Goal: Task Accomplishment & Management: Use online tool/utility

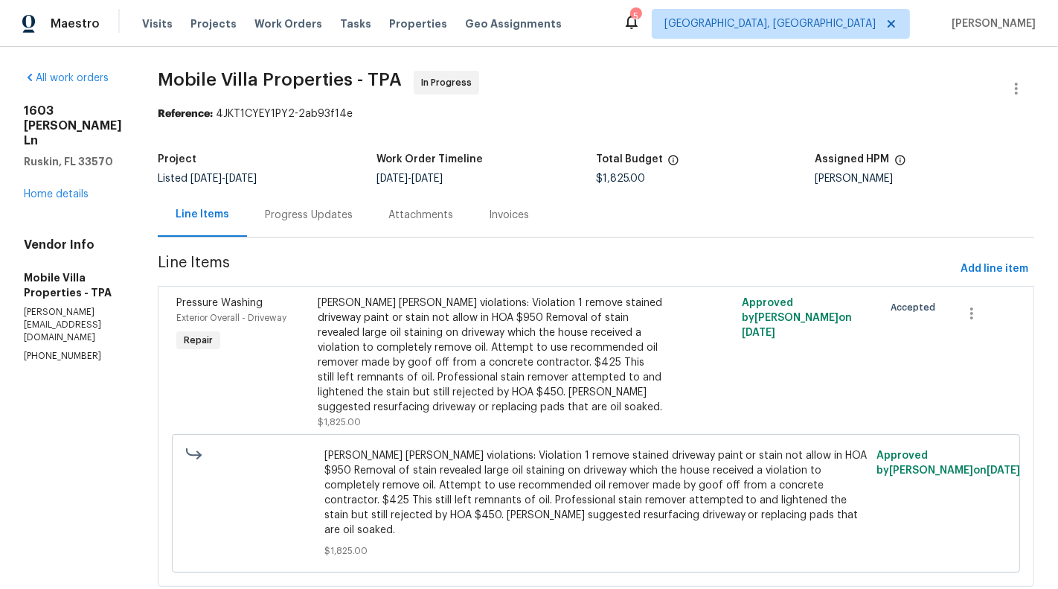
scroll to position [23, 0]
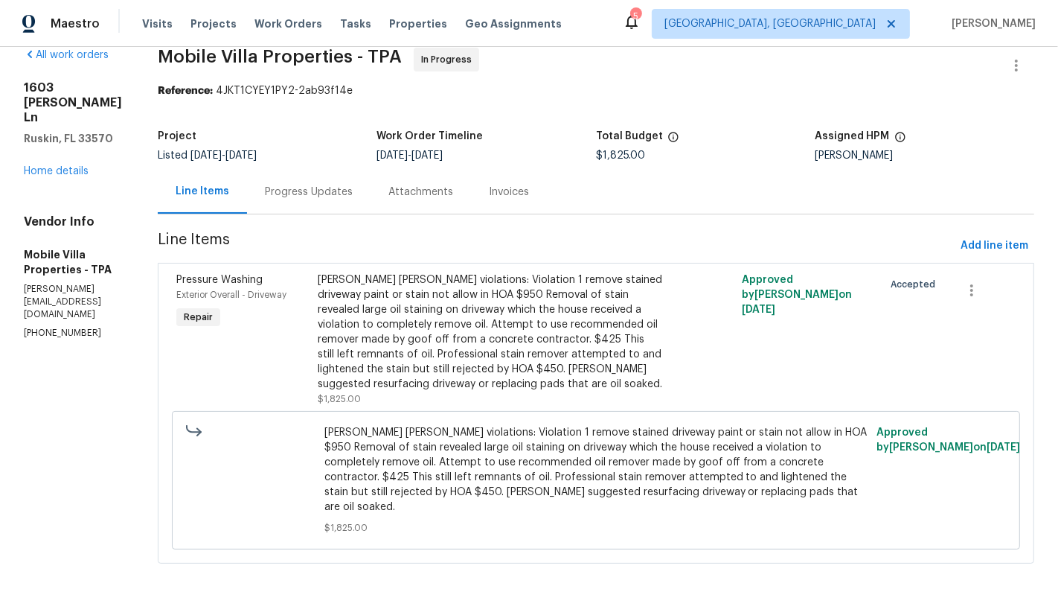
click at [286, 199] on div "Progress Updates" at bounding box center [309, 192] width 124 height 44
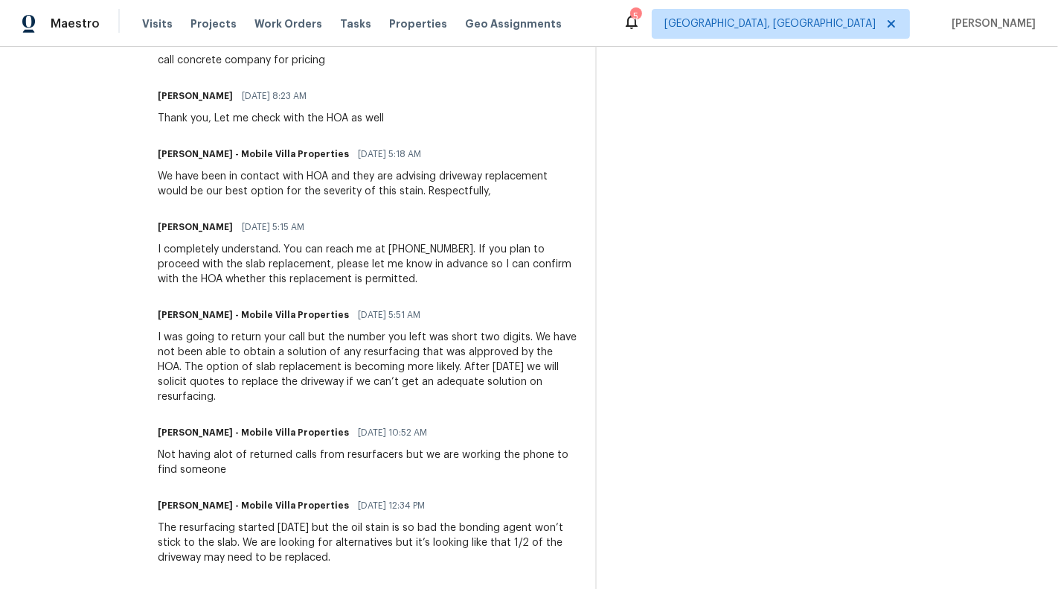
scroll to position [1132, 0]
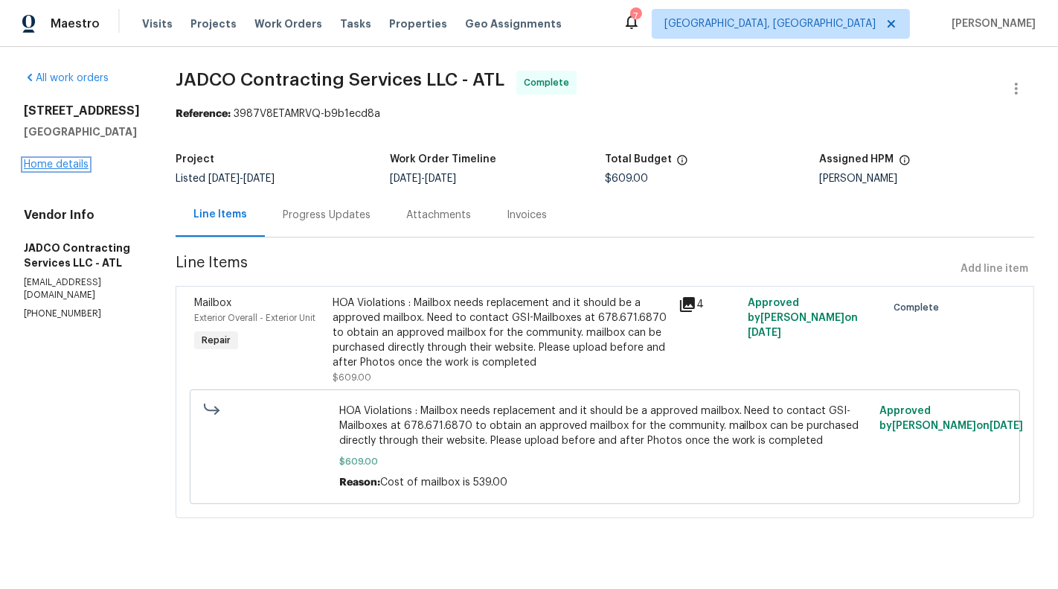
click at [53, 161] on link "Home details" at bounding box center [56, 164] width 65 height 10
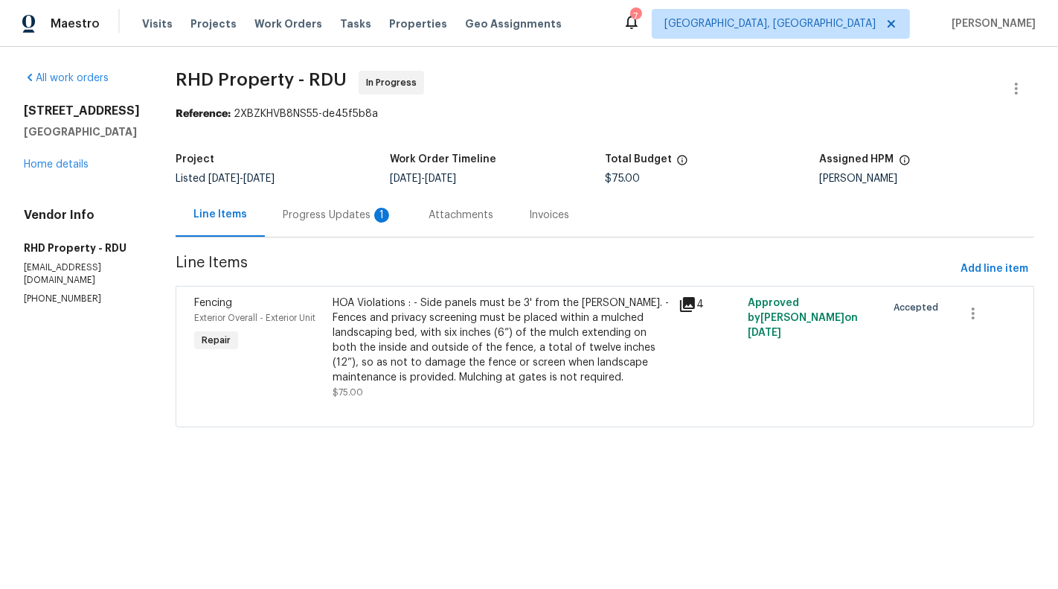
click at [382, 233] on div "Progress Updates 1" at bounding box center [338, 215] width 146 height 44
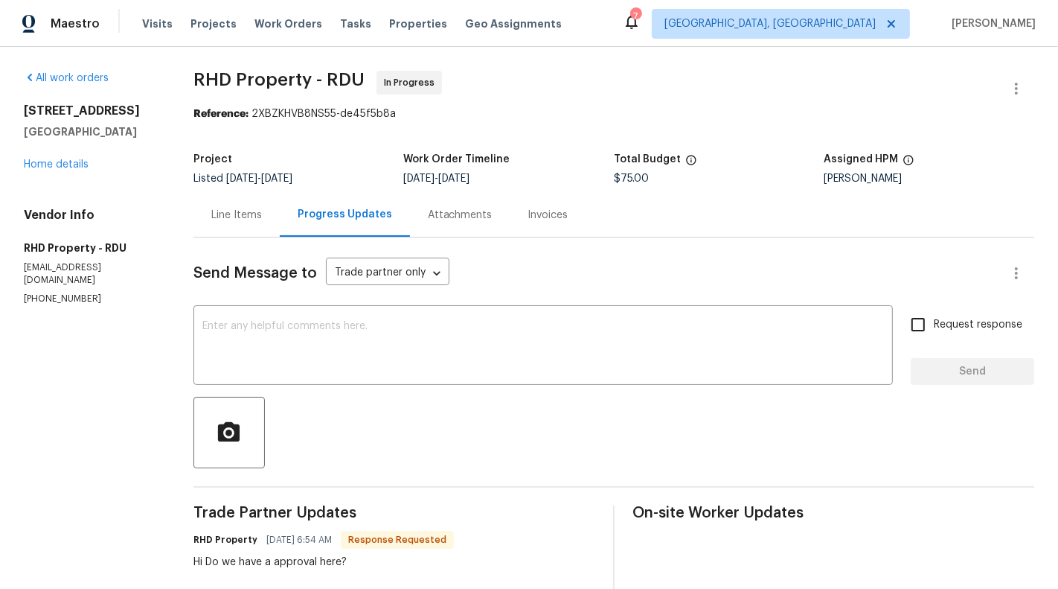
scroll to position [129, 0]
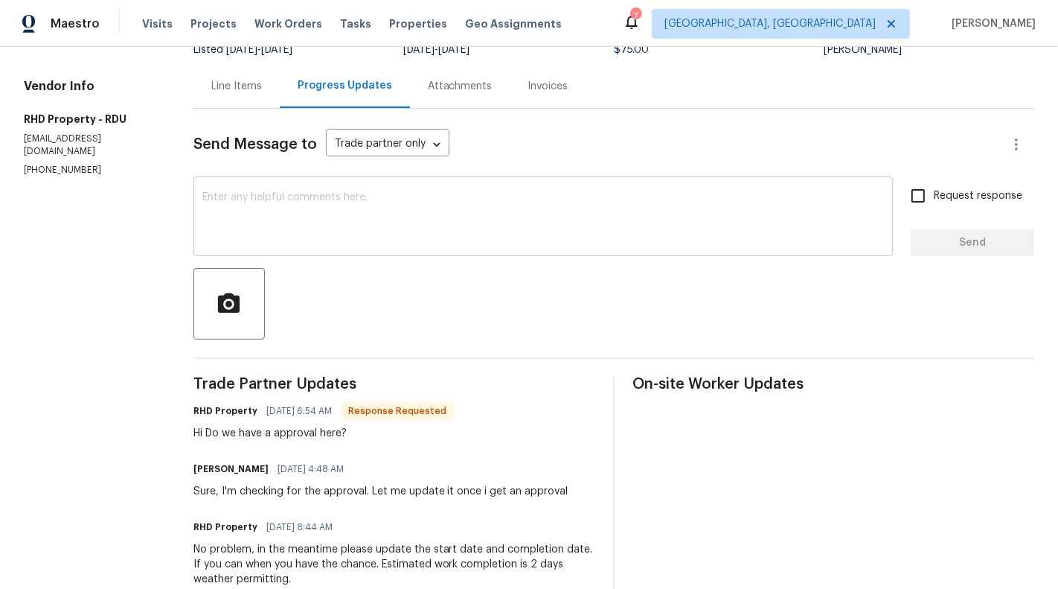
click at [470, 209] on textarea at bounding box center [543, 218] width 682 height 52
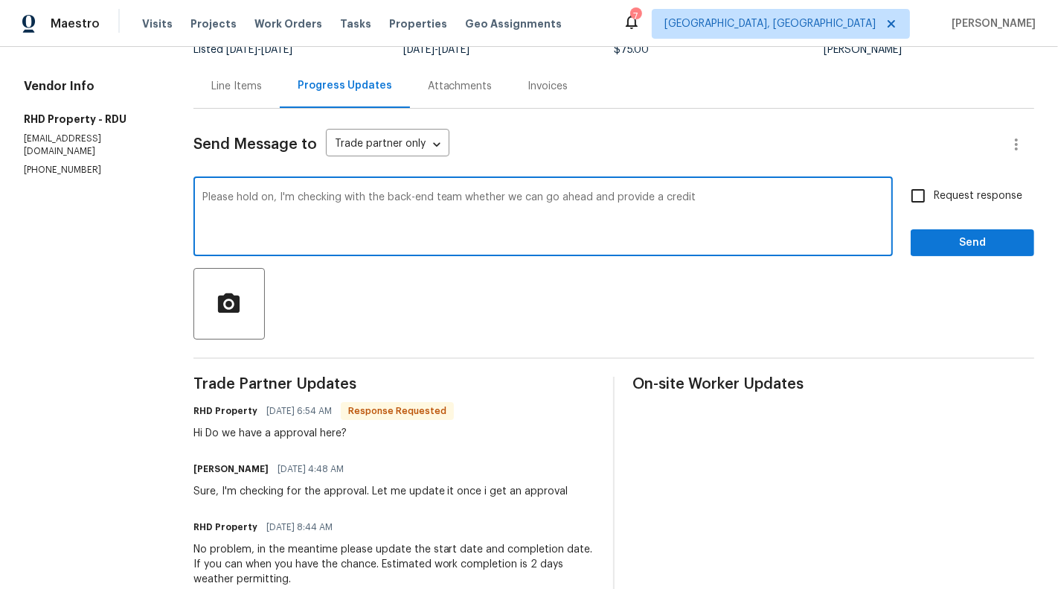
drag, startPoint x: 274, startPoint y: 196, endPoint x: 762, endPoint y: 190, distance: 488.2
click at [762, 190] on div "Please hold on, I'm checking with the back-end team whether we can go ahead and…" at bounding box center [543, 218] width 700 height 76
click at [684, 200] on textarea "Please hold on, I'm checking with the back-end team whether we can go ahead and…" at bounding box center [543, 218] width 682 height 52
drag, startPoint x: 708, startPoint y: 196, endPoint x: 292, endPoint y: 196, distance: 415.2
click at [292, 196] on textarea "Please hold on, I'm checking with the back-end team whether we can go ahead and…" at bounding box center [543, 218] width 682 height 52
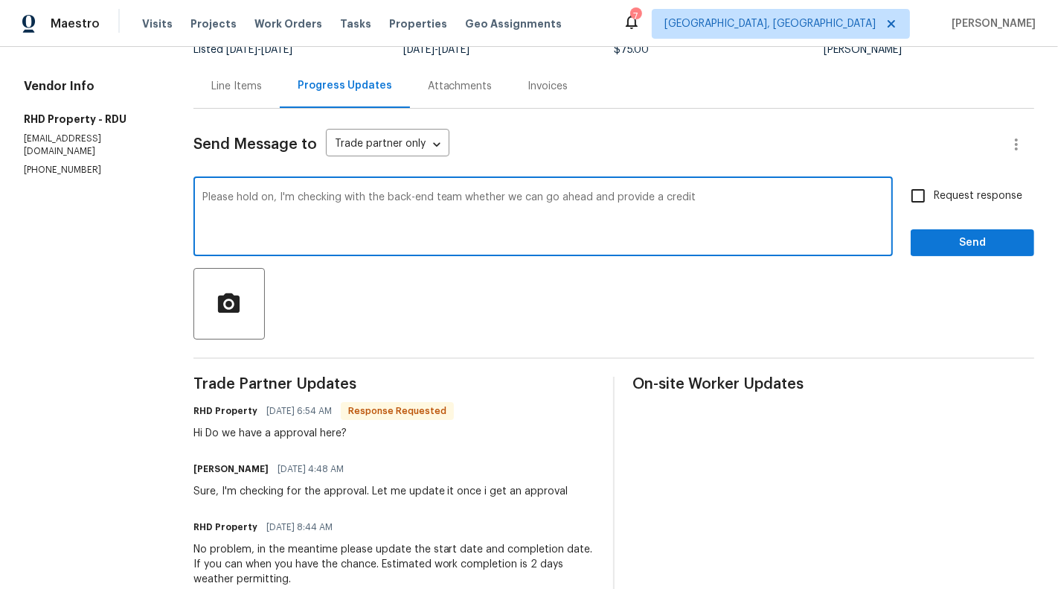
click at [275, 196] on textarea "Please hold on, I'm checking with the back-end team whether we can go ahead and…" at bounding box center [543, 218] width 682 height 52
click at [283, 196] on textarea "Please hold on, I'm checking with the back-end team whether we can go ahead and…" at bounding box center [543, 218] width 682 height 52
click at [685, 216] on textarea "Please hold on as you said that you will take 2days to complete the work so I'm…" at bounding box center [543, 218] width 682 height 52
drag, startPoint x: 207, startPoint y: 209, endPoint x: 394, endPoint y: 209, distance: 187.5
click at [394, 209] on textarea "Please hold on as you said that you will take 2days to complete the work so I'm…" at bounding box center [543, 218] width 682 height 52
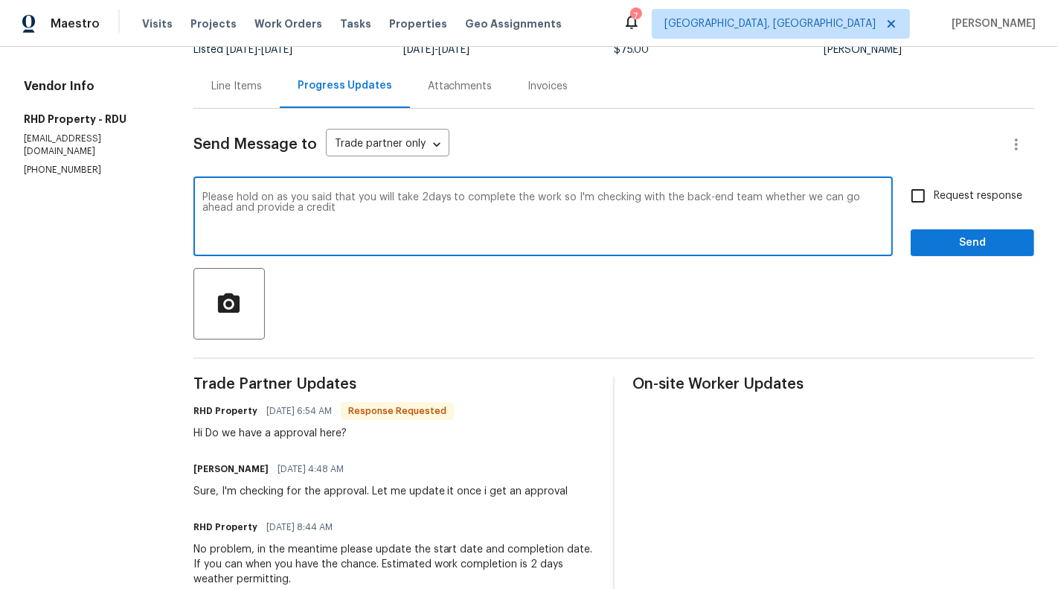
type textarea "Please hold on as you said that you will take 2days to complete the work so I'm…"
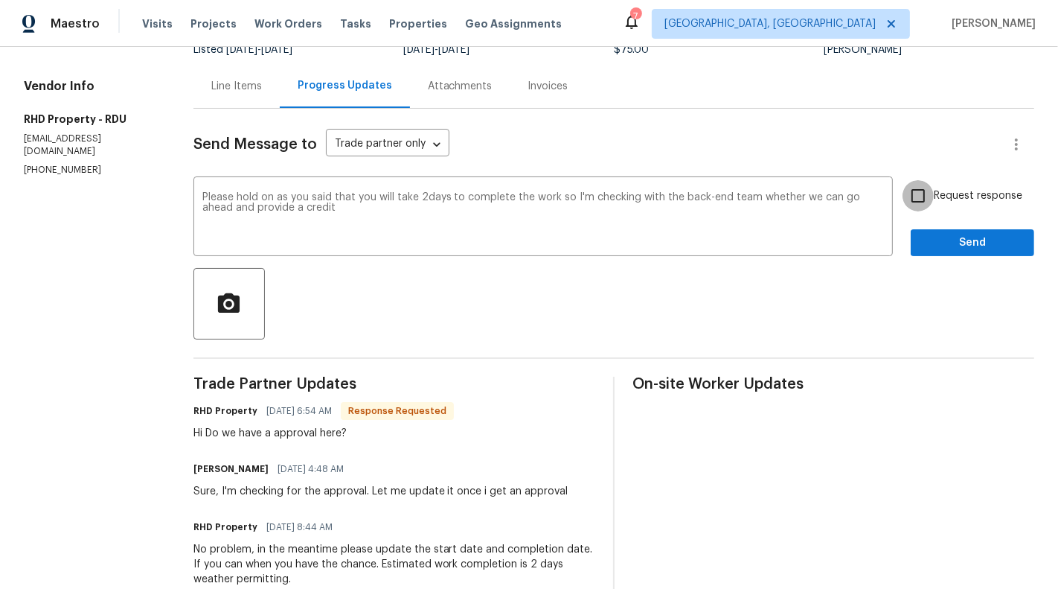
click at [918, 180] on input "Request response" at bounding box center [918, 195] width 31 height 31
checkbox input "true"
click at [947, 222] on div "Request response Send" at bounding box center [973, 218] width 124 height 76
click at [958, 249] on span "Send" at bounding box center [973, 243] width 100 height 19
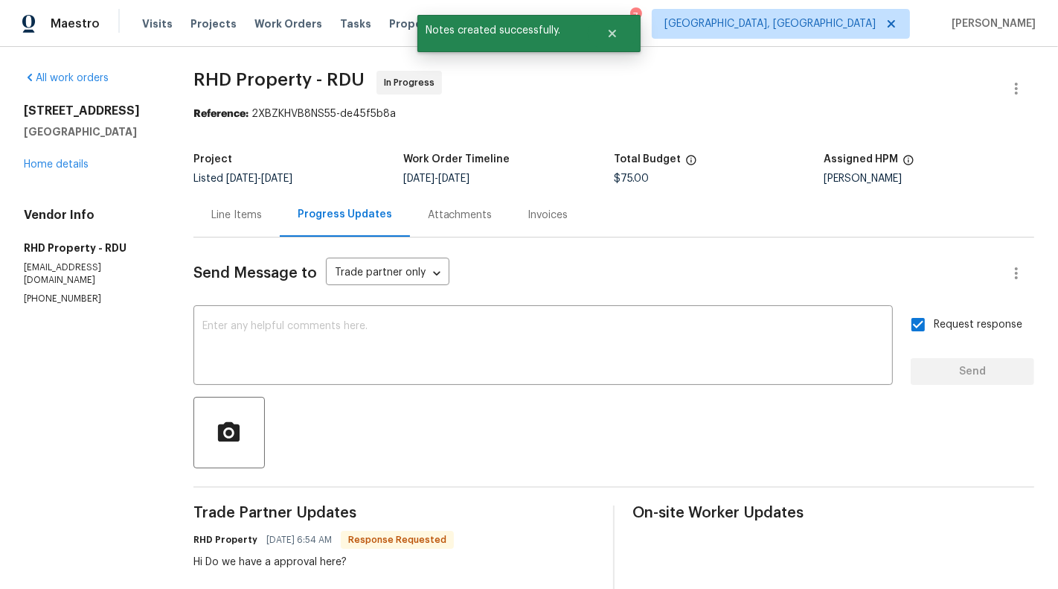
scroll to position [271, 0]
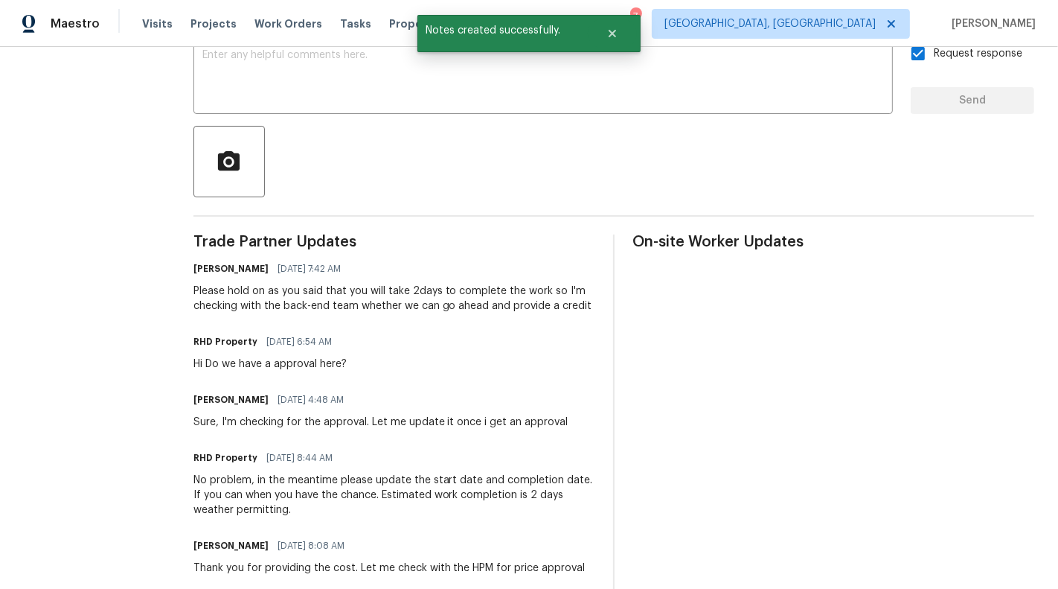
click at [354, 279] on div "Sunmathy Wilson 08/19/2025 7:42 AM Please hold on as you said that you will tak…" at bounding box center [394, 285] width 402 height 55
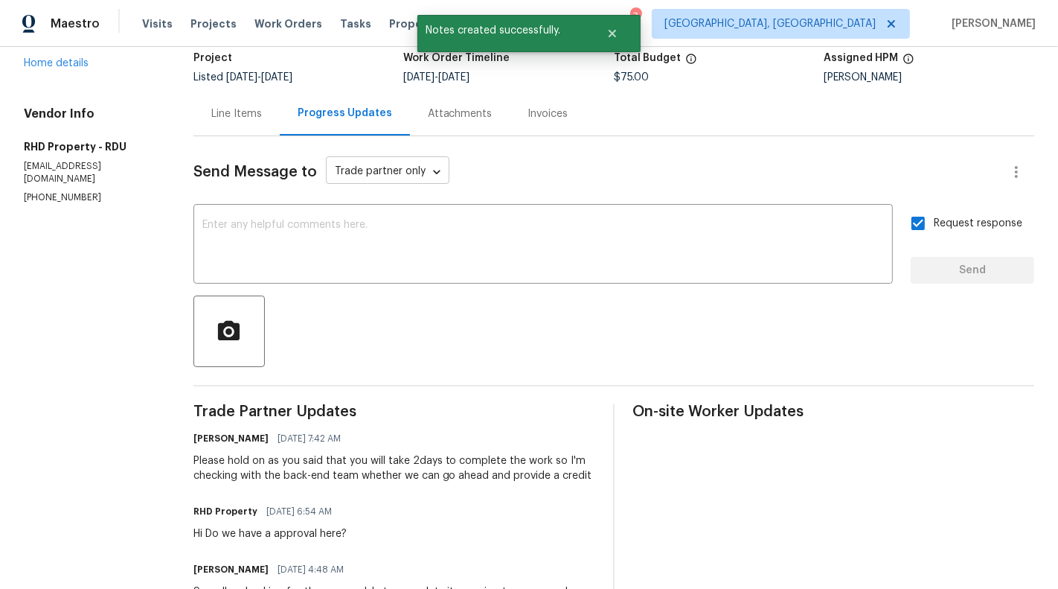
scroll to position [54, 0]
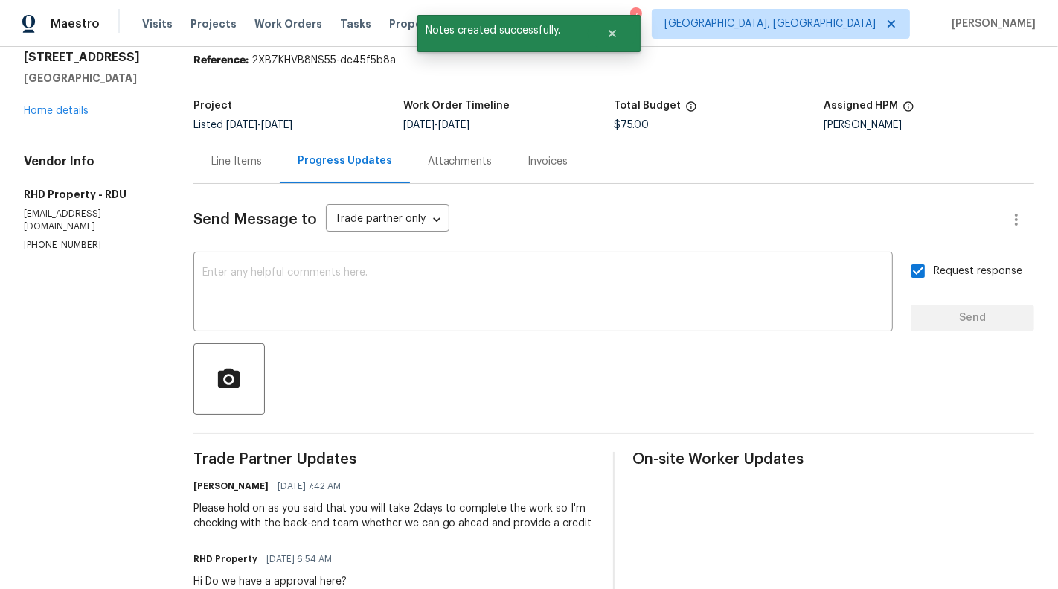
click at [243, 164] on div "Line Items" at bounding box center [236, 161] width 51 height 15
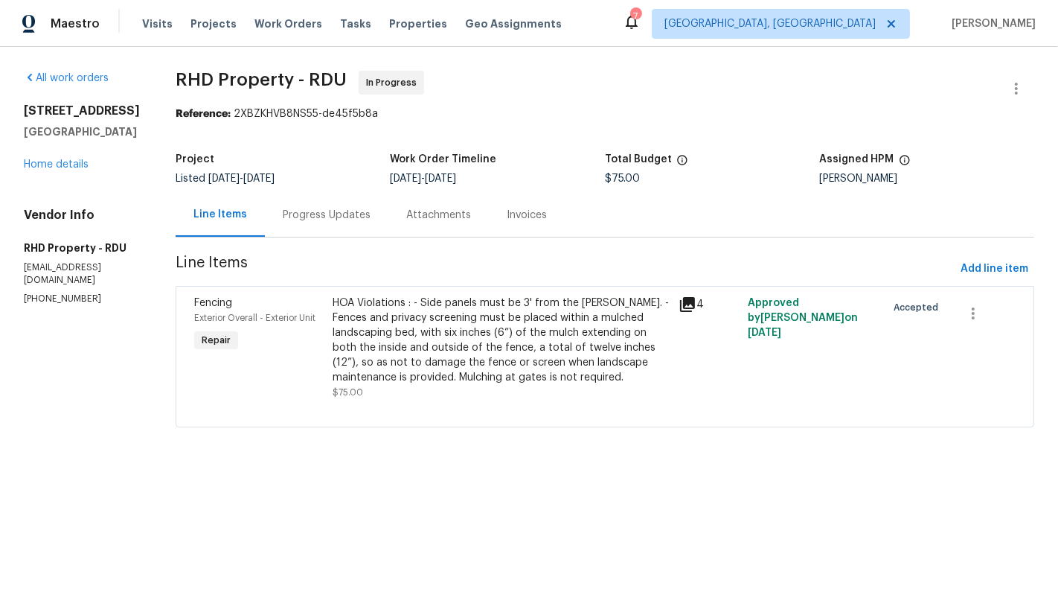
click at [456, 328] on div "HOA Violations : - Side panels must be 3' from the swales. - Fences and privacy…" at bounding box center [501, 339] width 337 height 89
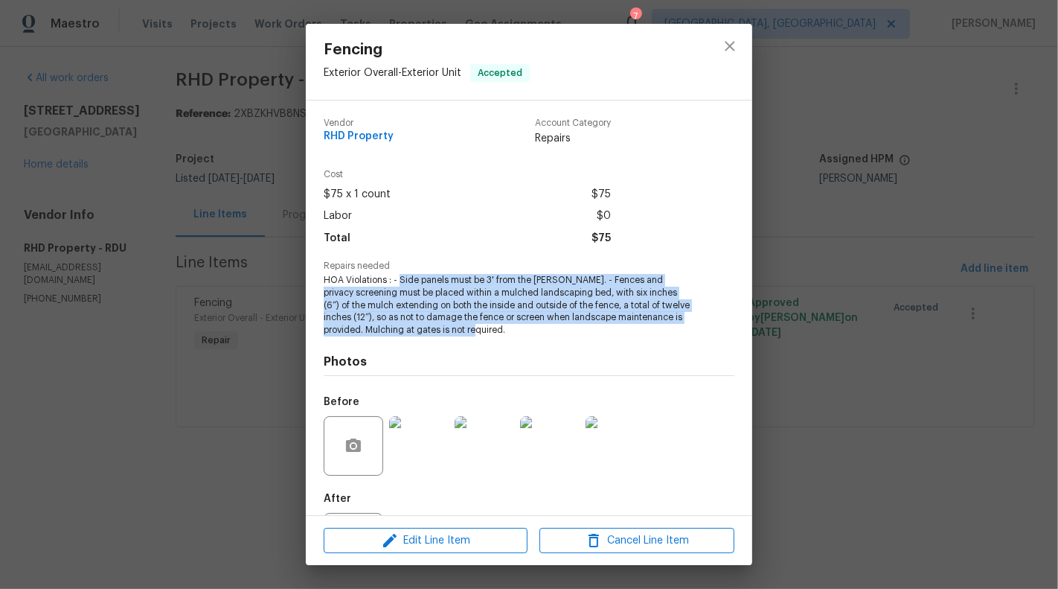
drag, startPoint x: 400, startPoint y: 280, endPoint x: 594, endPoint y: 331, distance: 200.2
click at [594, 331] on span "HOA Violations : - Side panels must be 3' from the swales. - Fences and privacy…" at bounding box center [509, 305] width 370 height 63
copy span "Side panels must be 3' from the swales. - Fences and privacy screening must be …"
click at [718, 49] on button "close" at bounding box center [730, 46] width 36 height 36
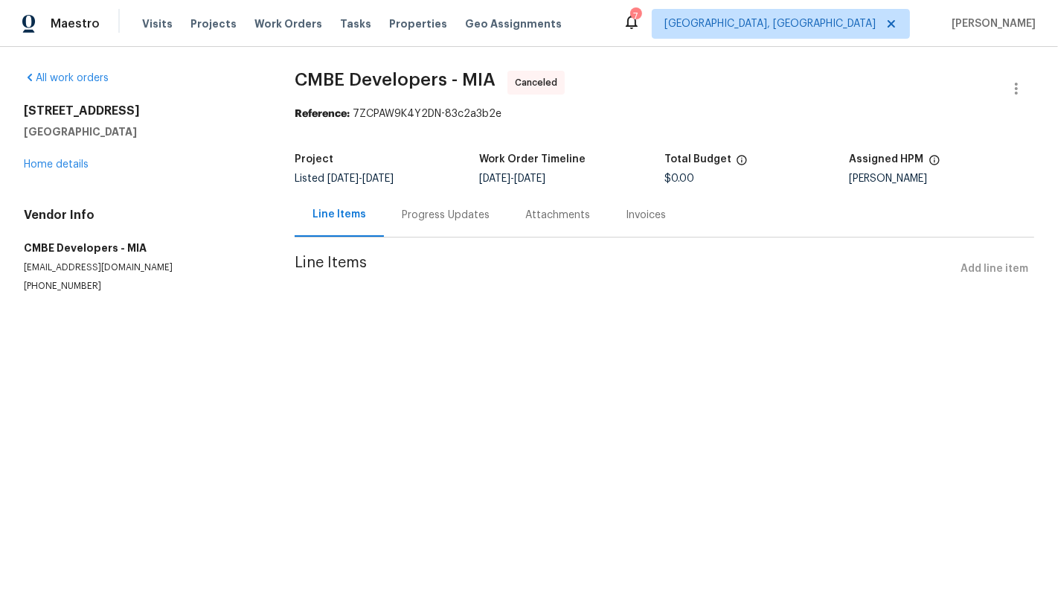
click at [432, 201] on div "Progress Updates" at bounding box center [446, 215] width 124 height 44
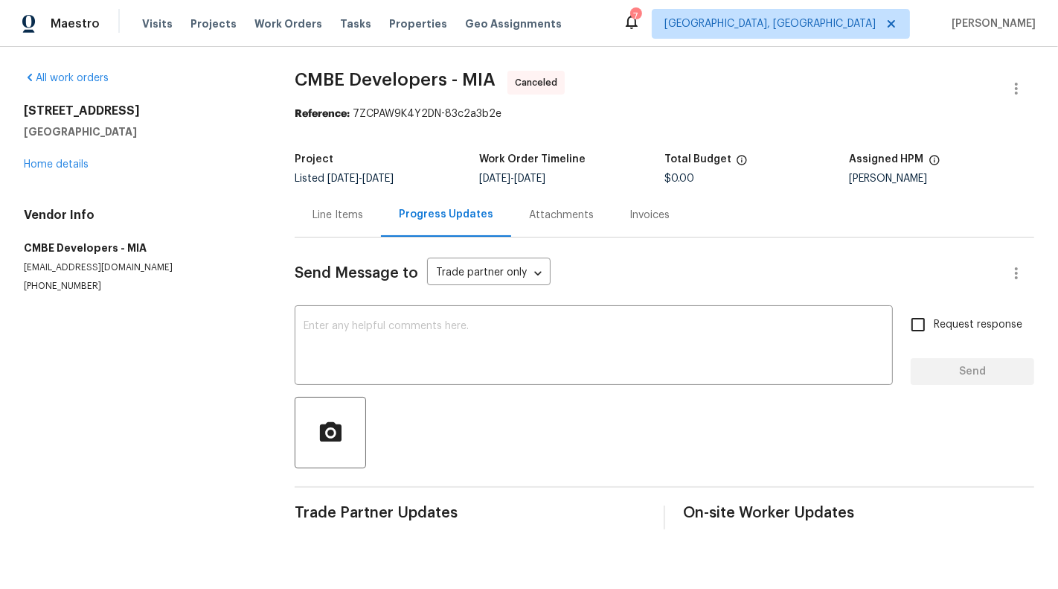
click at [327, 237] on div "Send Message to Trade partner only Trade partner only ​ x ​ Request response Se…" at bounding box center [665, 383] width 740 height 292
click at [326, 228] on div "Line Items" at bounding box center [338, 215] width 86 height 44
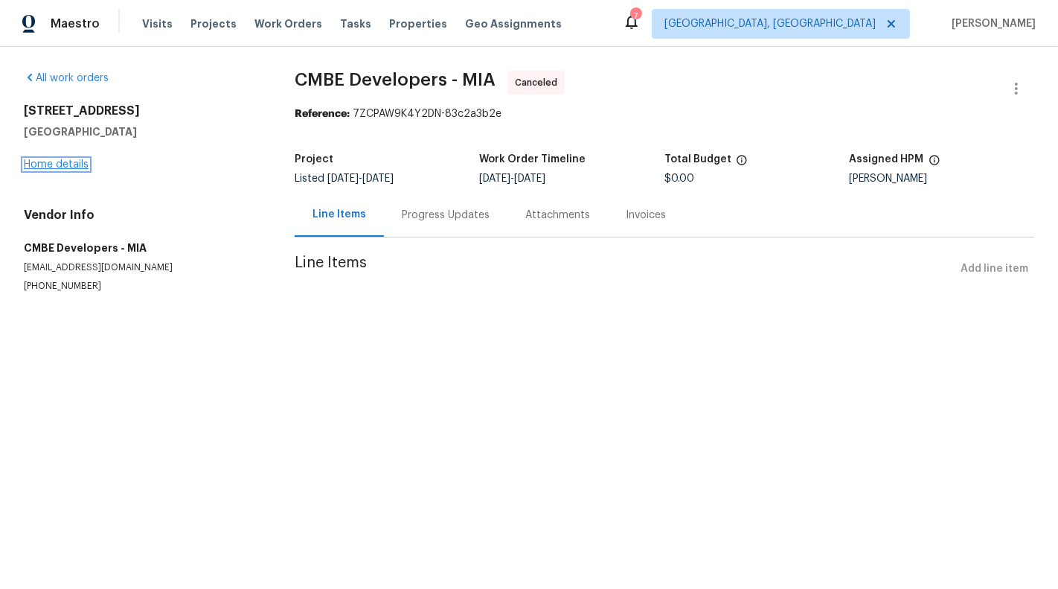
click at [24, 164] on link "Home details" at bounding box center [56, 164] width 65 height 10
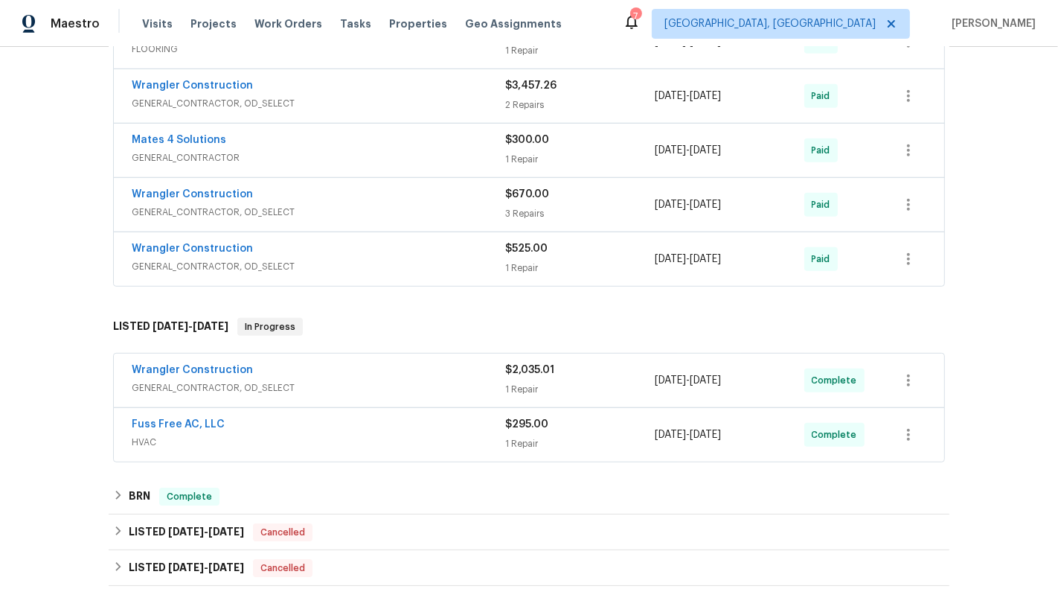
scroll to position [1044, 0]
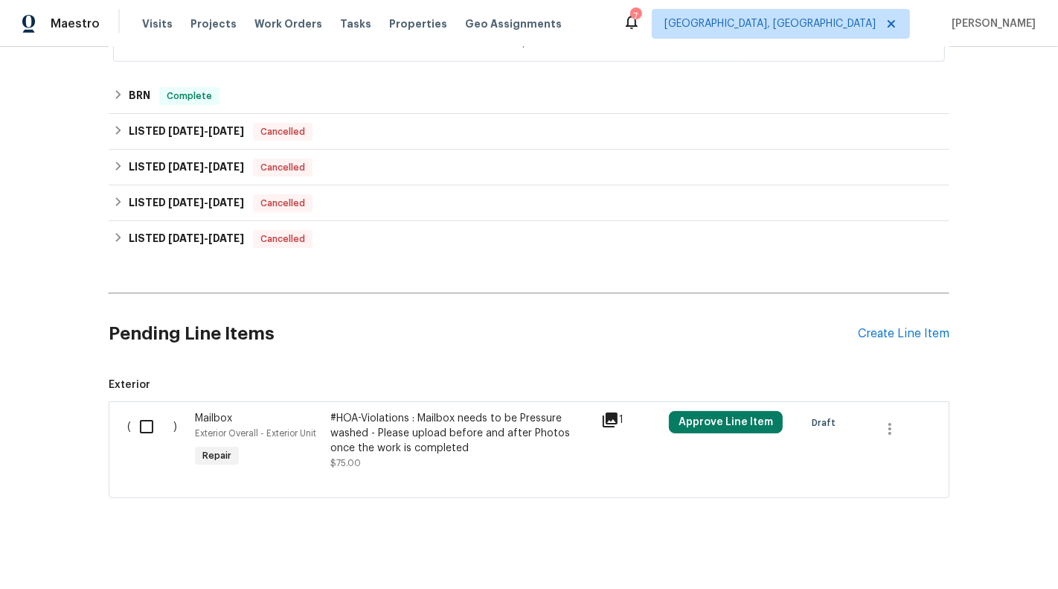
click at [440, 438] on div "#HOA-Violations : Mailbox needs to be Pressure washed - Please upload before an…" at bounding box center [461, 433] width 262 height 45
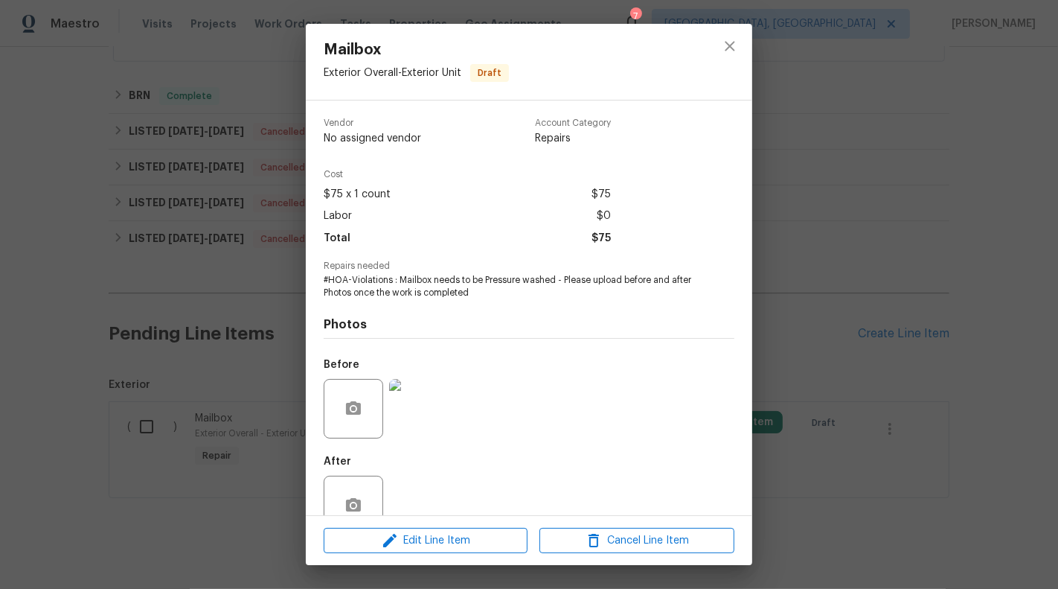
click at [267, 411] on div "Mailbox Exterior Overall - Exterior Unit Draft Vendor No assigned vendor Accoun…" at bounding box center [529, 294] width 1058 height 589
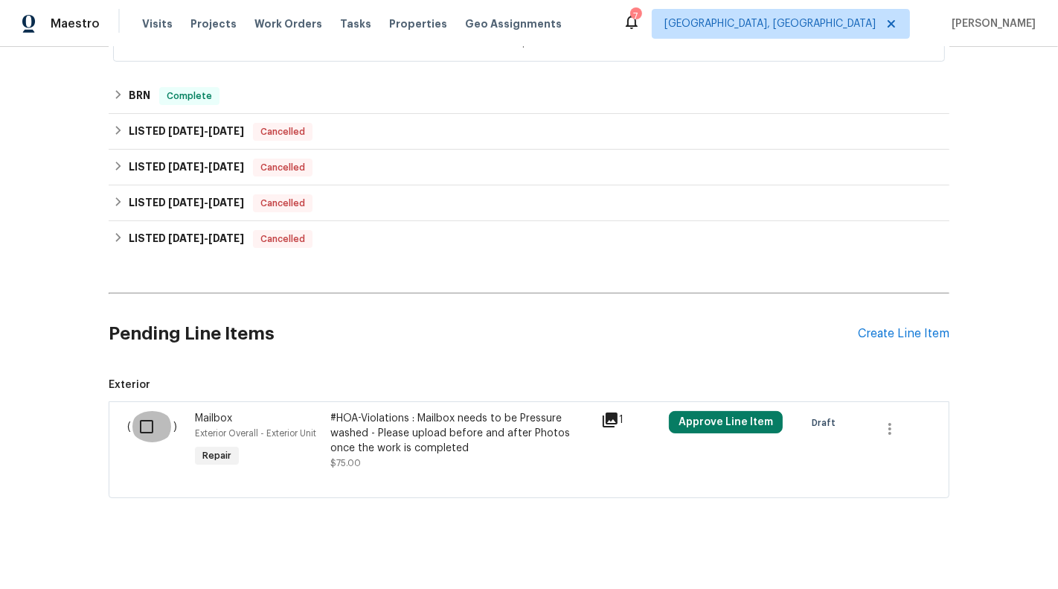
click at [147, 413] on input "checkbox" at bounding box center [152, 426] width 42 height 31
checkbox input "true"
click at [994, 546] on span "Create Work Order" at bounding box center [972, 551] width 99 height 19
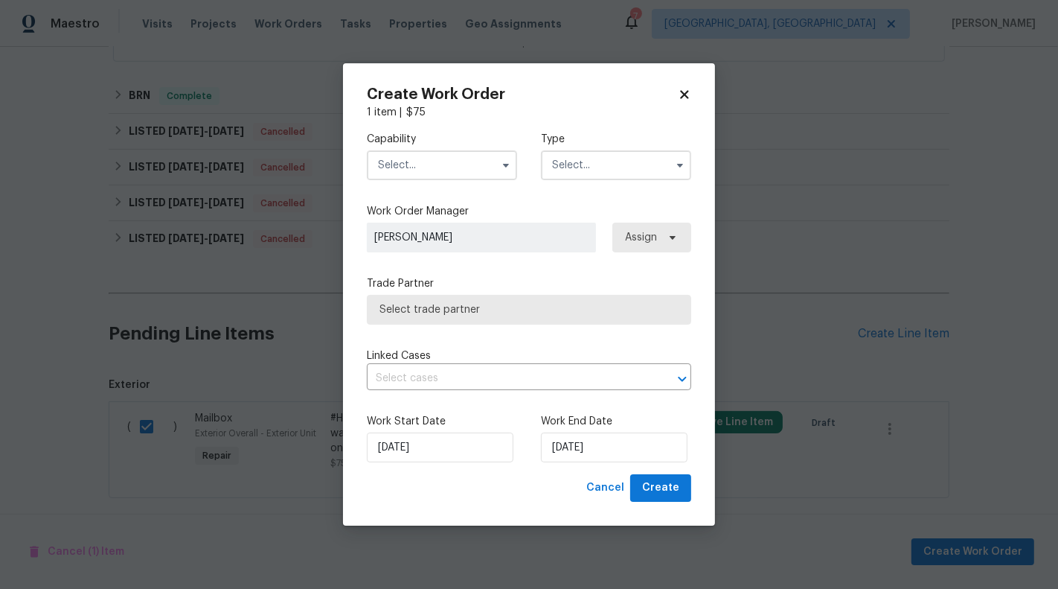
click at [495, 171] on span at bounding box center [506, 165] width 22 height 22
click at [499, 169] on button "button" at bounding box center [506, 165] width 18 height 18
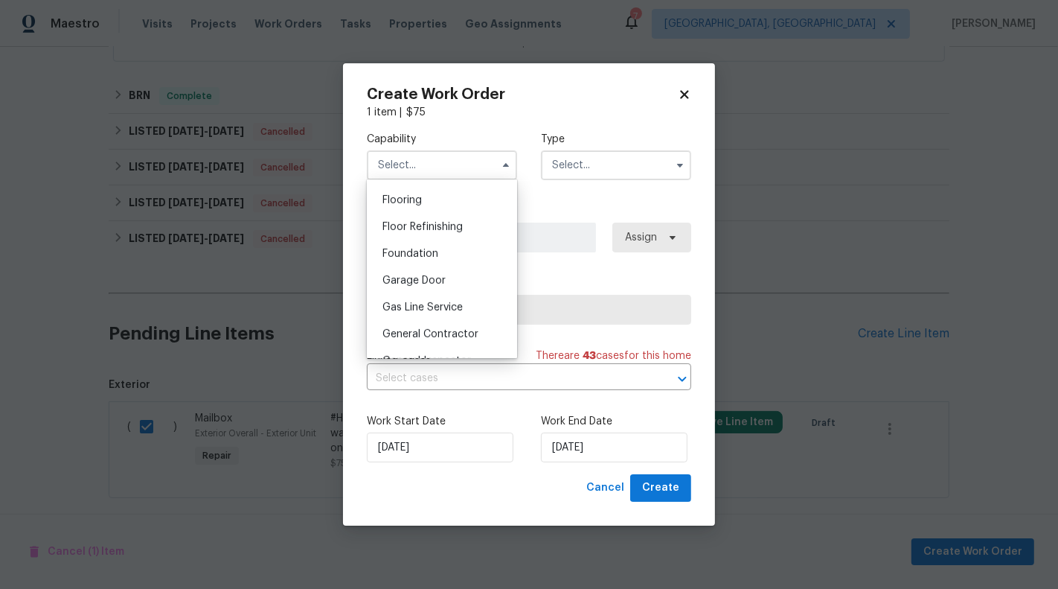
scroll to position [606, 0]
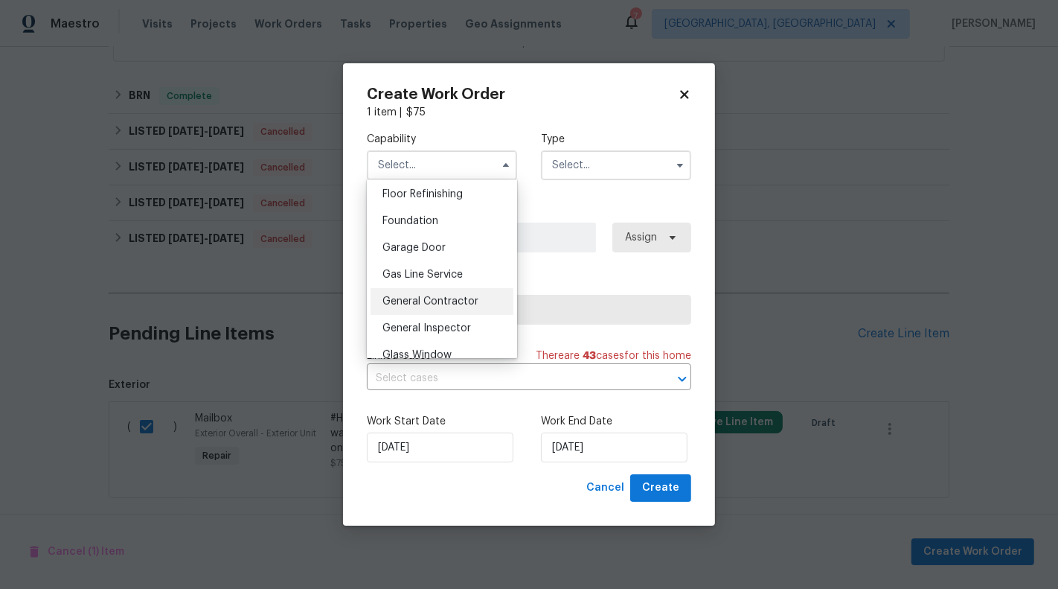
click at [464, 296] on span "General Contractor" at bounding box center [430, 301] width 96 height 10
type input "General Contractor"
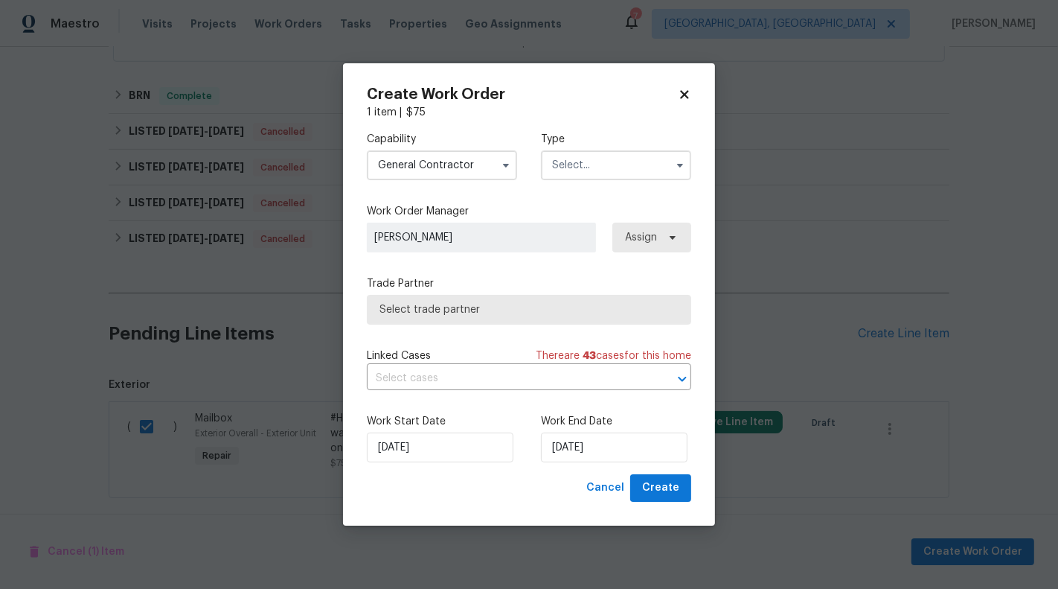
click at [627, 148] on div "Type" at bounding box center [616, 156] width 150 height 48
click at [629, 179] on input "text" at bounding box center [616, 165] width 150 height 30
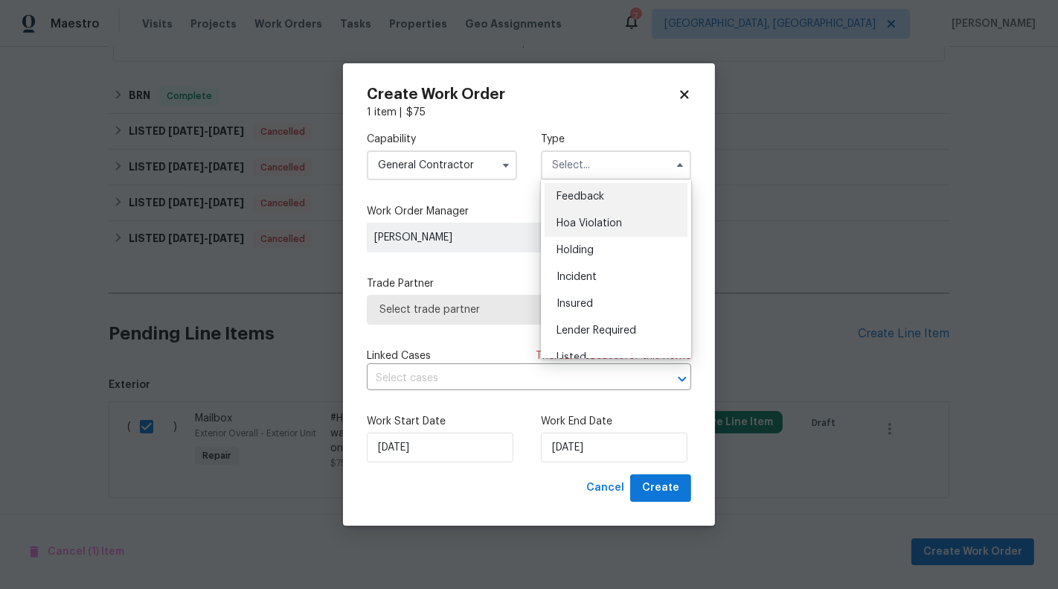
click at [623, 222] on div "Hoa Violation" at bounding box center [616, 223] width 143 height 27
type input "Hoa Violation"
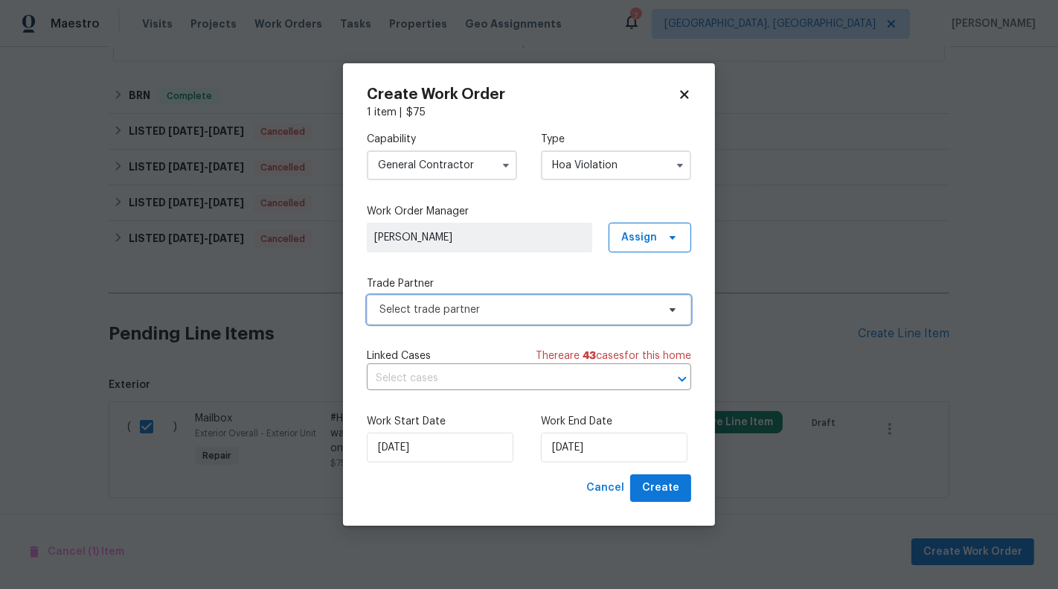
click at [503, 312] on span "Select trade partner" at bounding box center [519, 309] width 278 height 15
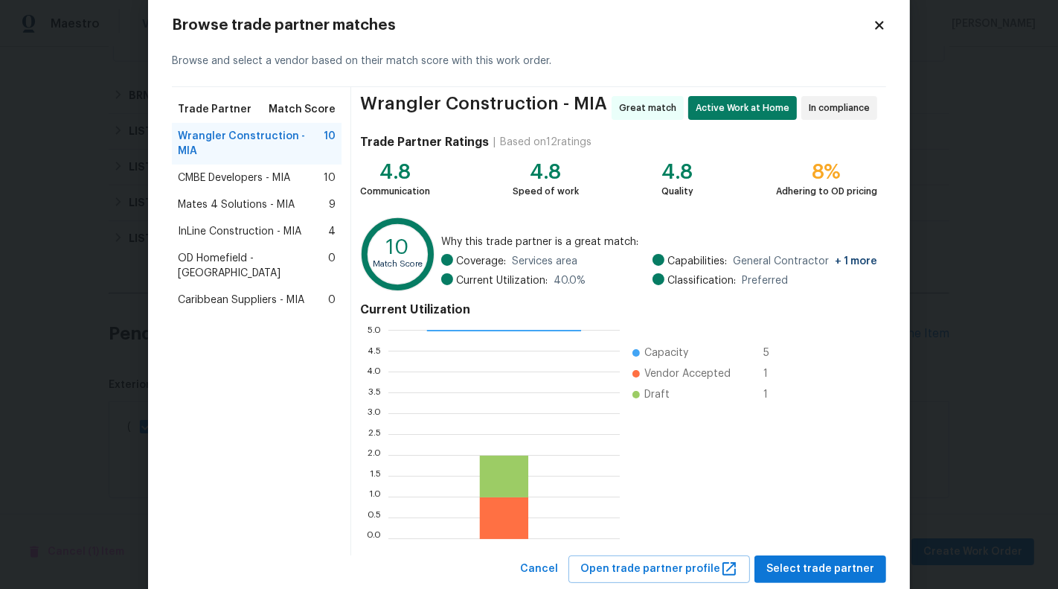
scroll to position [38, 0]
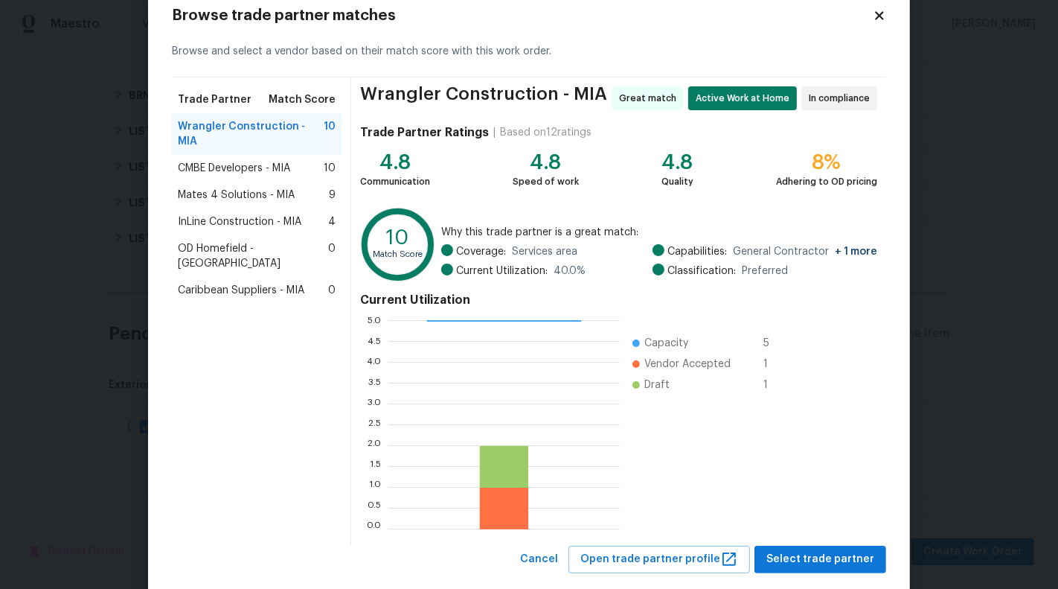
click at [269, 188] on span "Mates 4 Solutions - MIA" at bounding box center [236, 195] width 117 height 15
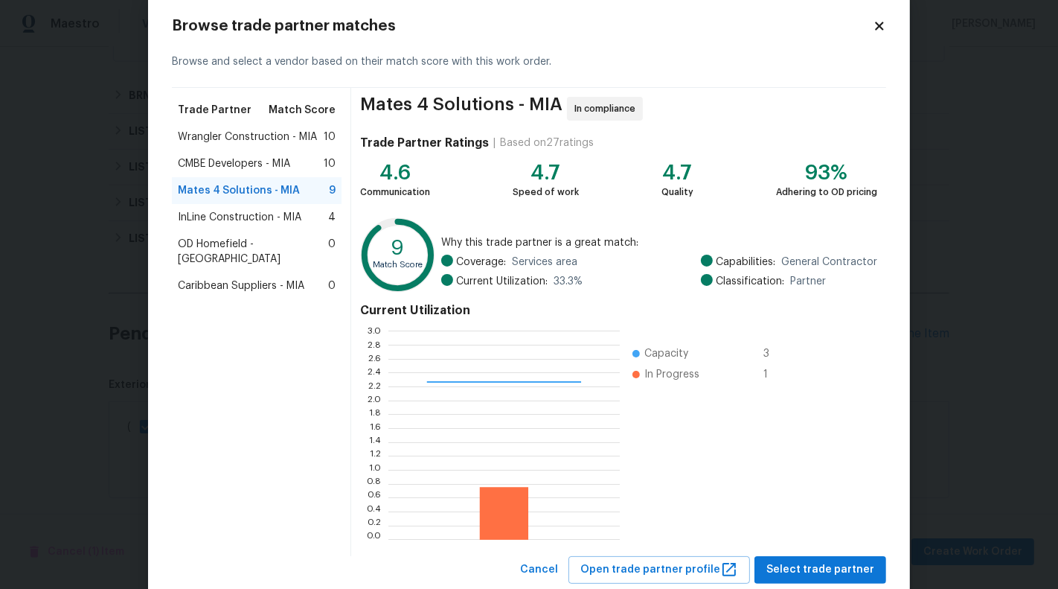
scroll to position [67, 0]
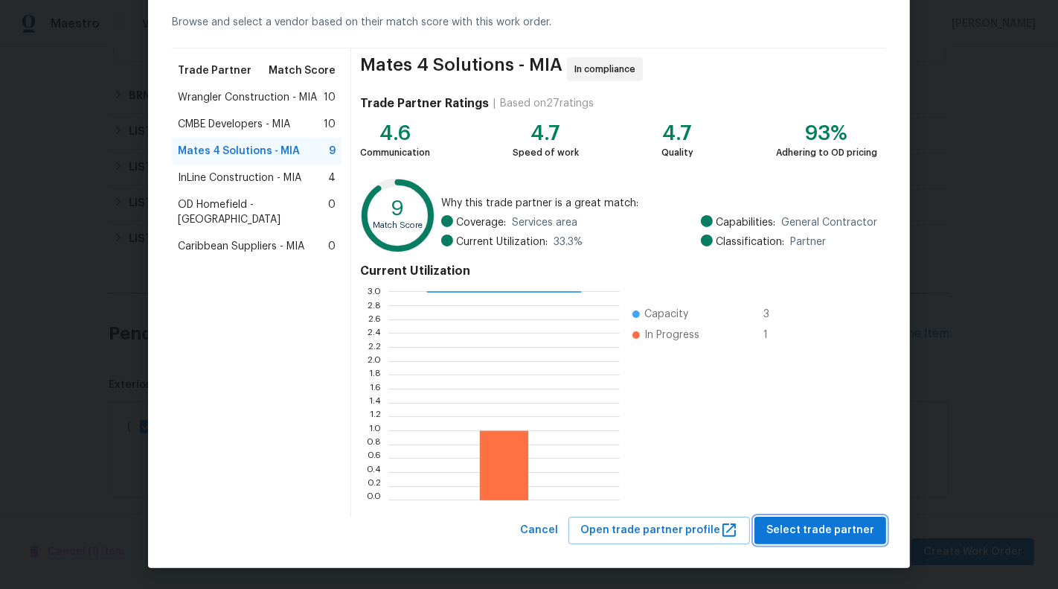
click at [833, 537] on span "Select trade partner" at bounding box center [820, 530] width 108 height 19
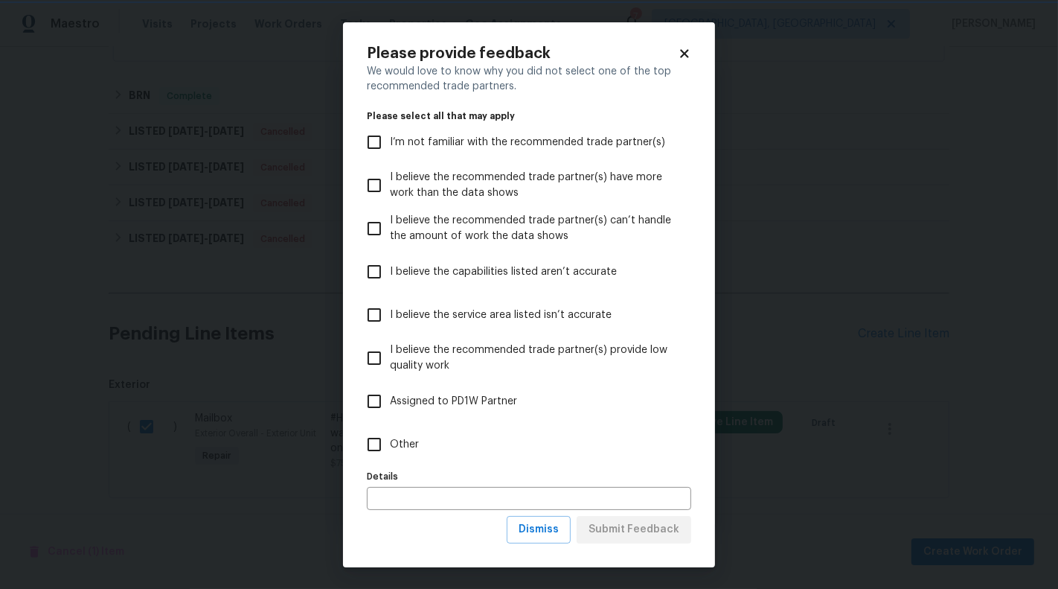
scroll to position [0, 0]
click at [429, 444] on label "Other" at bounding box center [519, 444] width 321 height 43
click at [390, 444] on input "Other" at bounding box center [374, 444] width 31 height 31
checkbox input "true"
click at [643, 537] on span "Submit Feedback" at bounding box center [634, 529] width 91 height 19
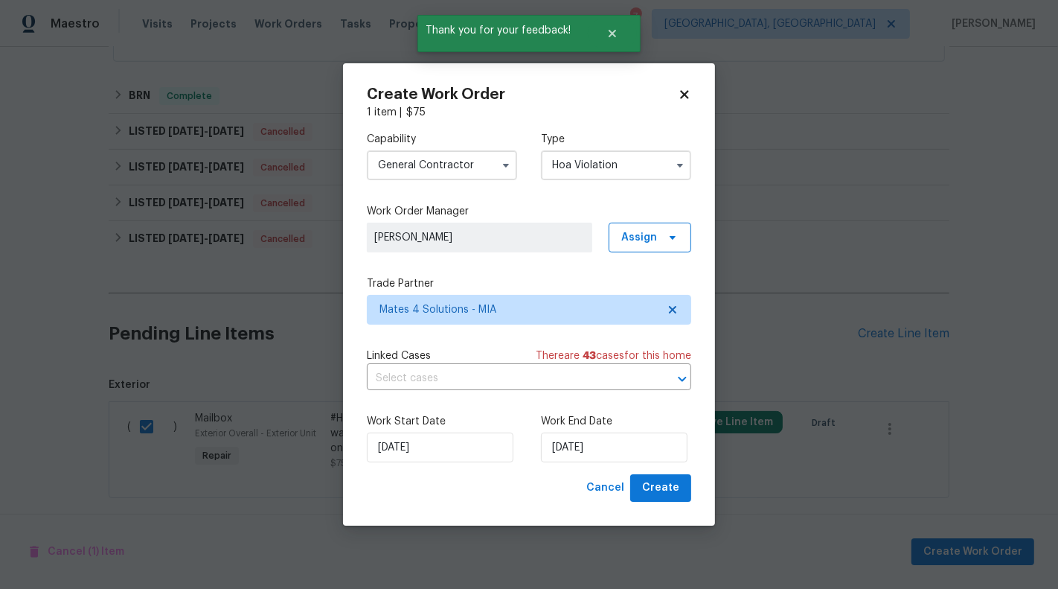
click at [552, 342] on div "Capability General Contractor Type Hoa Violation Work Order Manager Sunmathy Wi…" at bounding box center [529, 297] width 324 height 354
click at [552, 362] on span "There are 43 case s for this home" at bounding box center [614, 355] width 156 height 15
click at [551, 382] on input "text" at bounding box center [508, 378] width 283 height 23
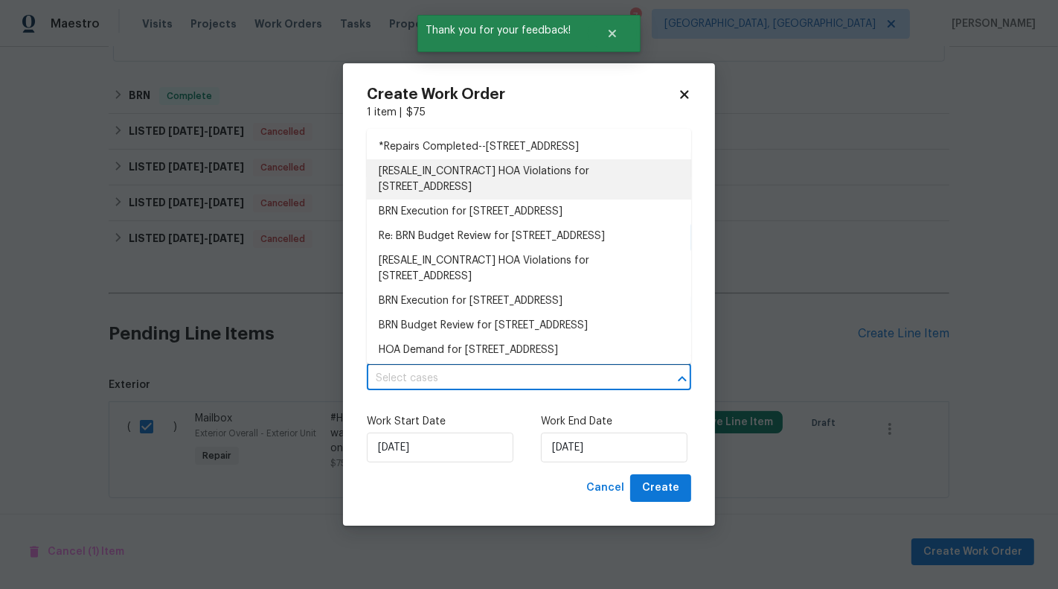
click at [506, 189] on li "[RESALE_IN_CONTRACT] HOA Violations for 9479 Lake Serena Dr, Boca Raton, FL 334…" at bounding box center [529, 179] width 324 height 40
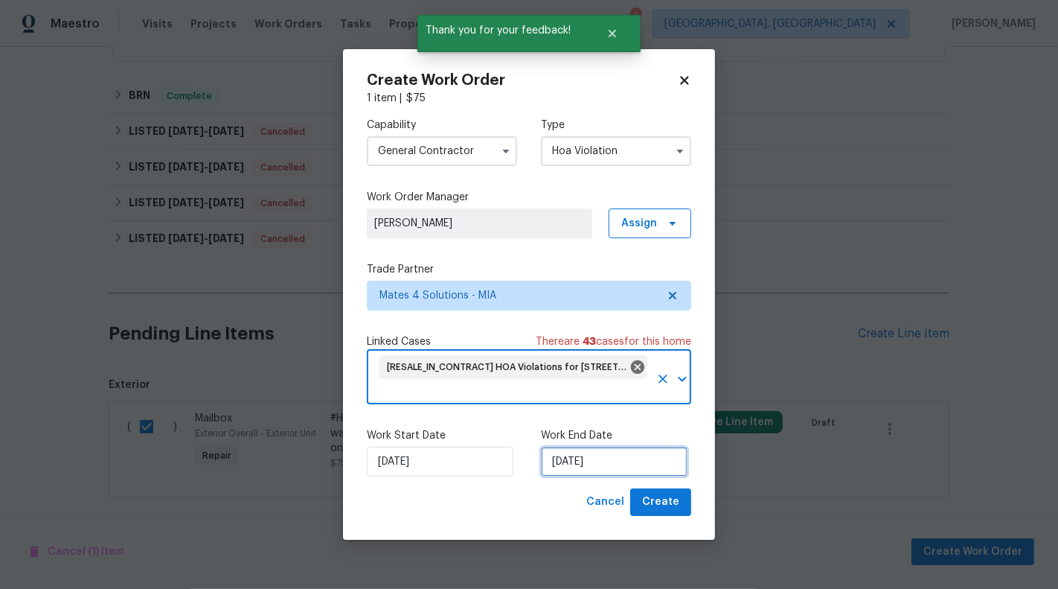
click at [587, 463] on input "19/08/2025" at bounding box center [614, 461] width 147 height 30
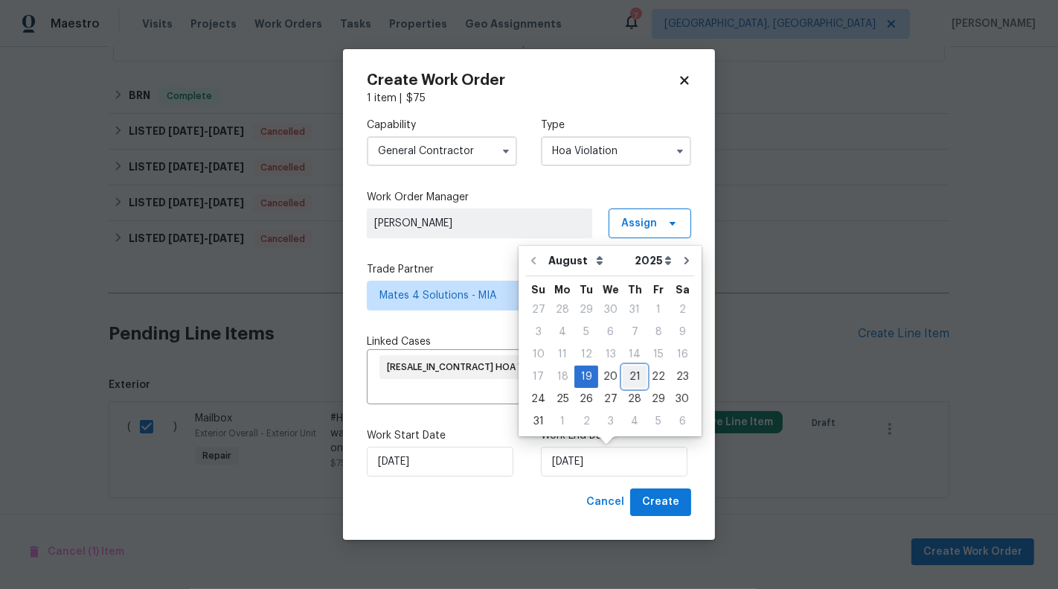
click at [636, 371] on div "21" at bounding box center [635, 376] width 24 height 21
type input "21/08/2025"
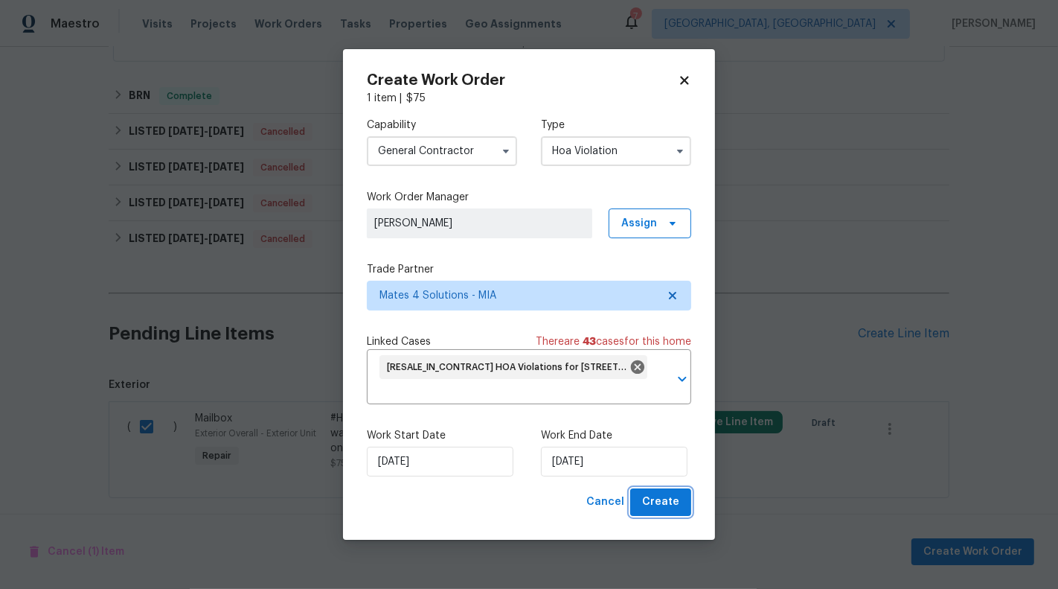
click at [665, 506] on span "Create" at bounding box center [660, 502] width 37 height 19
checkbox input "false"
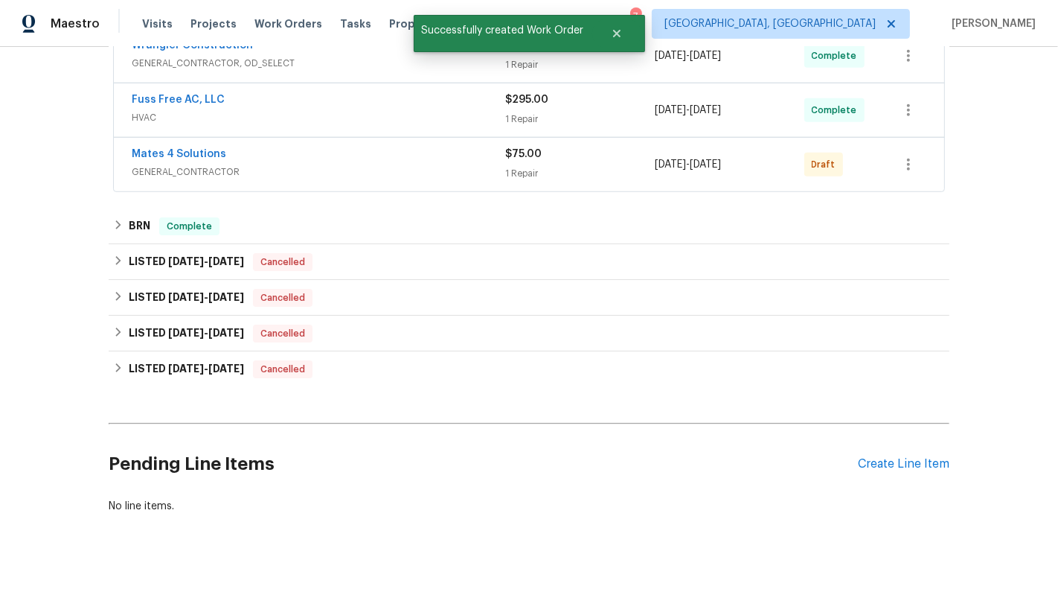
scroll to position [983, 0]
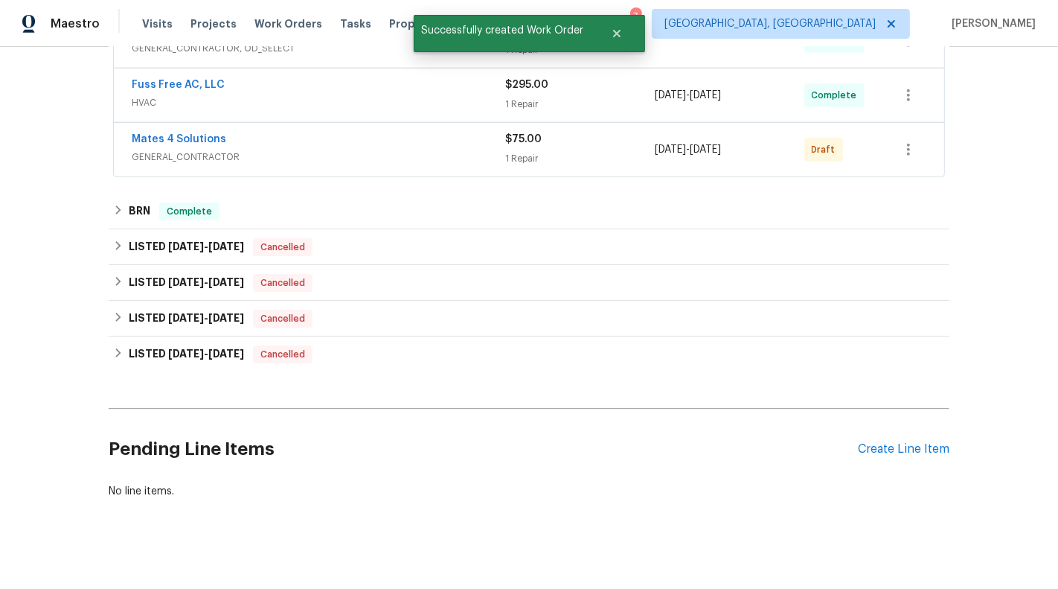
click at [721, 144] on span "8/21/2025" at bounding box center [705, 149] width 31 height 10
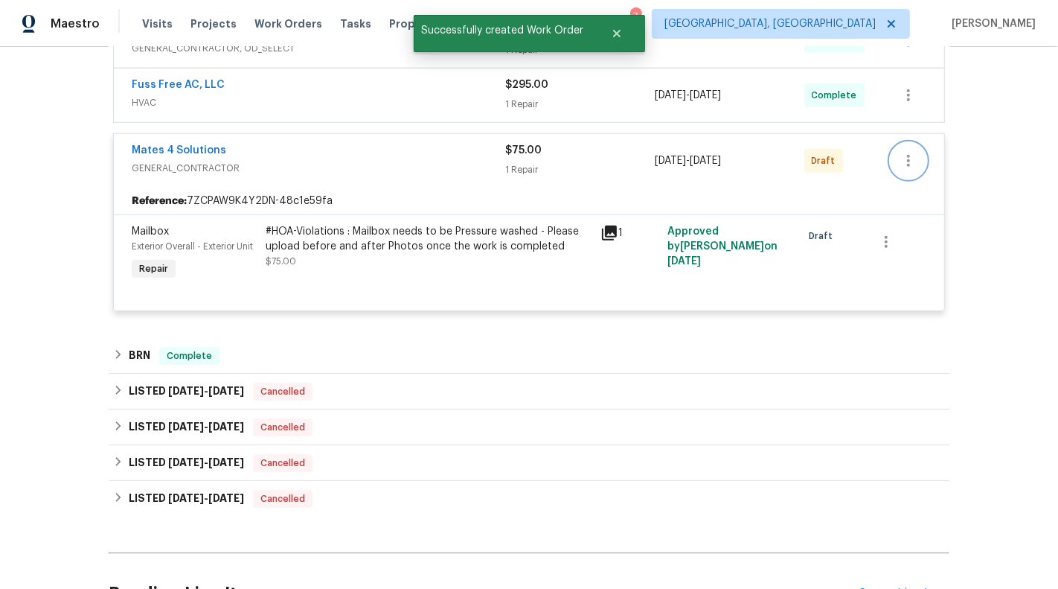
click at [908, 159] on icon "button" at bounding box center [909, 161] width 18 height 18
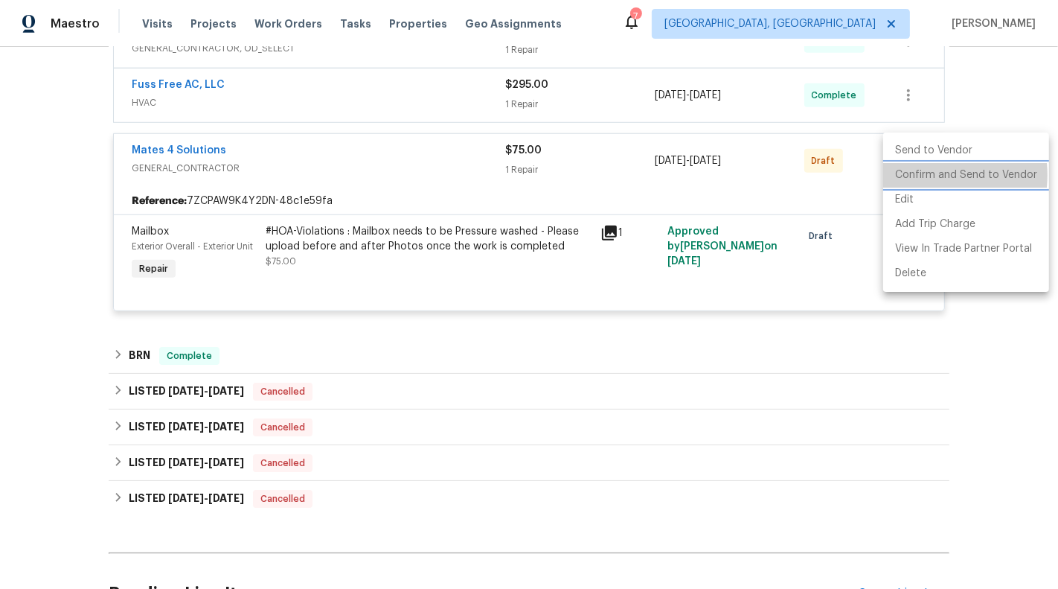
click at [915, 175] on li "Confirm and Send to Vendor" at bounding box center [966, 175] width 166 height 25
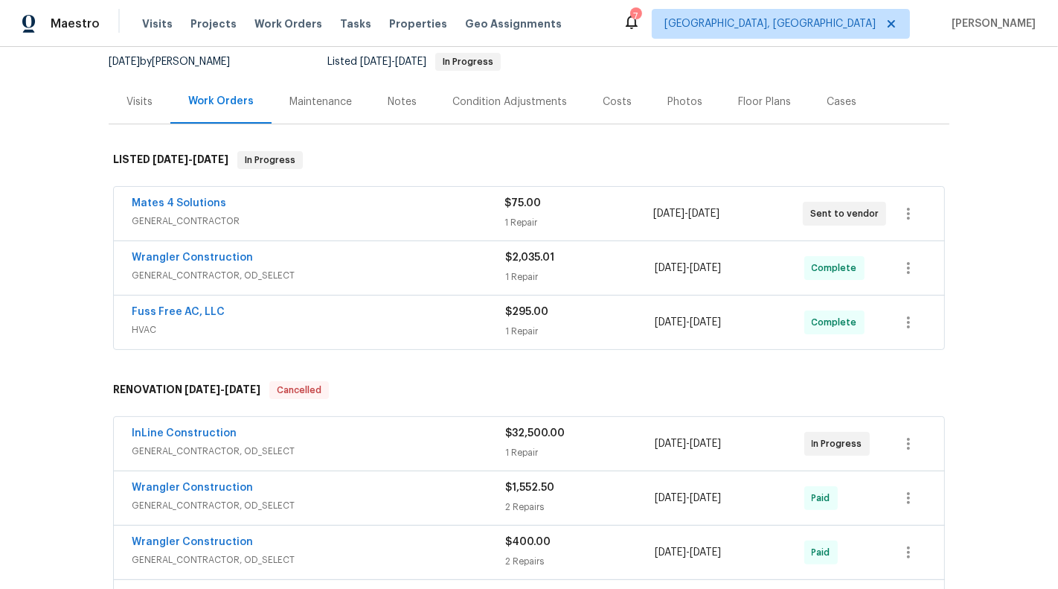
scroll to position [150, 0]
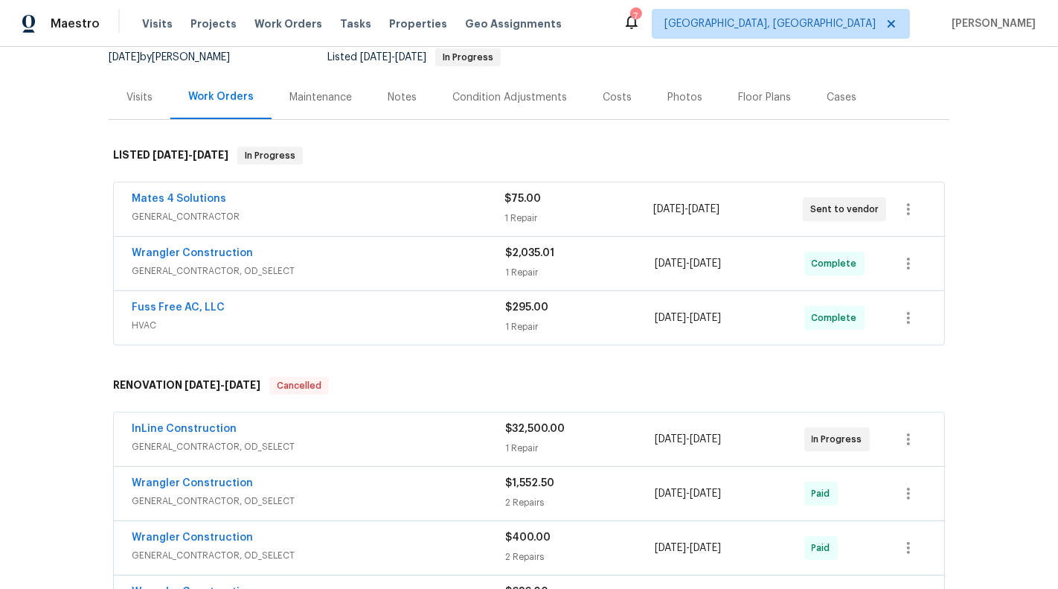
click at [429, 215] on span "GENERAL_CONTRACTOR" at bounding box center [318, 216] width 373 height 15
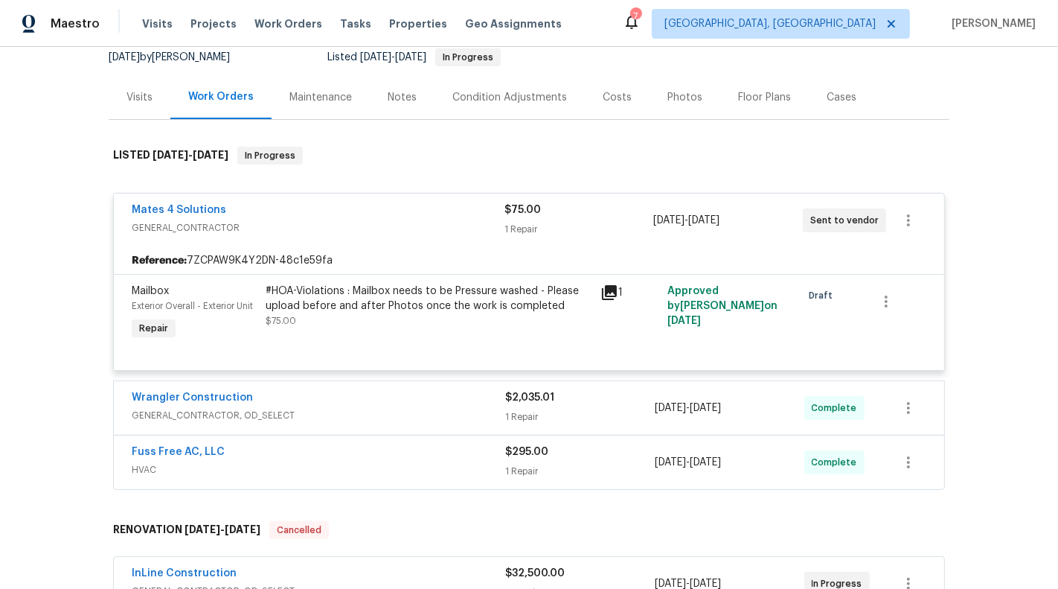
click at [210, 215] on span "Mates 4 Solutions" at bounding box center [179, 209] width 95 height 15
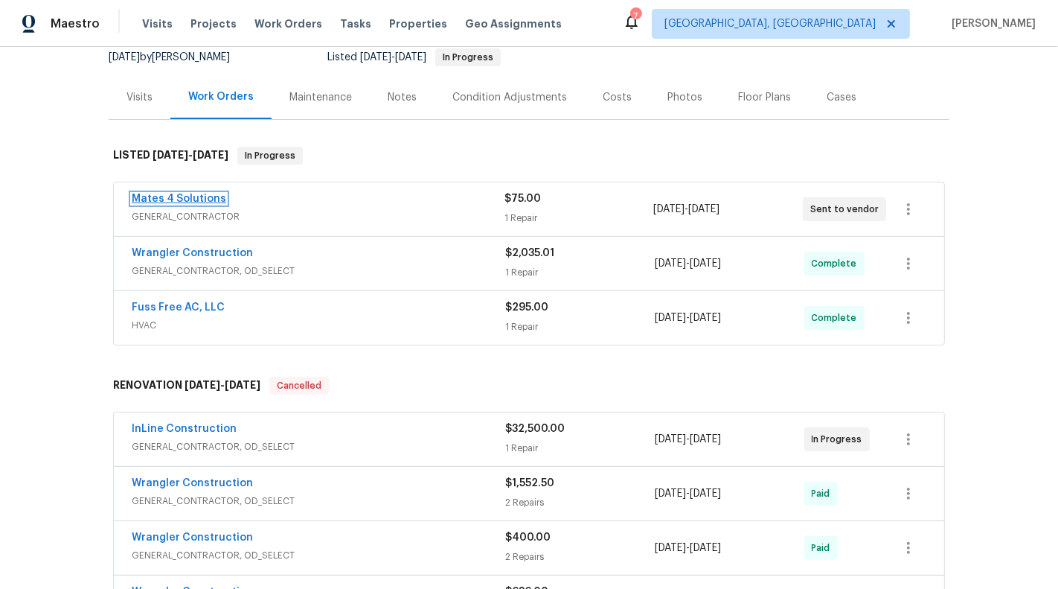
click at [193, 200] on link "Mates 4 Solutions" at bounding box center [179, 198] width 95 height 10
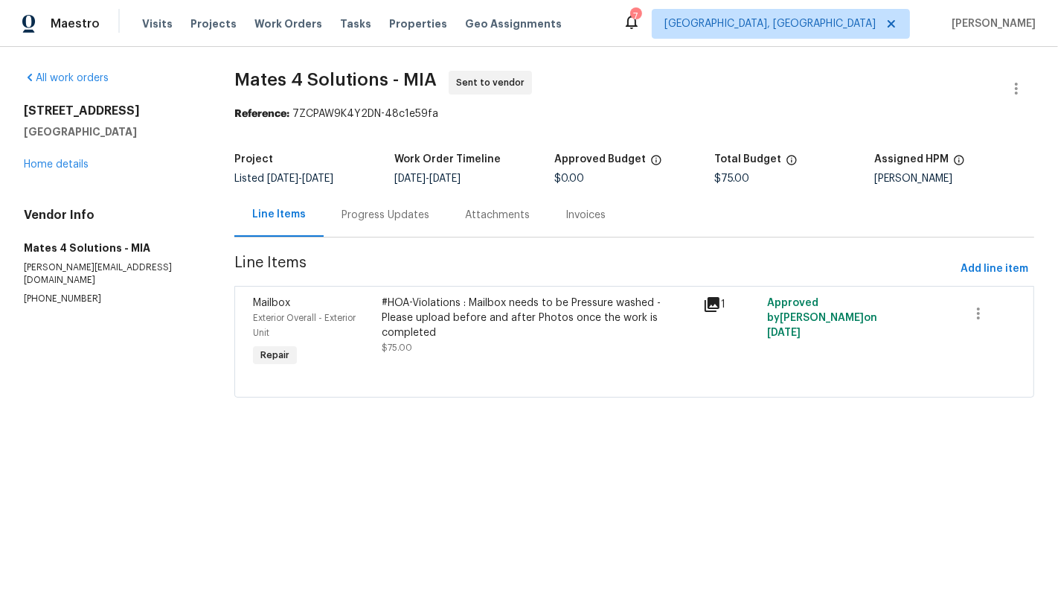
click at [62, 292] on p "(626) 977-4373" at bounding box center [111, 298] width 175 height 13
copy p "(626) 977-4373"
click at [57, 169] on link "Home details" at bounding box center [56, 164] width 65 height 10
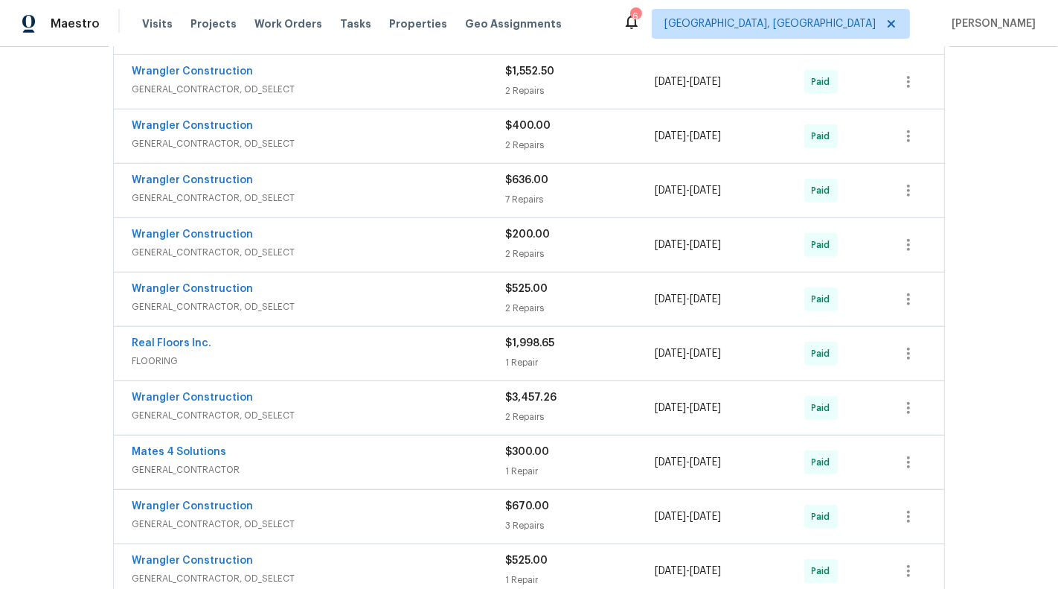
scroll to position [580, 0]
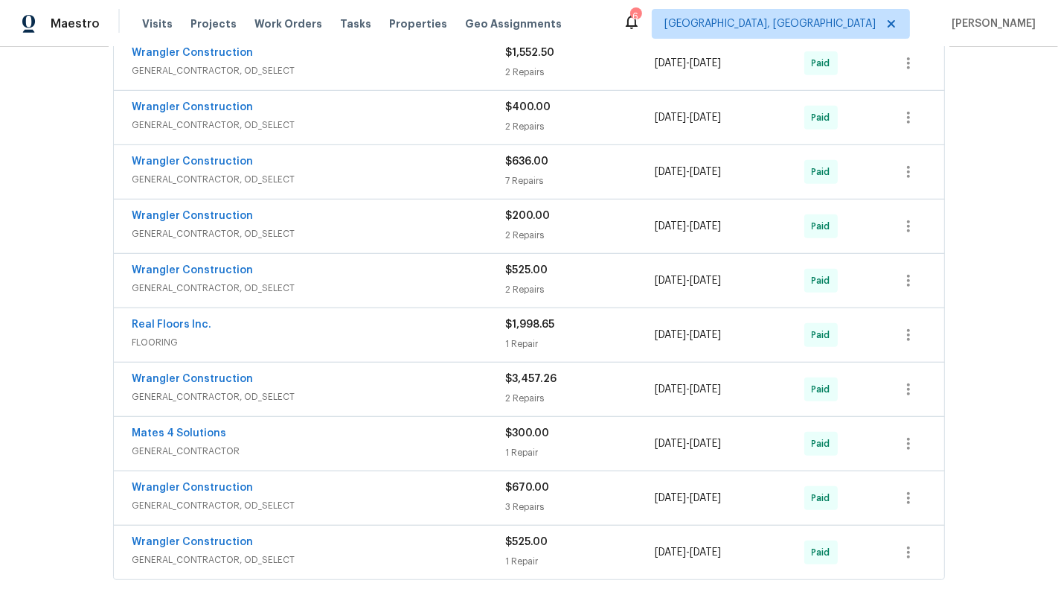
click at [652, 447] on div "1 Repair" at bounding box center [580, 452] width 150 height 15
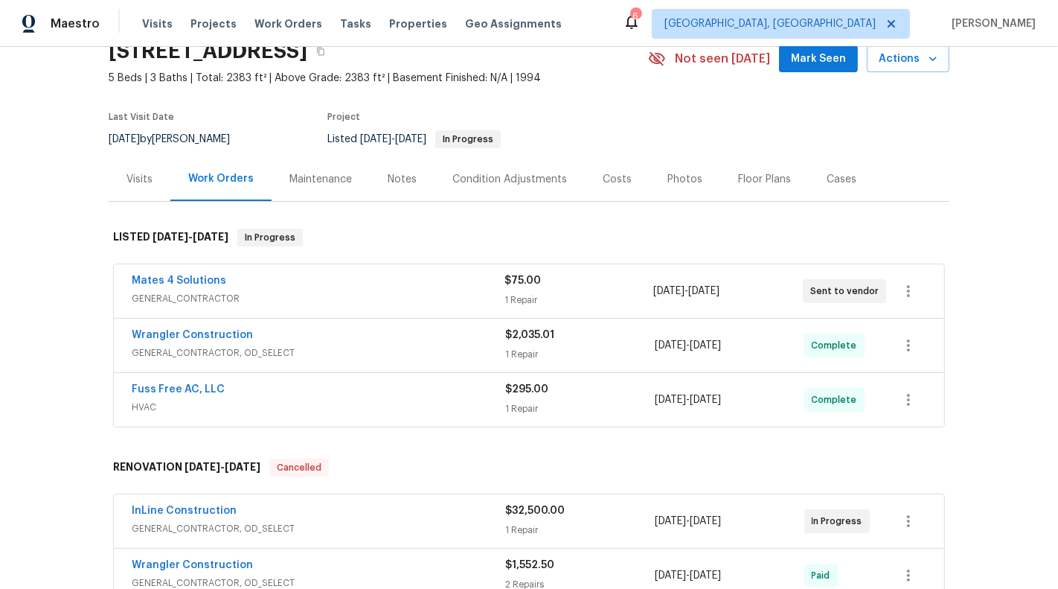
scroll to position [0, 0]
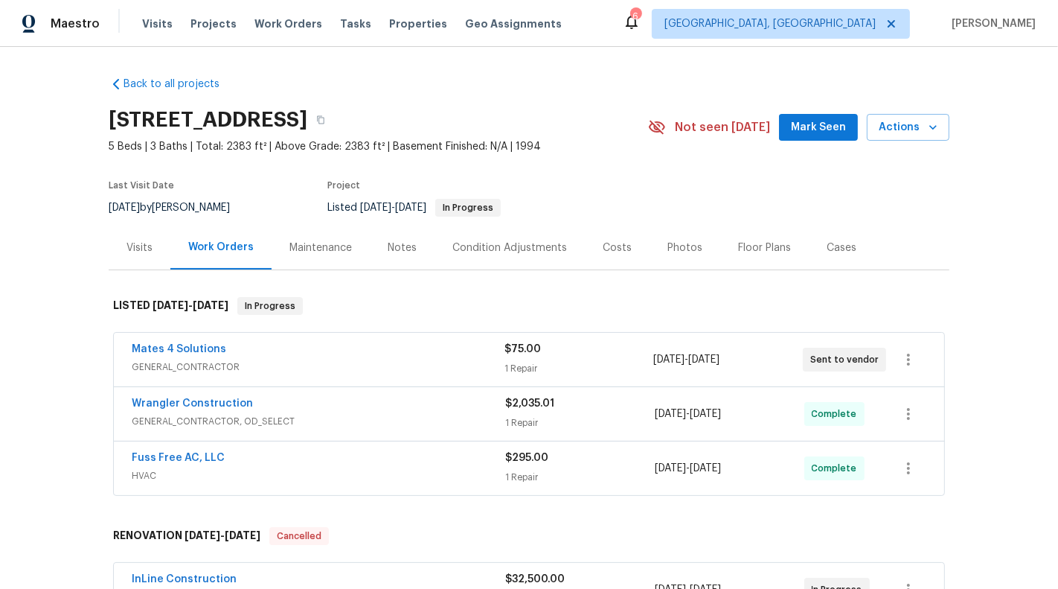
click at [445, 352] on div "Mates 4 Solutions" at bounding box center [318, 351] width 373 height 18
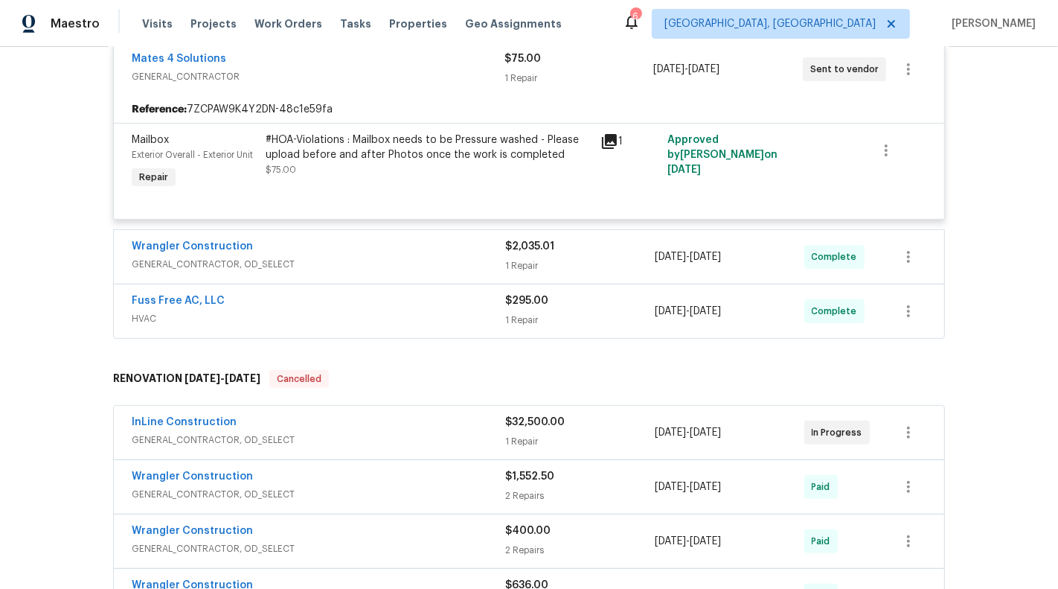
scroll to position [285, 0]
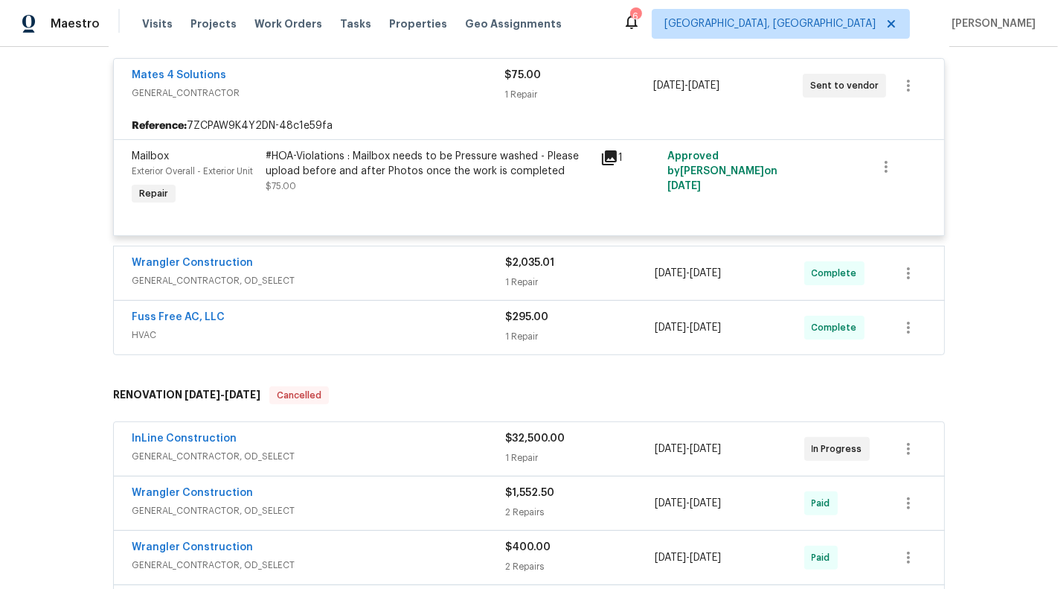
click at [435, 187] on div "#HOA-Violations : Mailbox needs to be Pressure washed - Please upload before an…" at bounding box center [429, 171] width 326 height 45
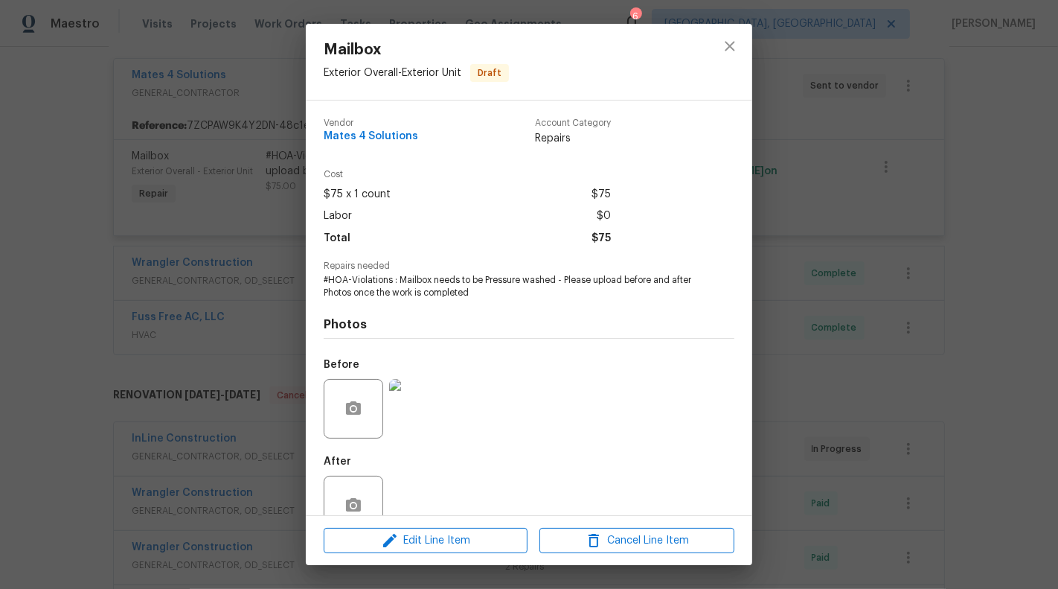
click at [417, 444] on div at bounding box center [418, 408] width 65 height 77
click at [417, 422] on img at bounding box center [419, 409] width 60 height 60
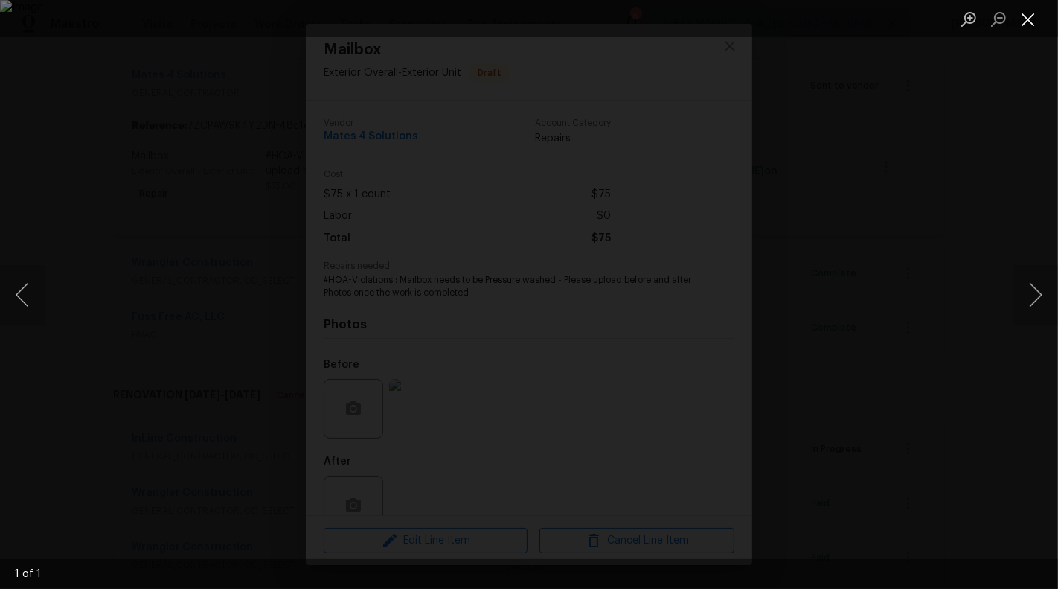
click at [1033, 24] on button "Close lightbox" at bounding box center [1029, 19] width 30 height 26
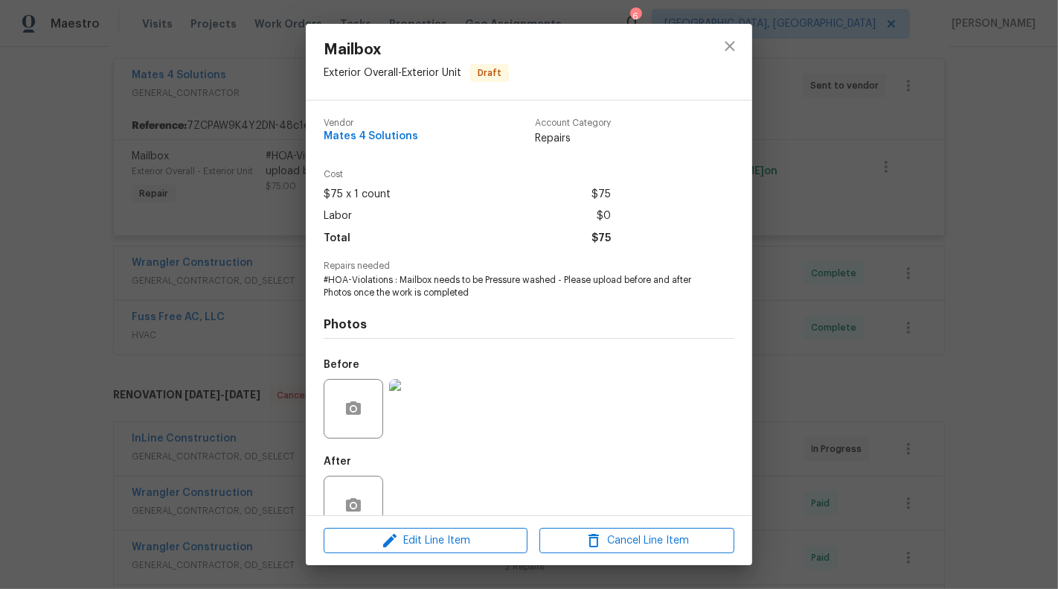
click at [1043, 204] on div "Mailbox Exterior Overall - Exterior Unit Draft Vendor Mates 4 Solutions Account…" at bounding box center [529, 294] width 1058 height 589
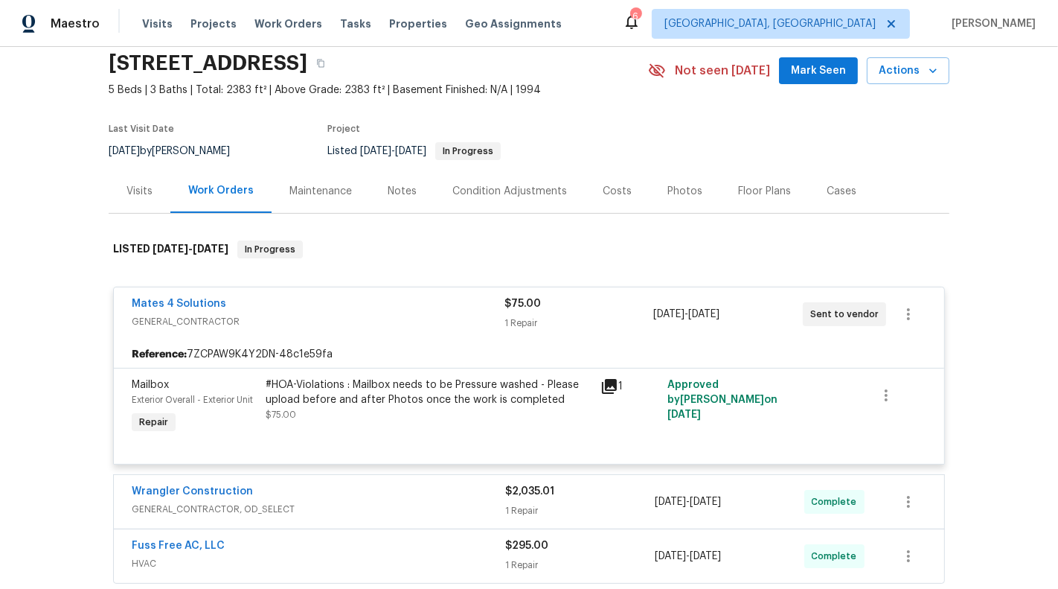
scroll to position [134, 0]
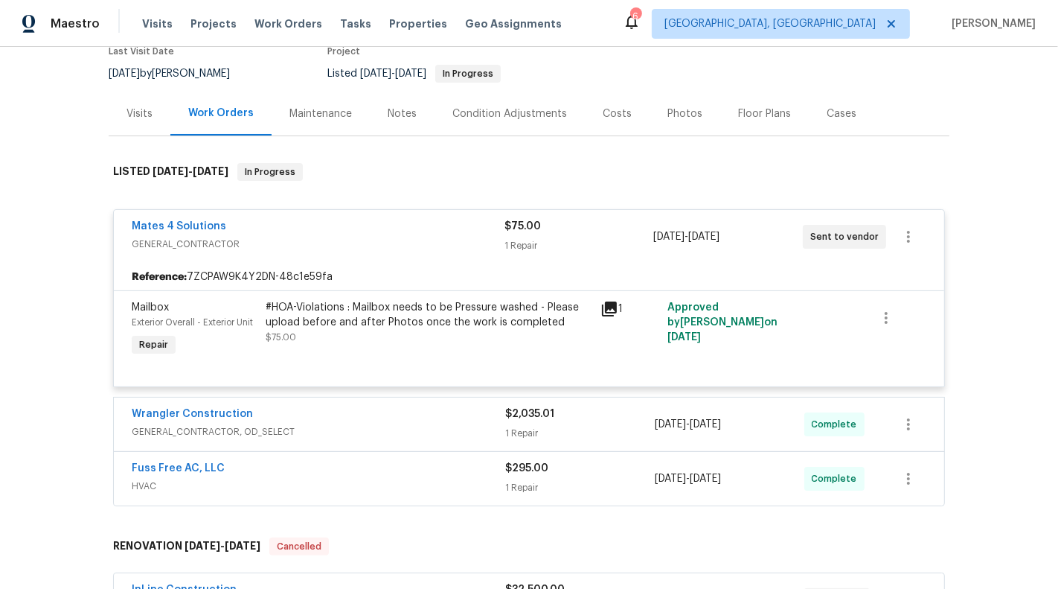
click at [432, 310] on div "#HOA-Violations : Mailbox needs to be Pressure washed - Please upload before an…" at bounding box center [429, 315] width 326 height 30
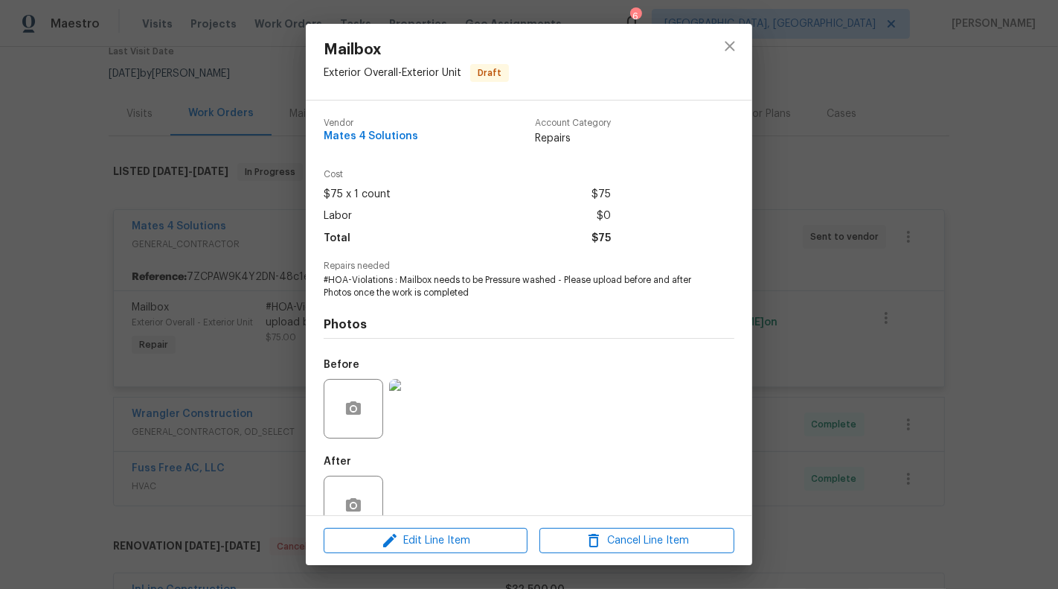
scroll to position [35, 0]
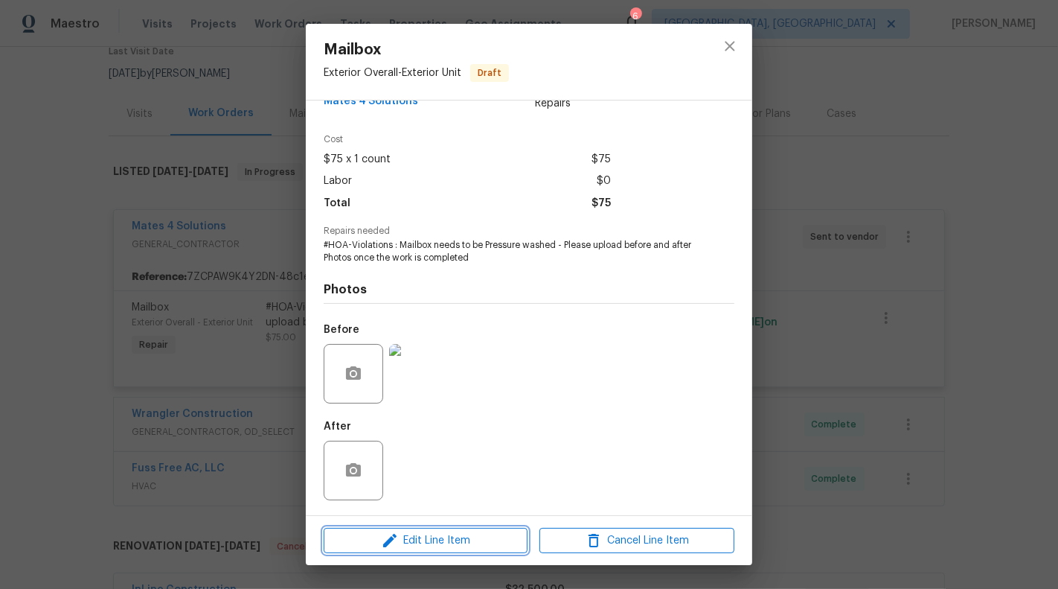
click at [427, 544] on span "Edit Line Item" at bounding box center [425, 540] width 195 height 19
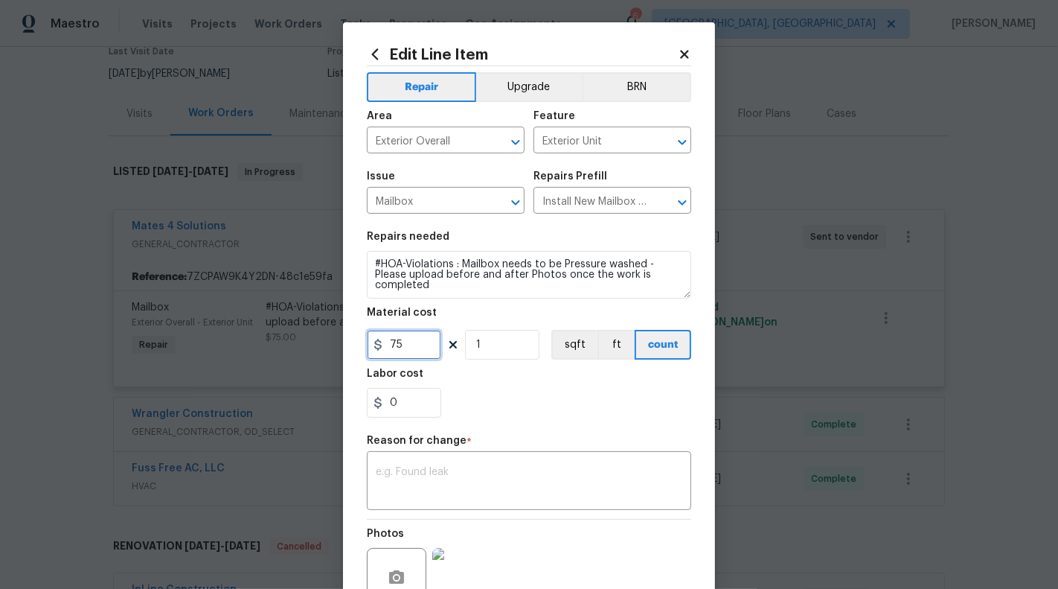
drag, startPoint x: 386, startPoint y: 341, endPoint x: 450, endPoint y: 341, distance: 64.0
click at [450, 341] on div "75 1 sqft ft count" at bounding box center [529, 345] width 324 height 30
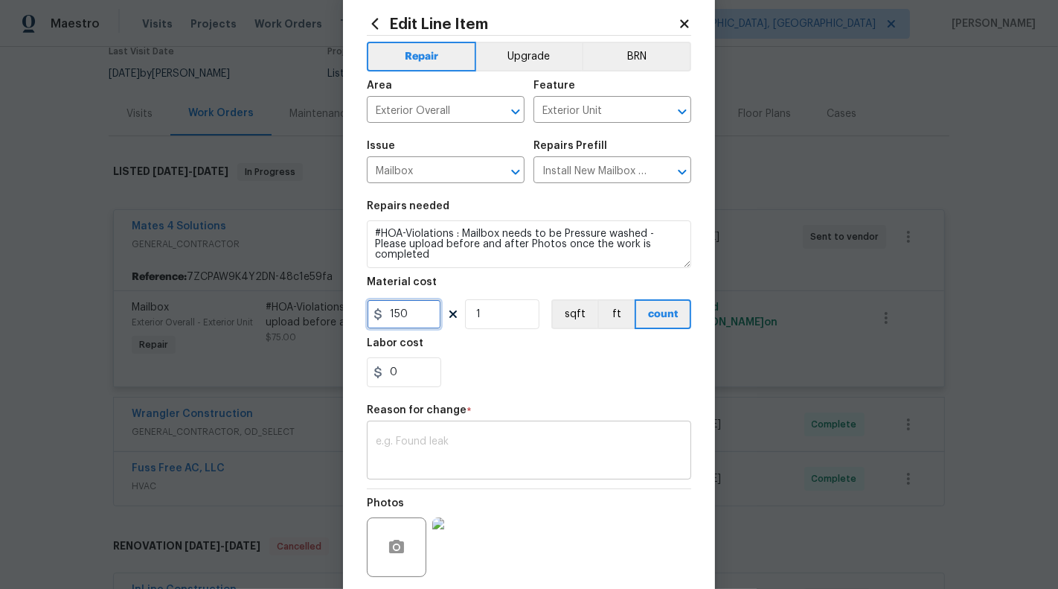
scroll to position [45, 0]
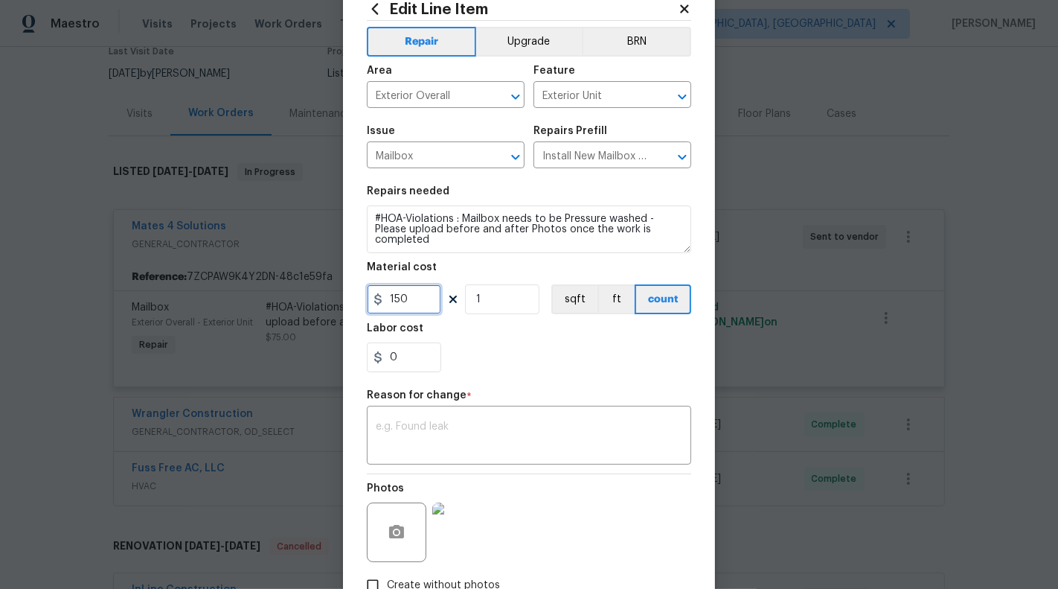
type input "150"
click at [432, 377] on section "Repairs needed #HOA-Violations : Mailbox needs to be Pressure washed - Please u…" at bounding box center [529, 279] width 324 height 204
click at [406, 435] on textarea at bounding box center [529, 436] width 307 height 31
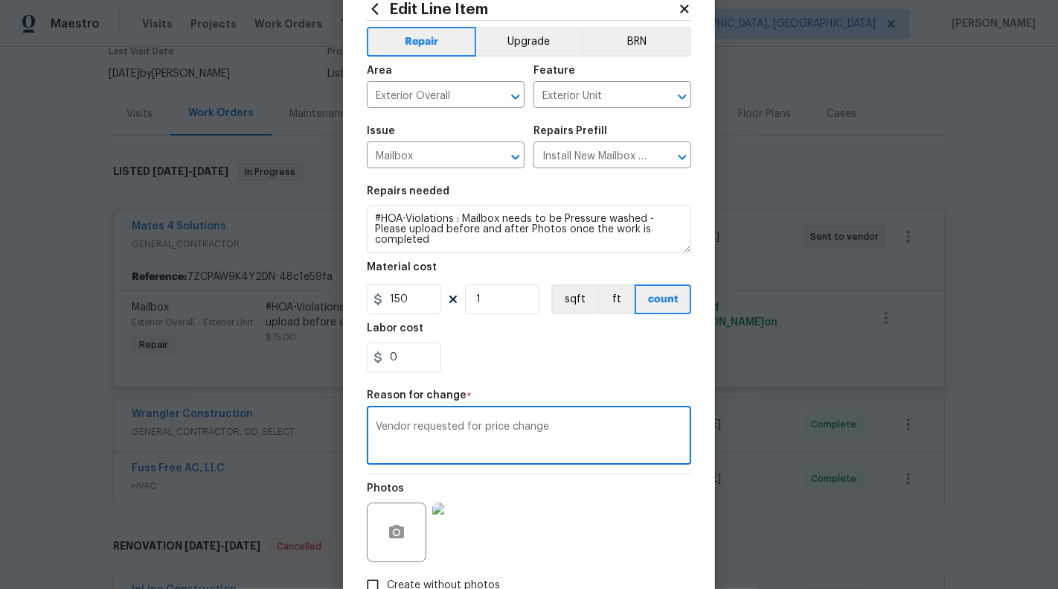
scroll to position [144, 0]
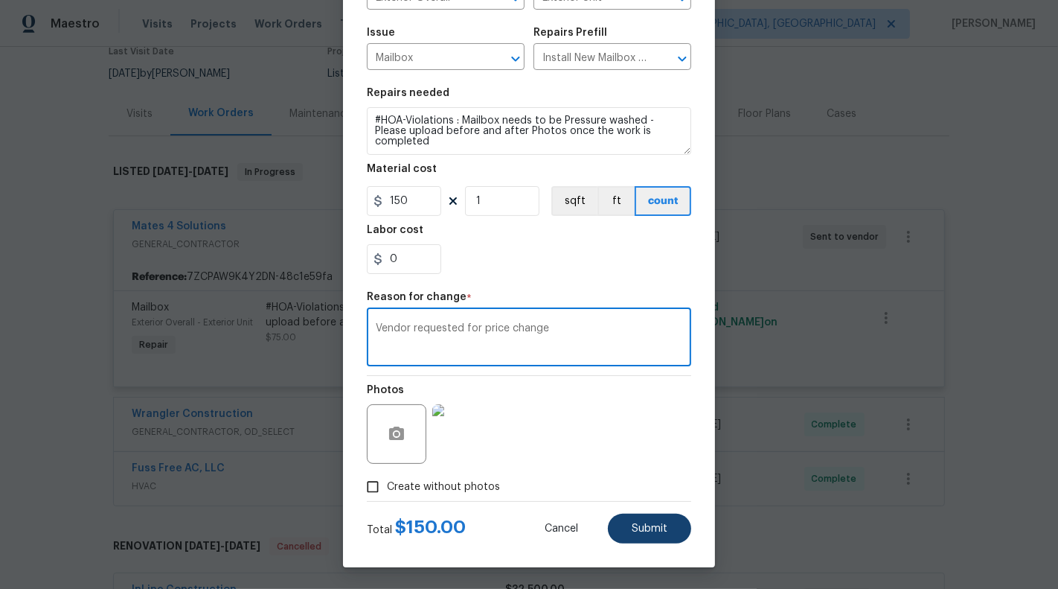
type textarea "Vendor requested for price change"
click at [653, 525] on span "Submit" at bounding box center [650, 528] width 36 height 11
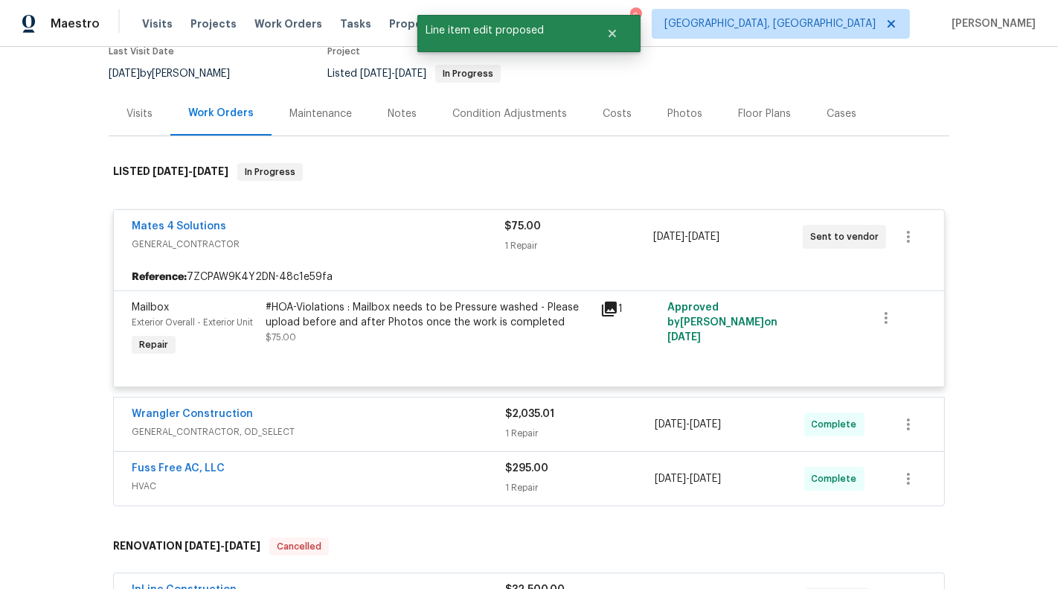
scroll to position [0, 0]
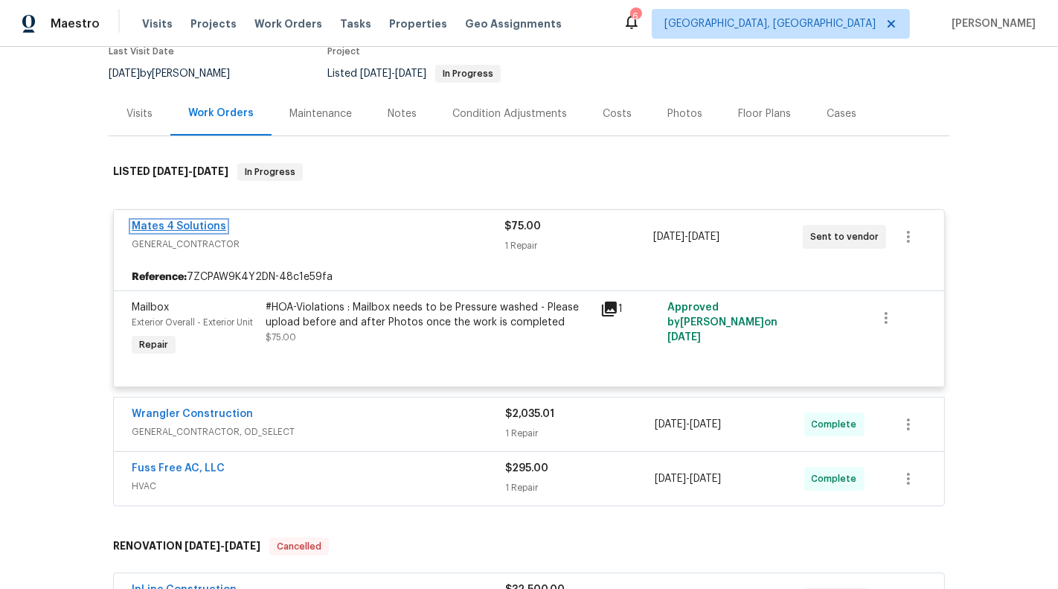
click at [190, 225] on link "Mates 4 Solutions" at bounding box center [179, 226] width 95 height 10
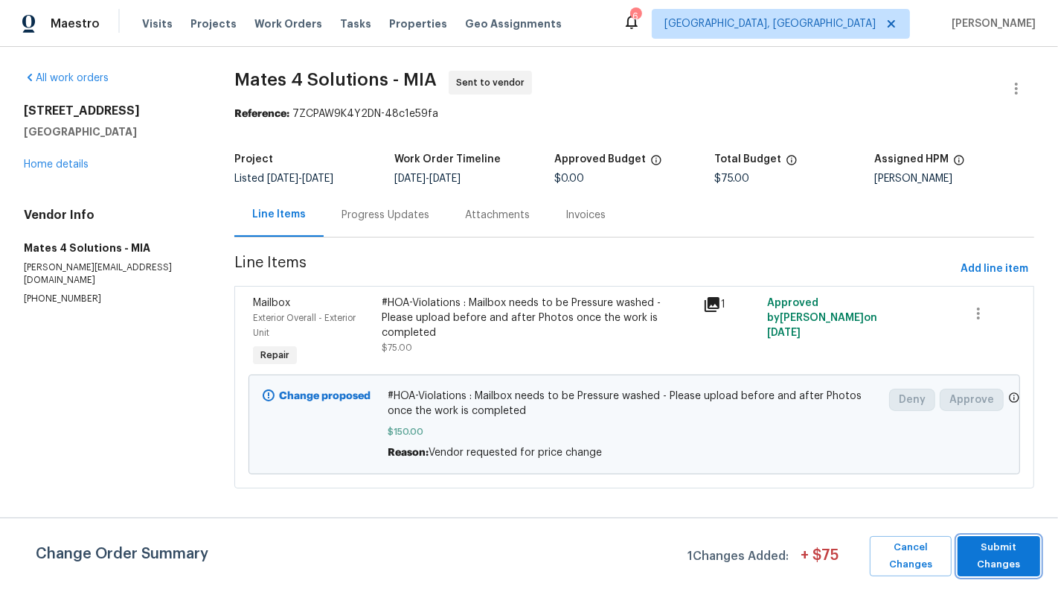
click at [1022, 550] on span "Submit Changes" at bounding box center [999, 556] width 68 height 34
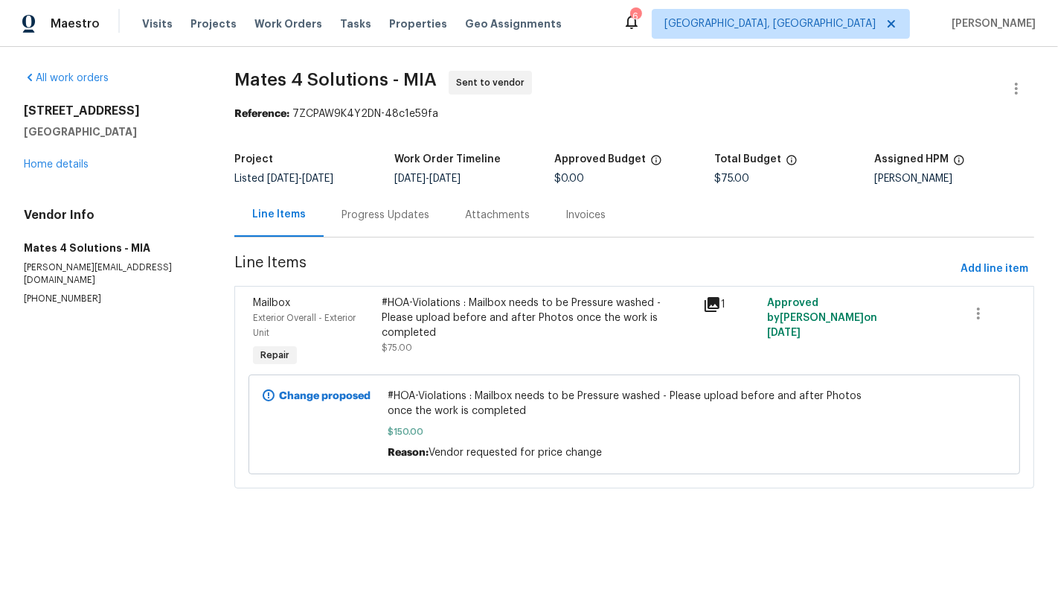
click at [410, 208] on div "Progress Updates" at bounding box center [386, 215] width 88 height 15
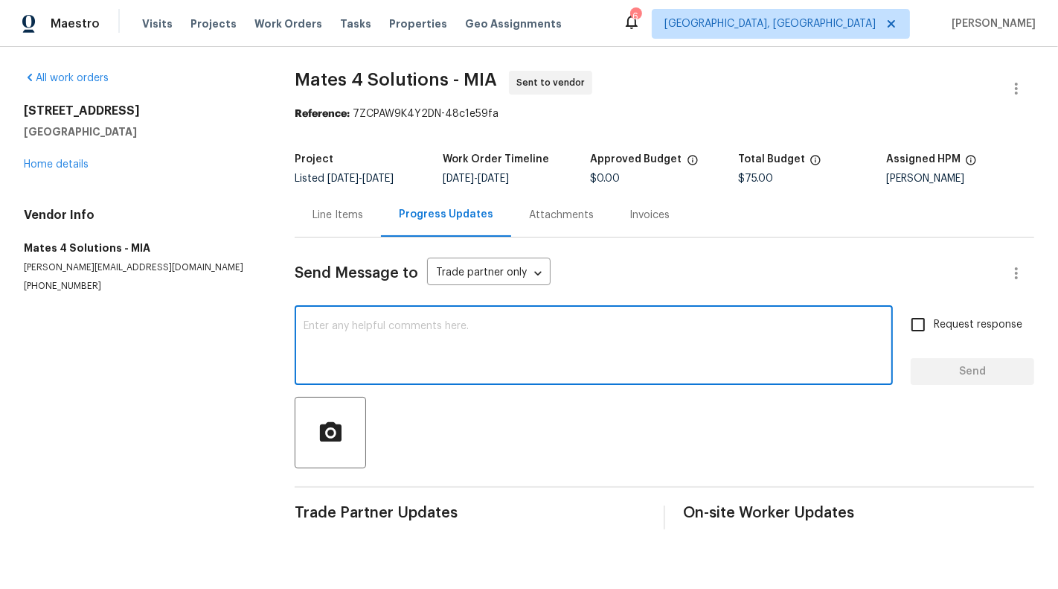
click at [415, 348] on textarea at bounding box center [594, 347] width 580 height 52
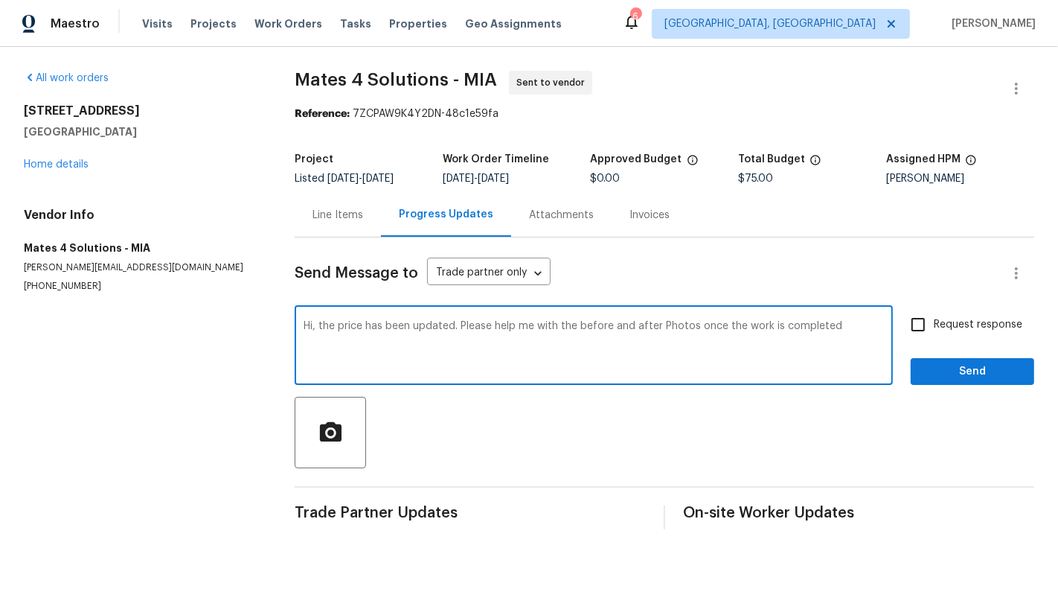
type textarea "Hi, the price has been updated. Please help me with the before and after Photos…"
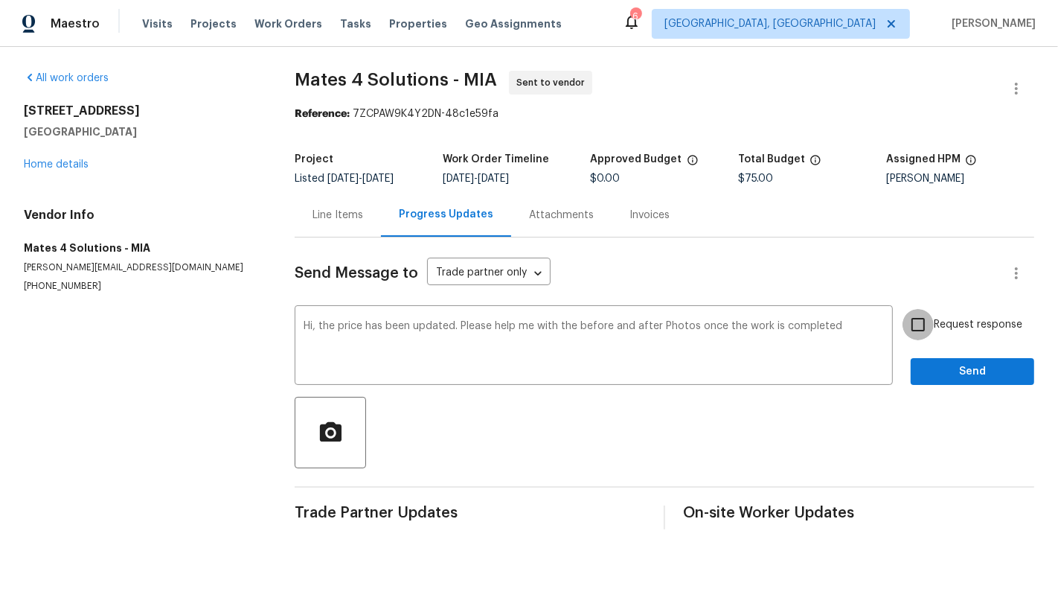
click at [929, 323] on input "Request response" at bounding box center [918, 324] width 31 height 31
checkbox input "true"
click at [965, 372] on span "Send" at bounding box center [973, 371] width 100 height 19
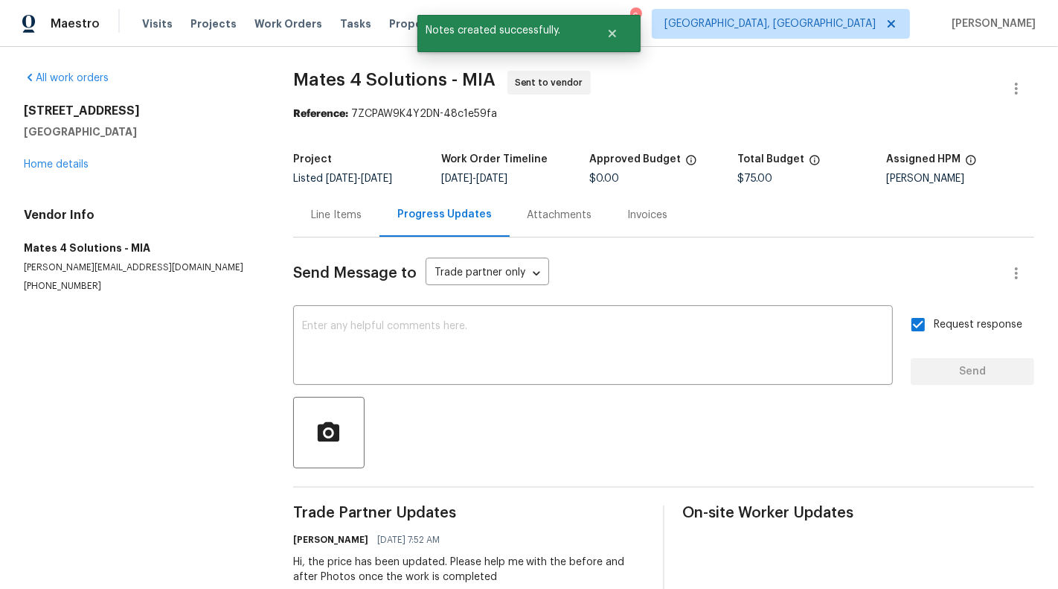
click at [335, 222] on div "Line Items" at bounding box center [336, 215] width 51 height 15
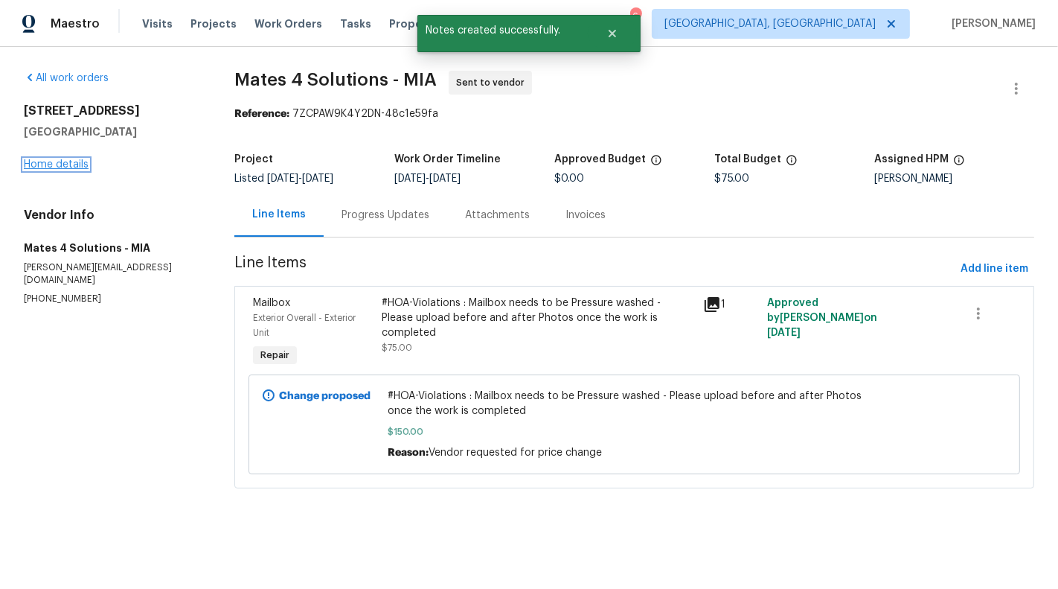
click at [68, 165] on link "Home details" at bounding box center [56, 164] width 65 height 10
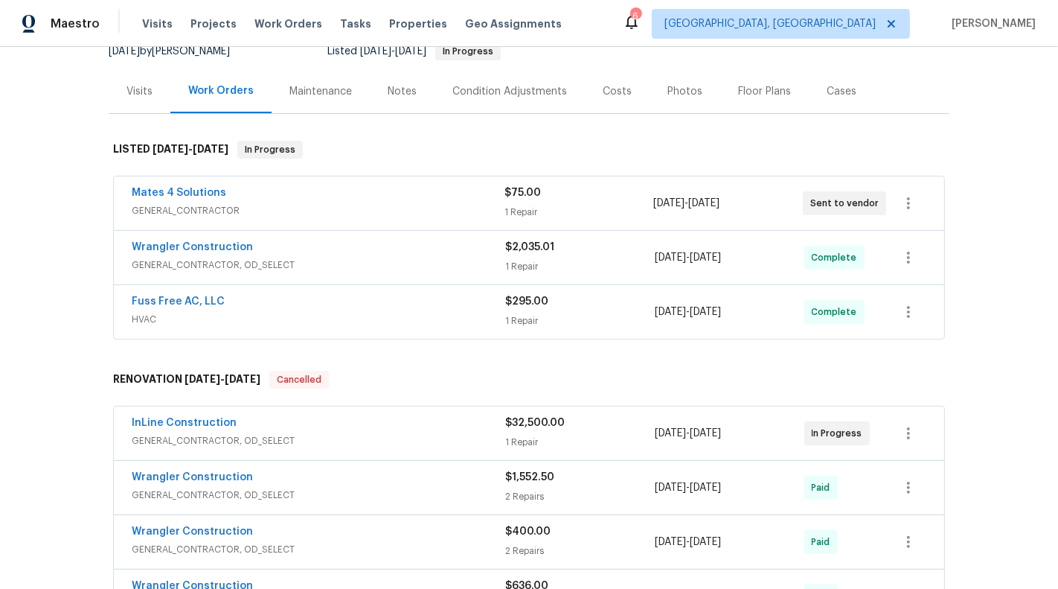
scroll to position [169, 0]
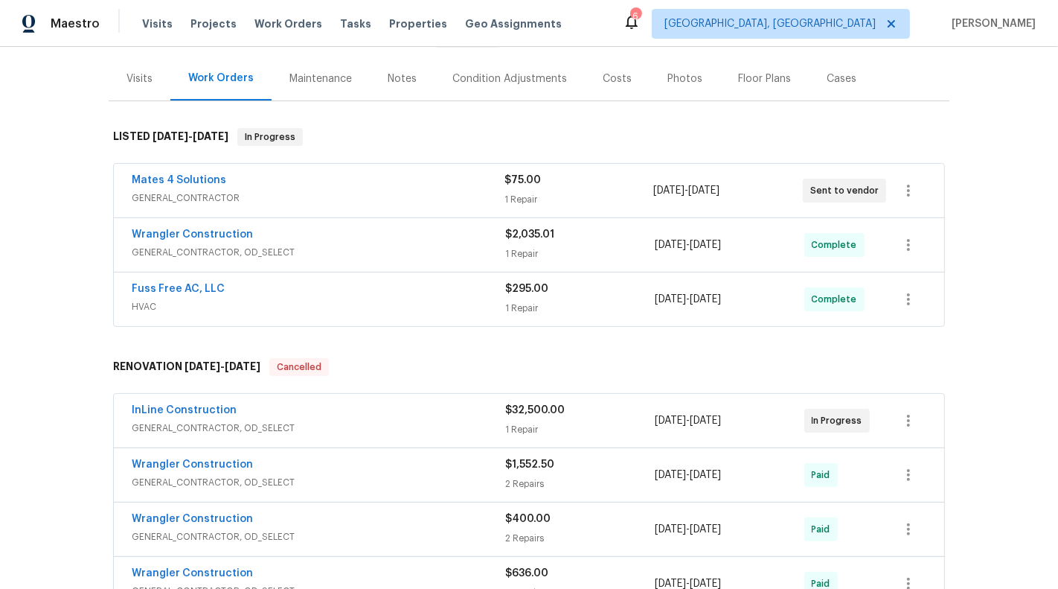
click at [421, 227] on div "Wrangler Construction" at bounding box center [319, 236] width 374 height 18
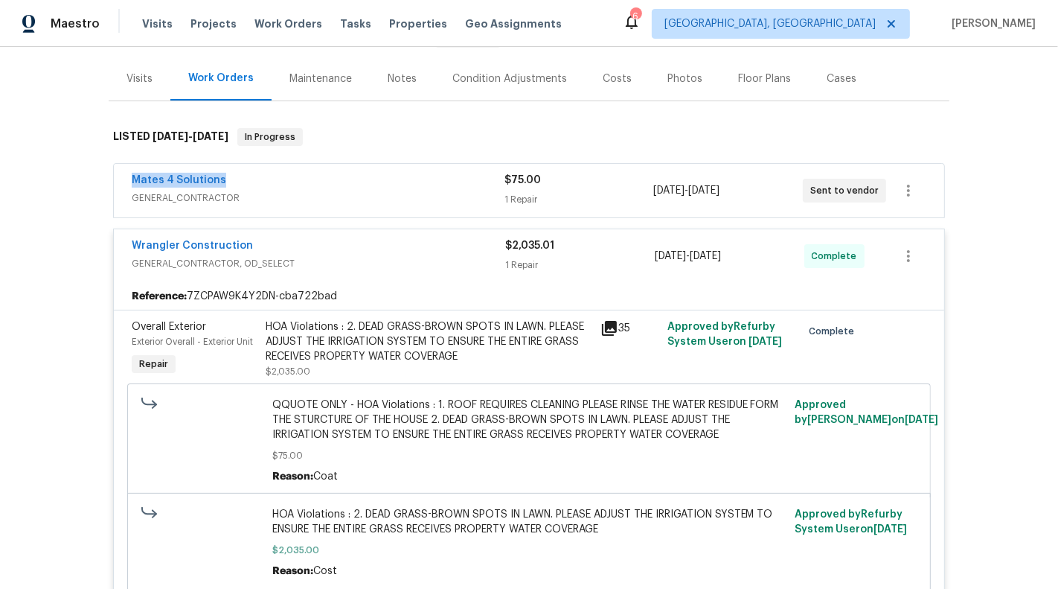
drag, startPoint x: 264, startPoint y: 182, endPoint x: 92, endPoint y: 182, distance: 172.6
click at [92, 182] on div "Back to all projects 9479 Lake Serena Dr, Boca Raton, FL 33496 5 Beds | 3 Baths…" at bounding box center [529, 318] width 1058 height 542
copy link "Mates 4 Solutions"
click at [178, 179] on link "Mates 4 Solutions" at bounding box center [179, 180] width 95 height 10
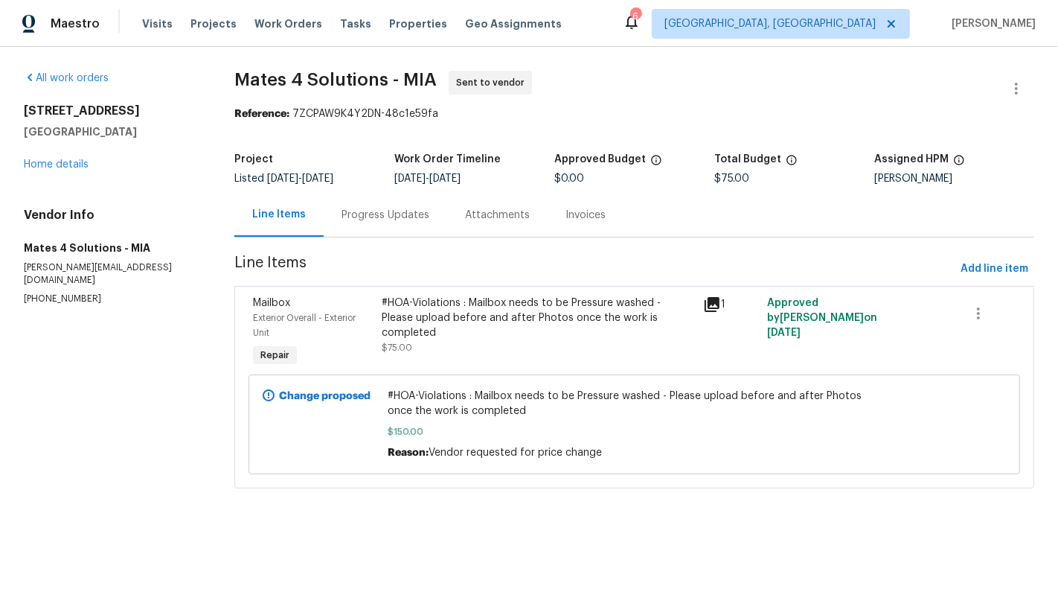
click at [480, 443] on div "#HOA-Violations : Mailbox needs to be Pressure washed - Please upload before an…" at bounding box center [634, 423] width 493 height 71
click at [445, 414] on span "#HOA-Violations : Mailbox needs to be Pressure washed - Please upload before an…" at bounding box center [634, 403] width 493 height 30
click at [778, 405] on span "#HOA-Violations : Mailbox needs to be Pressure washed - Please upload before an…" at bounding box center [634, 403] width 493 height 30
click at [54, 164] on link "Home details" at bounding box center [56, 164] width 65 height 10
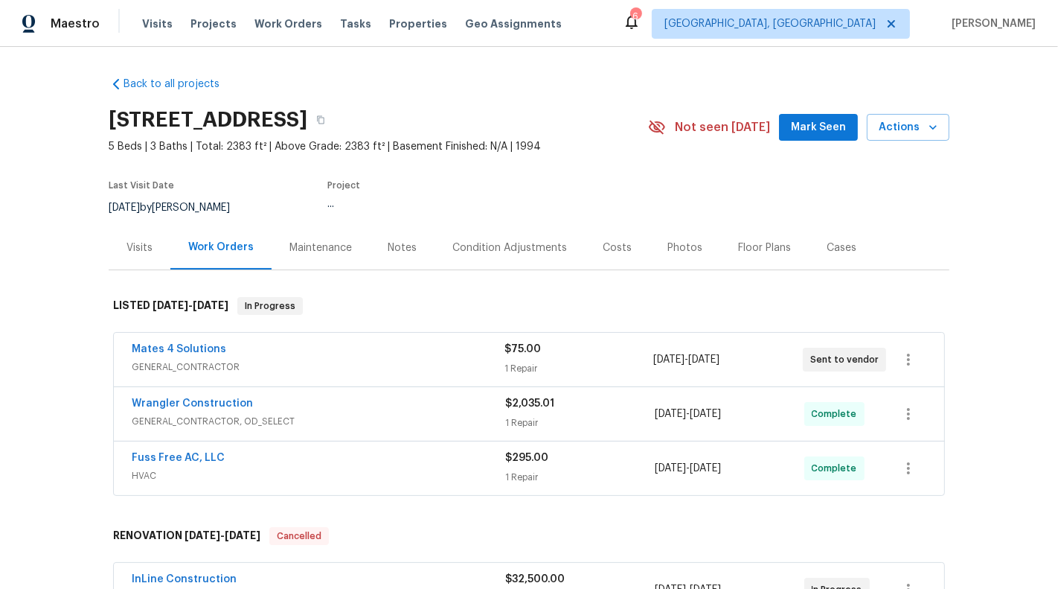
click at [462, 345] on div "Mates 4 Solutions" at bounding box center [318, 351] width 373 height 18
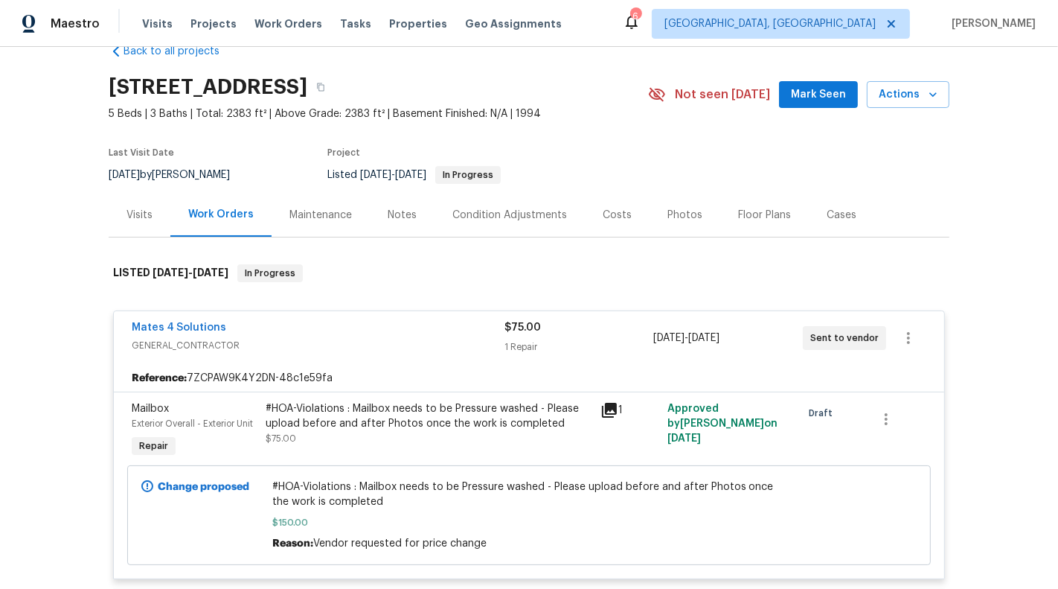
scroll to position [46, 0]
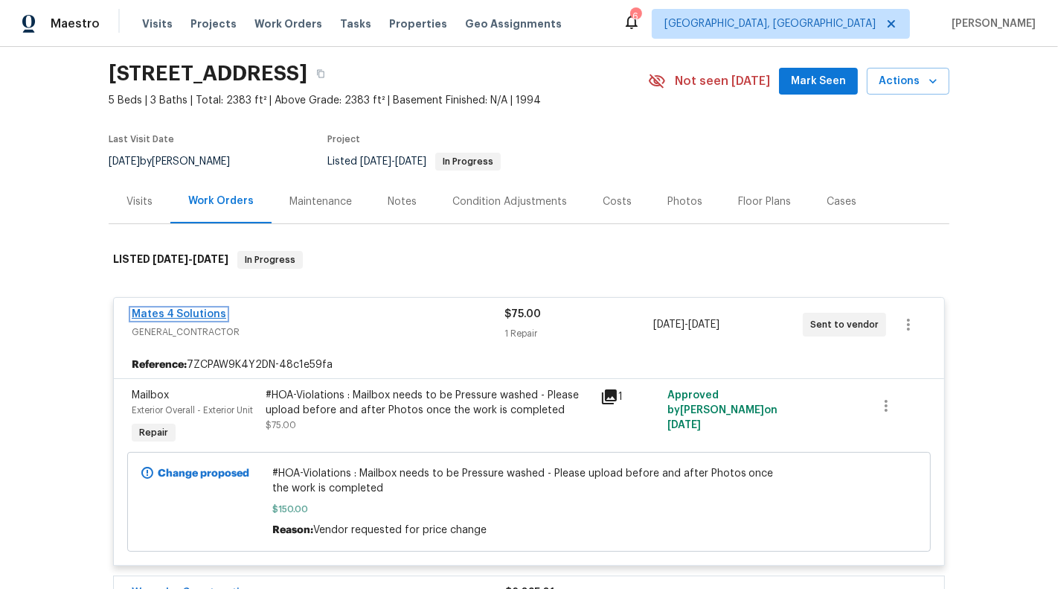
click at [217, 310] on link "Mates 4 Solutions" at bounding box center [179, 314] width 95 height 10
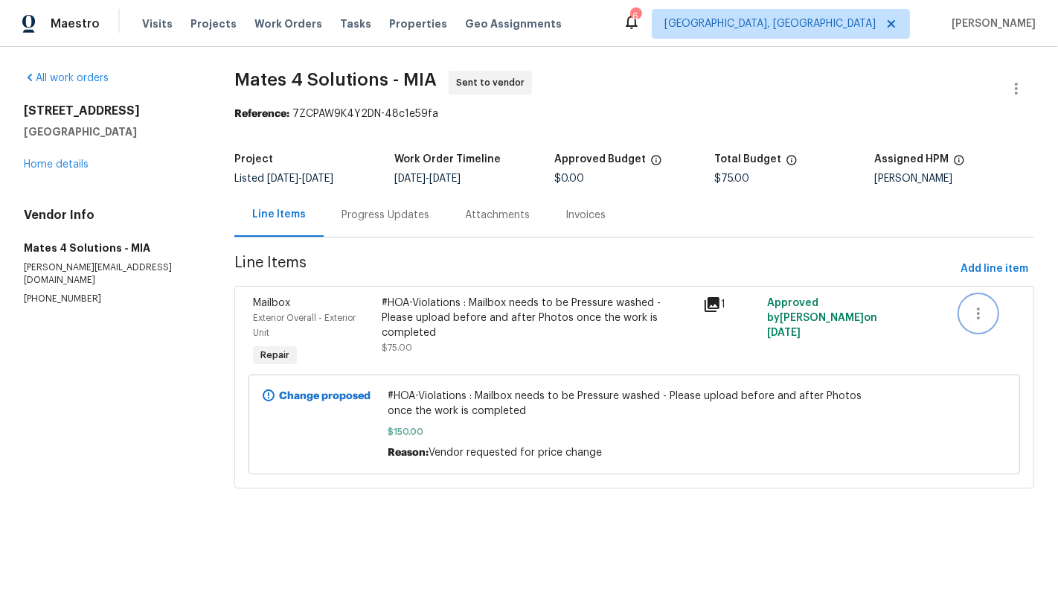
click at [985, 304] on icon "button" at bounding box center [979, 313] width 18 height 18
click at [540, 301] on div at bounding box center [529, 294] width 1058 height 589
click at [539, 303] on div "#HOA-Violations : Mailbox needs to be Pressure washed - Please upload before an…" at bounding box center [538, 317] width 313 height 45
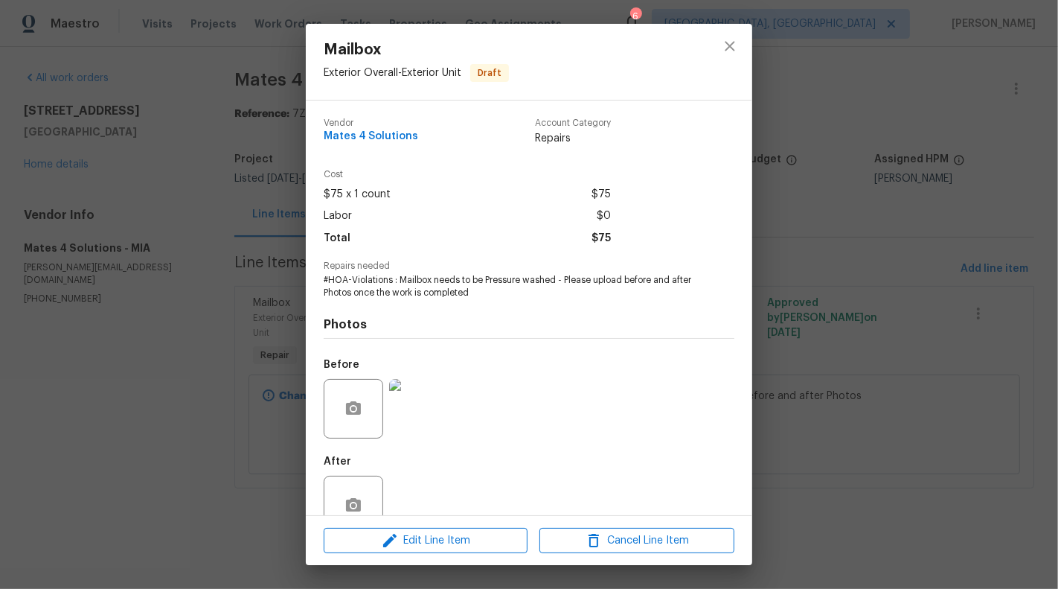
click at [208, 384] on div "Mailbox Exterior Overall - Exterior Unit Draft Vendor Mates 4 Solutions Account…" at bounding box center [529, 294] width 1058 height 589
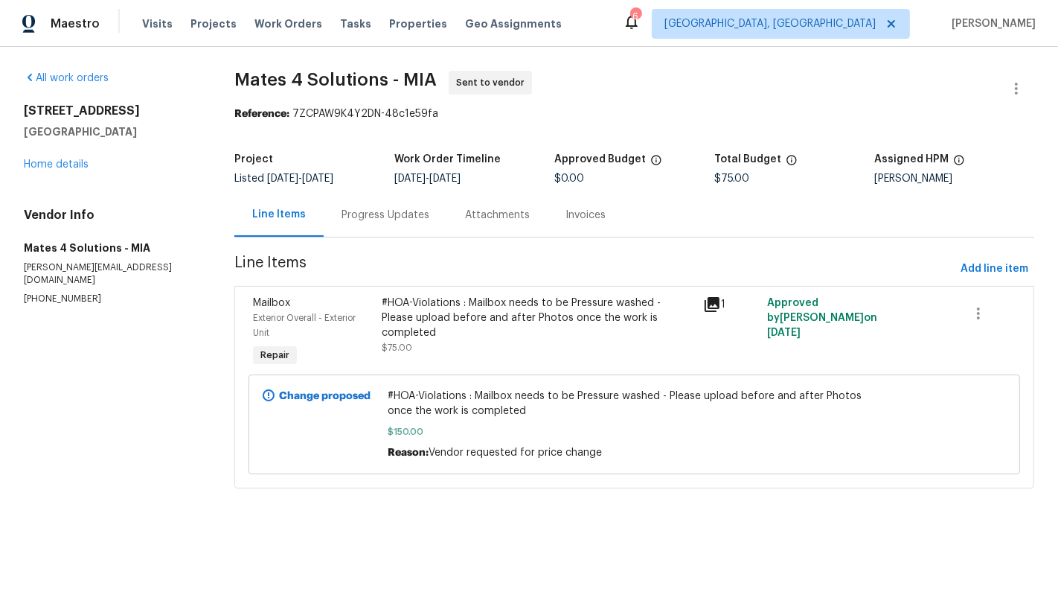
click at [485, 313] on div "#HOA-Violations : Mailbox needs to be Pressure washed - Please upload before an…" at bounding box center [538, 317] width 313 height 45
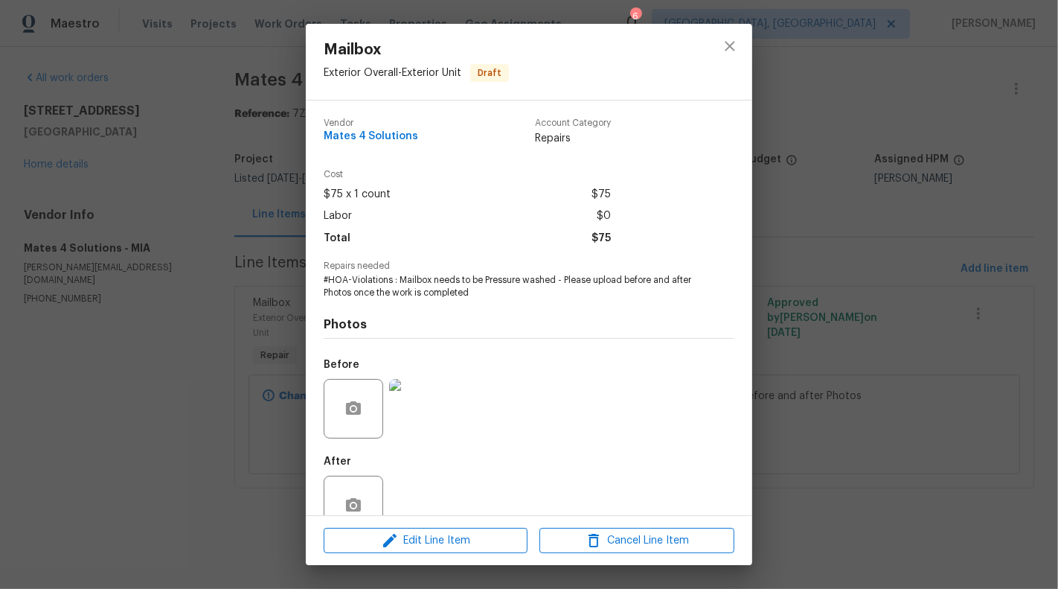
scroll to position [35, 0]
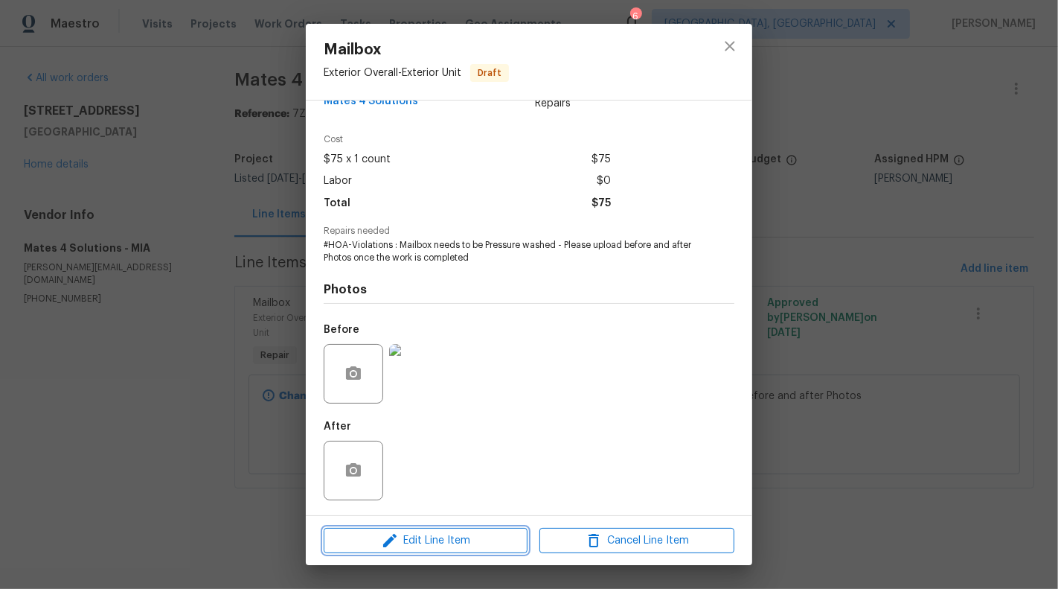
click at [417, 546] on span "Edit Line Item" at bounding box center [425, 540] width 195 height 19
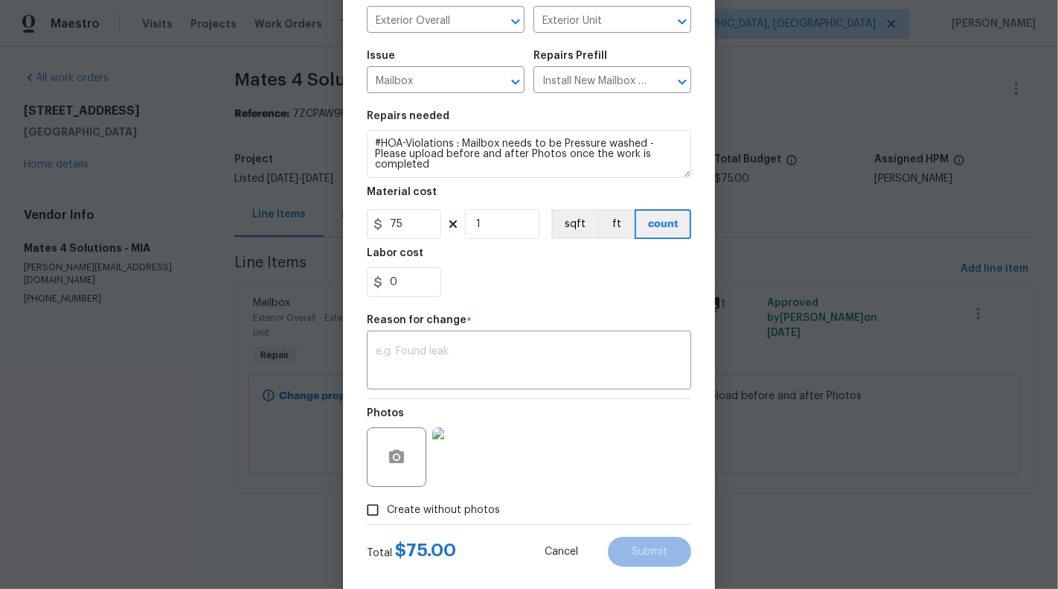
scroll to position [144, 0]
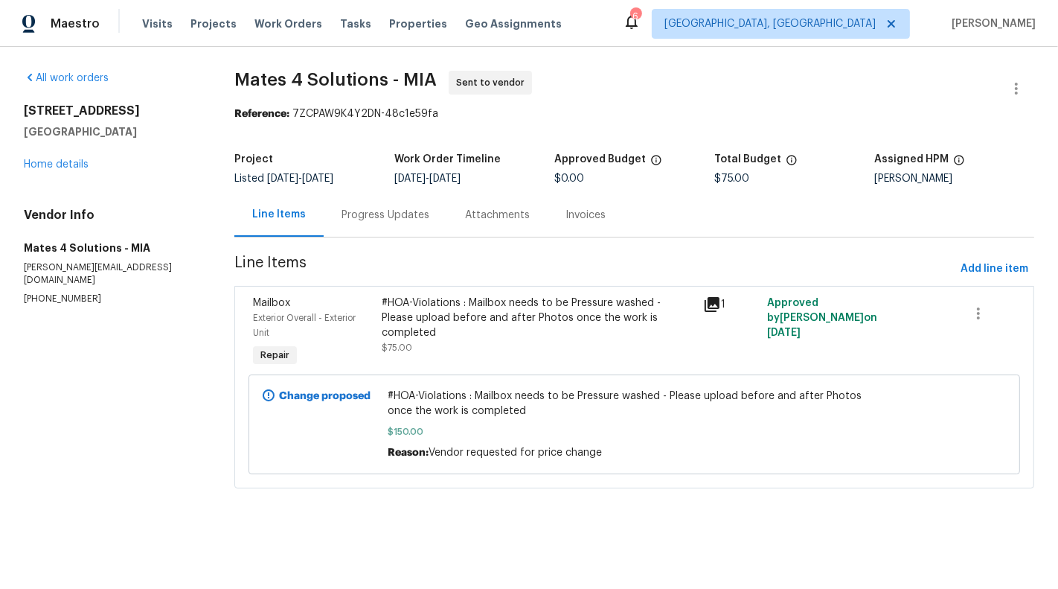
click at [132, 378] on body "Maestro Visits Projects Work Orders Tasks Properties Geo Assignments 6 Albuquer…" at bounding box center [529, 265] width 1058 height 530
click at [953, 375] on div "Change proposed #HOA-Violations : Mailbox needs to be Pressure washed - Please …" at bounding box center [635, 424] width 772 height 100
click at [947, 395] on div at bounding box center [948, 424] width 126 height 80
click at [944, 395] on div at bounding box center [948, 424] width 126 height 80
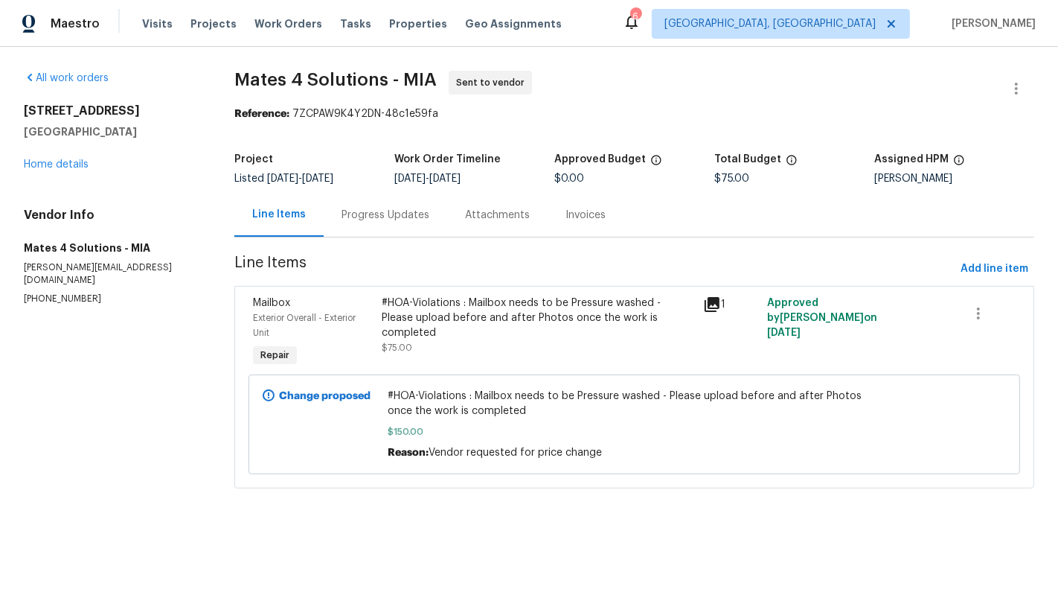
click at [944, 395] on div at bounding box center [948, 424] width 126 height 80
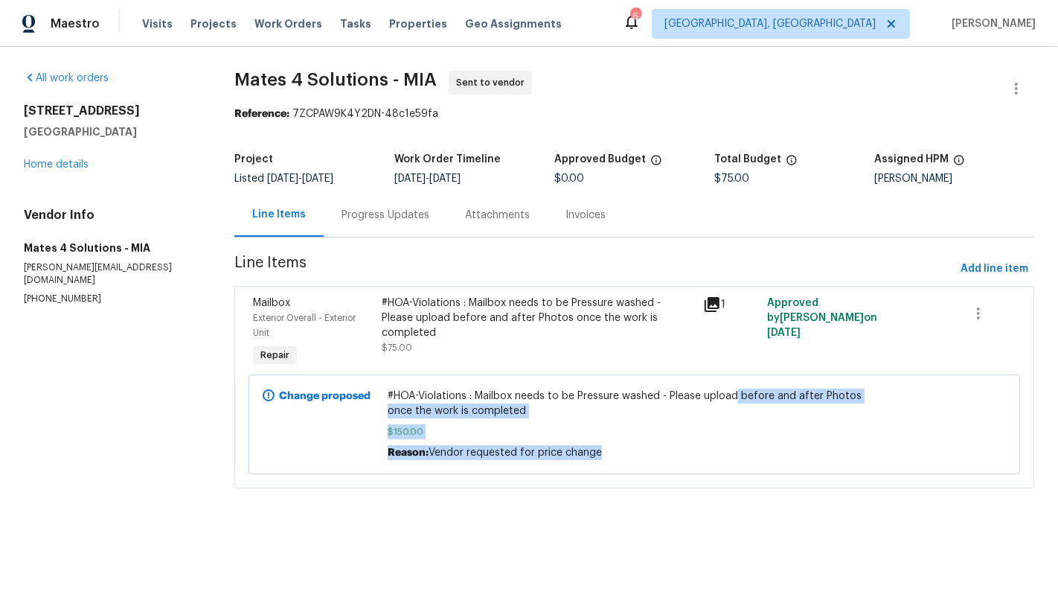
drag, startPoint x: 944, startPoint y: 395, endPoint x: 714, endPoint y: 397, distance: 230.7
click at [717, 397] on div "Change proposed #HOA-Violations : Mailbox needs to be Pressure washed - Please …" at bounding box center [635, 424] width 772 height 100
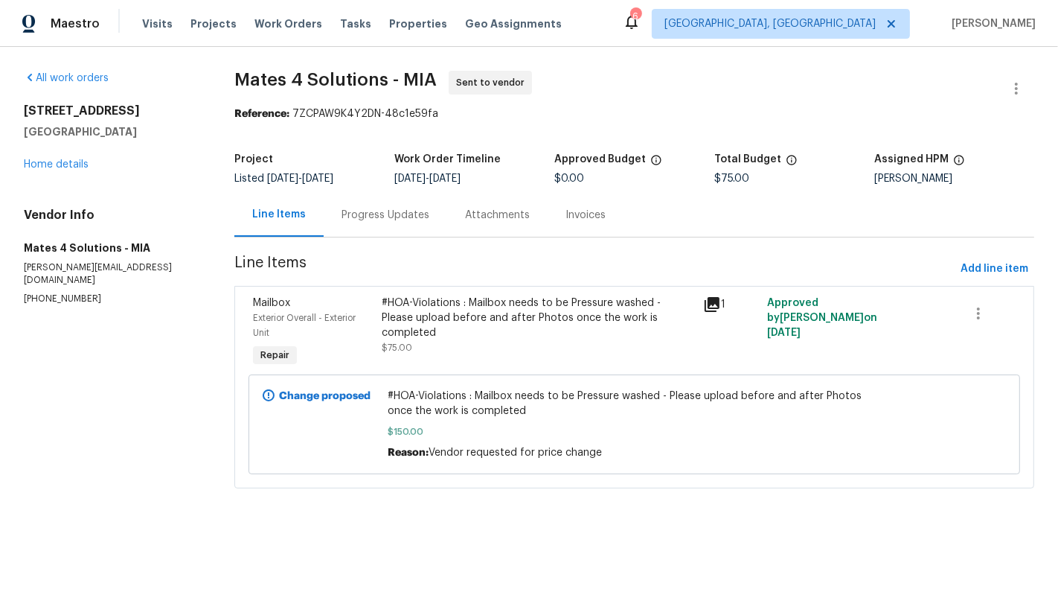
click at [606, 440] on div "#HOA-Violations : Mailbox needs to be Pressure washed - Please upload before an…" at bounding box center [634, 423] width 493 height 71
click at [58, 167] on link "Home details" at bounding box center [56, 164] width 65 height 10
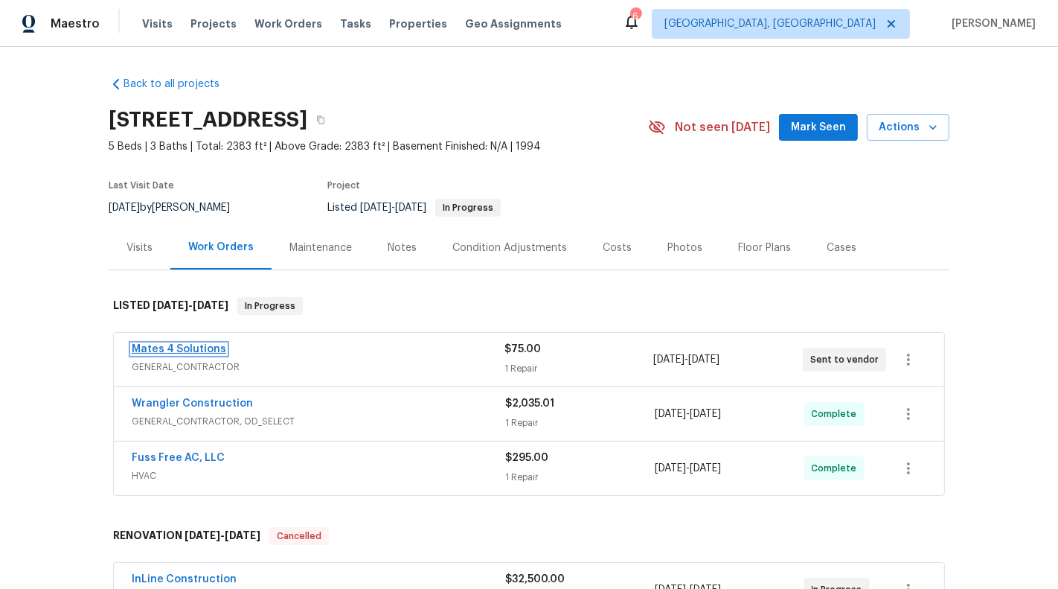
click at [183, 350] on link "Mates 4 Solutions" at bounding box center [179, 349] width 95 height 10
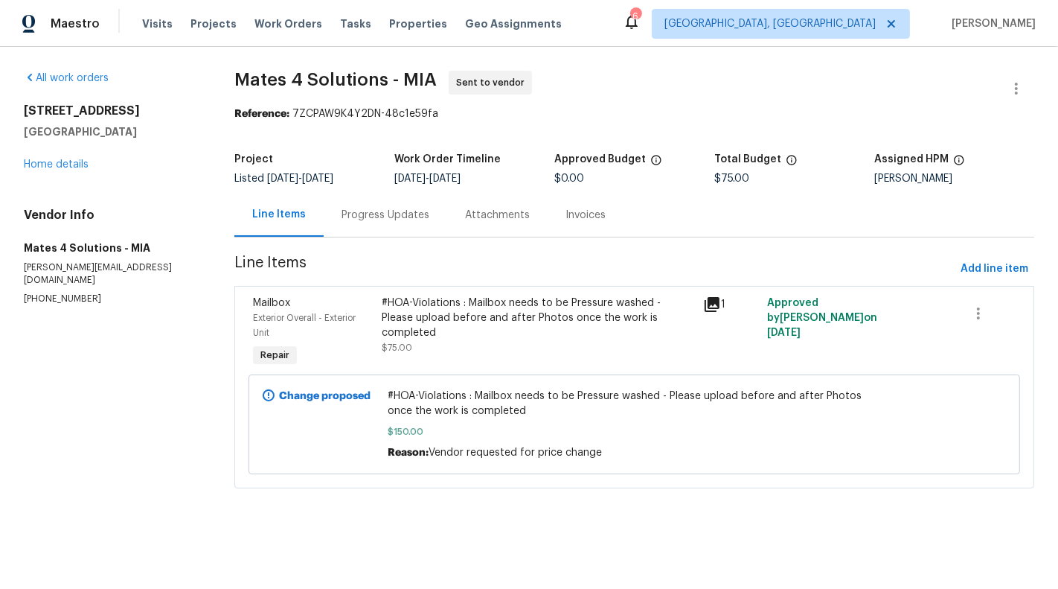
click at [922, 388] on div at bounding box center [948, 424] width 126 height 80
drag, startPoint x: 919, startPoint y: 388, endPoint x: 1006, endPoint y: 417, distance: 92.0
click at [1006, 417] on div at bounding box center [948, 424] width 126 height 80
click at [266, 395] on icon at bounding box center [269, 395] width 12 height 12
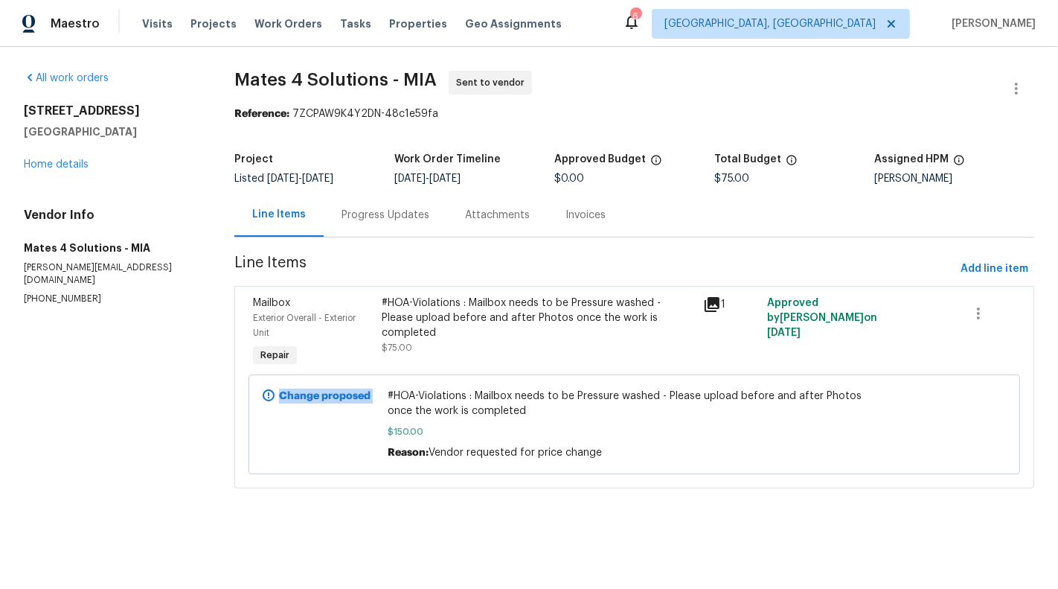
click at [266, 395] on icon at bounding box center [269, 395] width 12 height 12
click at [281, 456] on div "Change proposed" at bounding box center [321, 424] width 126 height 80
click at [47, 170] on div "9479 Lake Serena Dr Boca Raton, FL 33496 Home details" at bounding box center [111, 137] width 175 height 68
click at [41, 161] on link "Home details" at bounding box center [56, 164] width 65 height 10
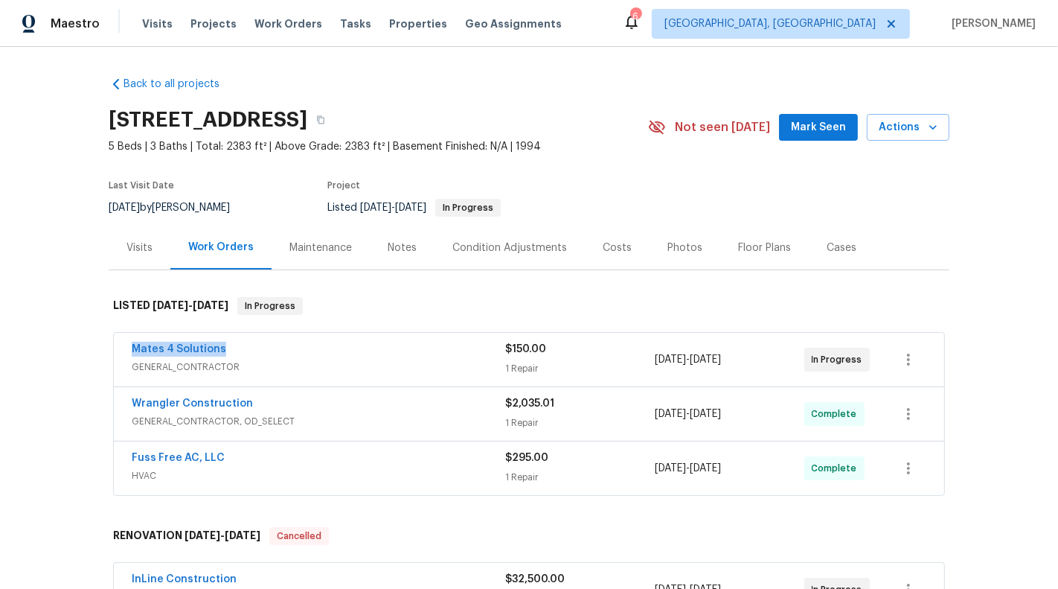
drag, startPoint x: 269, startPoint y: 350, endPoint x: 106, endPoint y: 350, distance: 162.2
click at [106, 350] on div "Back to all projects 9479 Lake Serena Dr, Boca Raton, FL 33496 5 Beds | 3 Baths…" at bounding box center [529, 318] width 1058 height 542
copy link "Mates 4 Solutions"
click at [164, 347] on link "Mates 4 Solutions" at bounding box center [179, 349] width 95 height 10
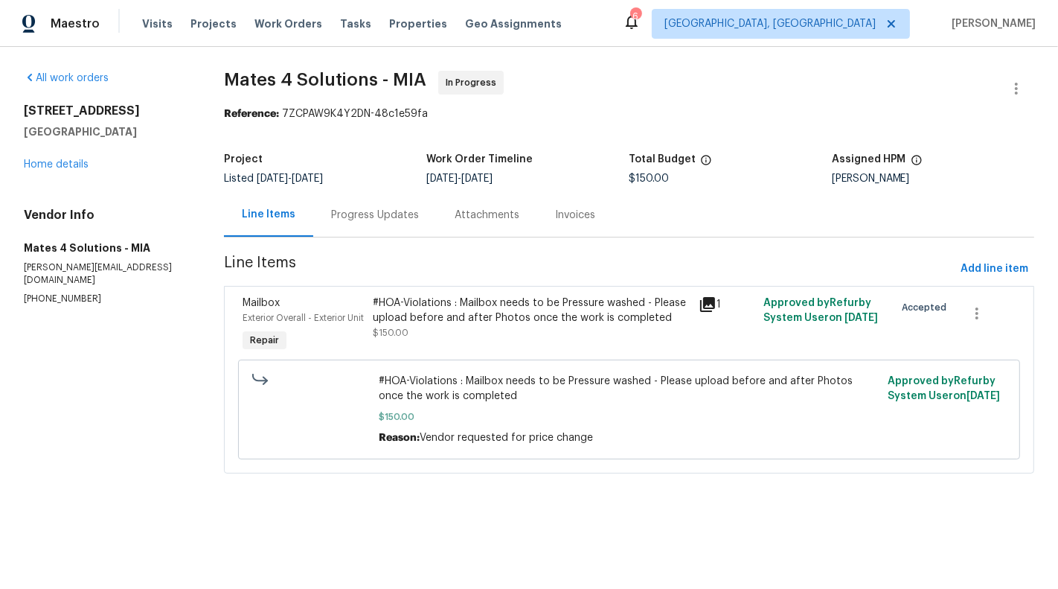
click at [61, 292] on p "(626) 977-4373" at bounding box center [106, 298] width 164 height 13
copy p "(626) 977-4373"
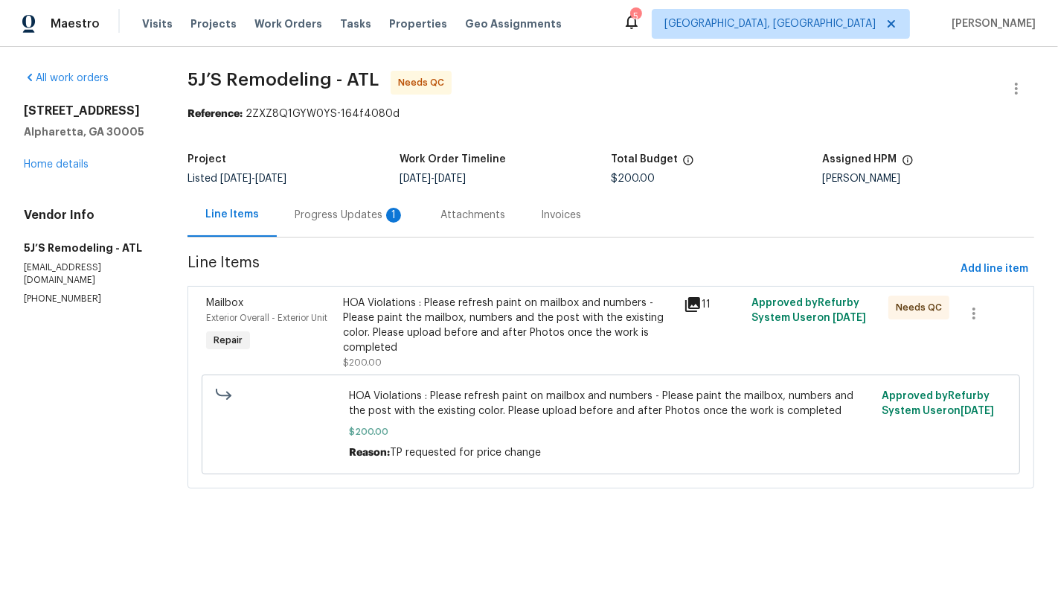
click at [307, 217] on div "Progress Updates 1" at bounding box center [350, 215] width 110 height 15
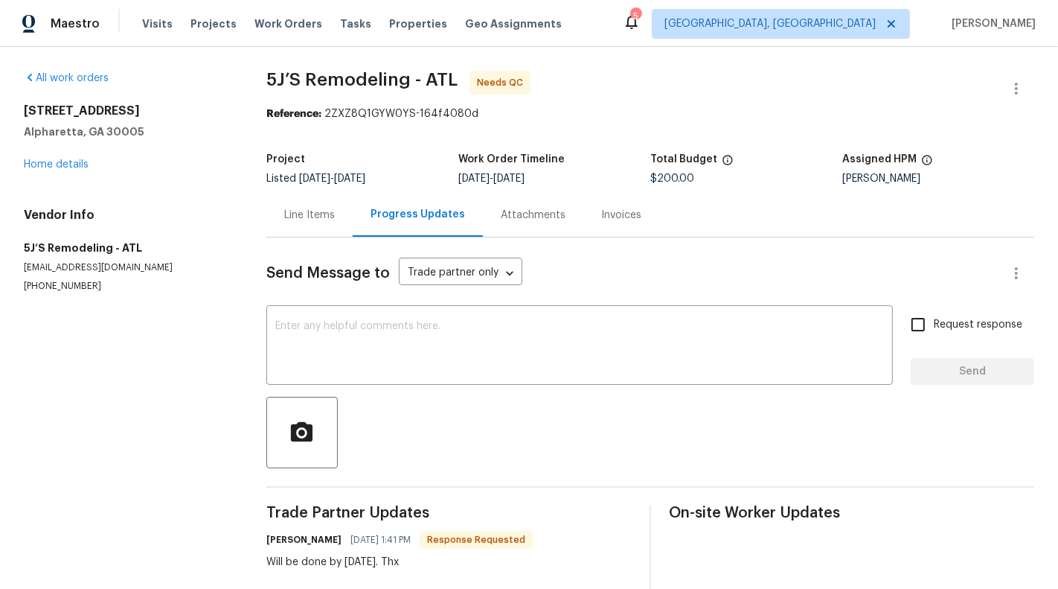
click at [301, 187] on div "Project Listed [DATE] - [DATE] Work Order Timeline [DATE] - [DATE] Total Budget…" at bounding box center [650, 169] width 768 height 48
click at [301, 214] on div "Line Items" at bounding box center [309, 215] width 51 height 15
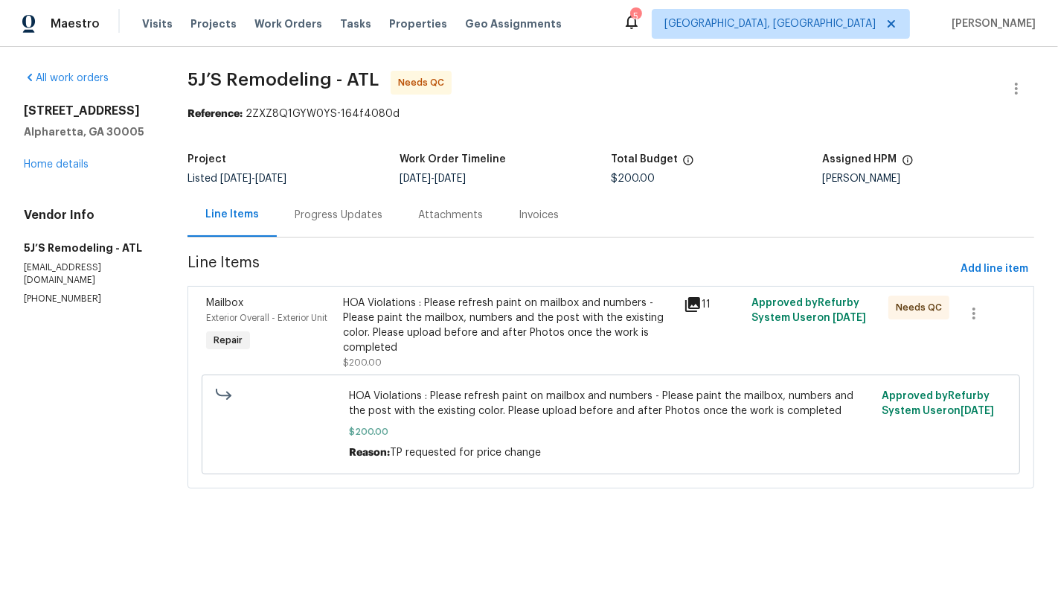
click at [455, 306] on div "HOA Violations : Please refresh paint on mailbox and numbers - Please paint the…" at bounding box center [509, 325] width 332 height 60
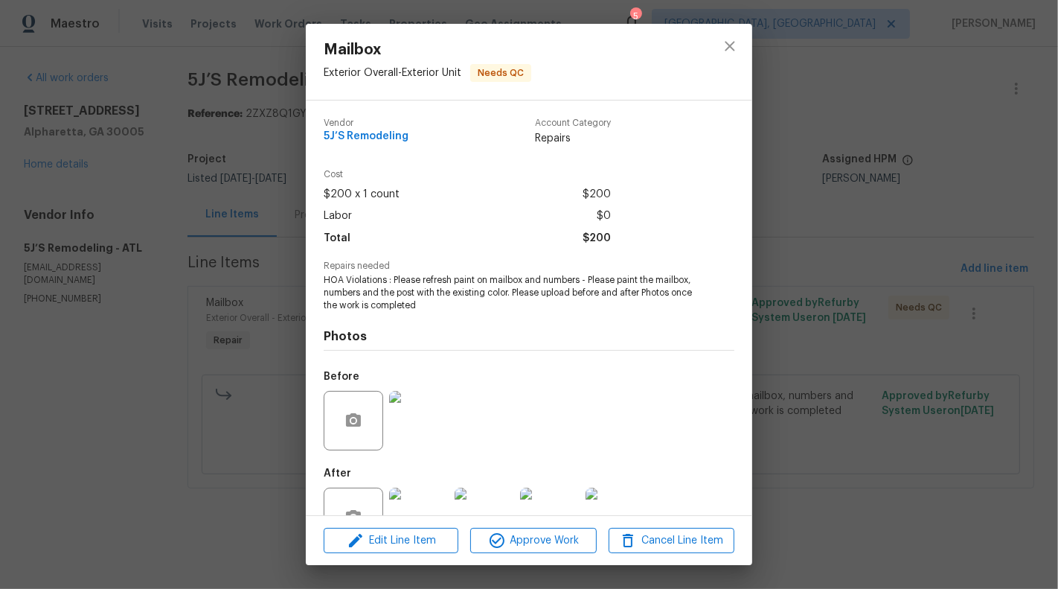
scroll to position [47, 0]
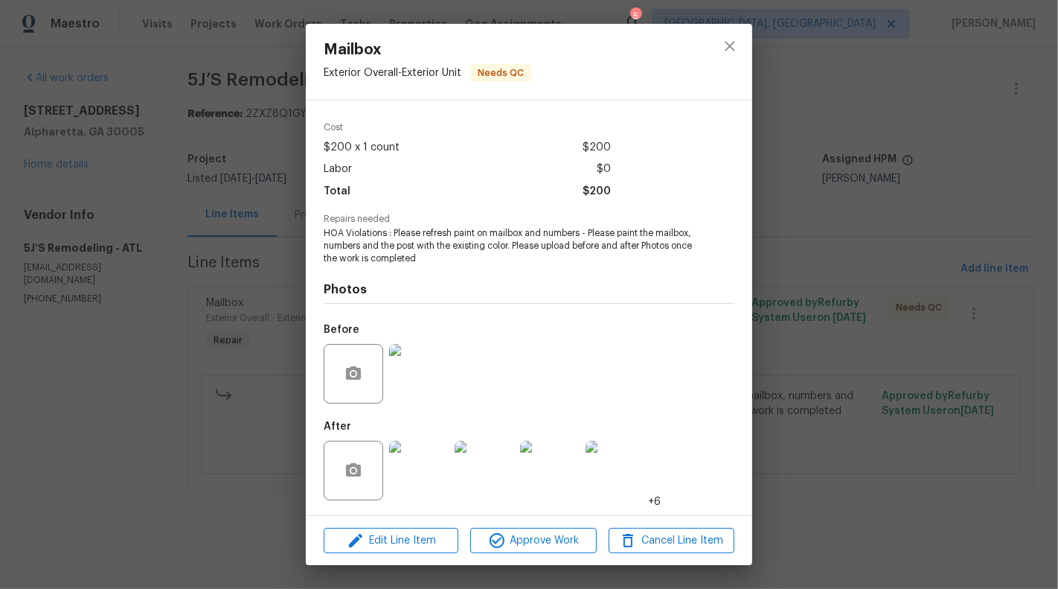
click at [412, 473] on img at bounding box center [419, 471] width 60 height 60
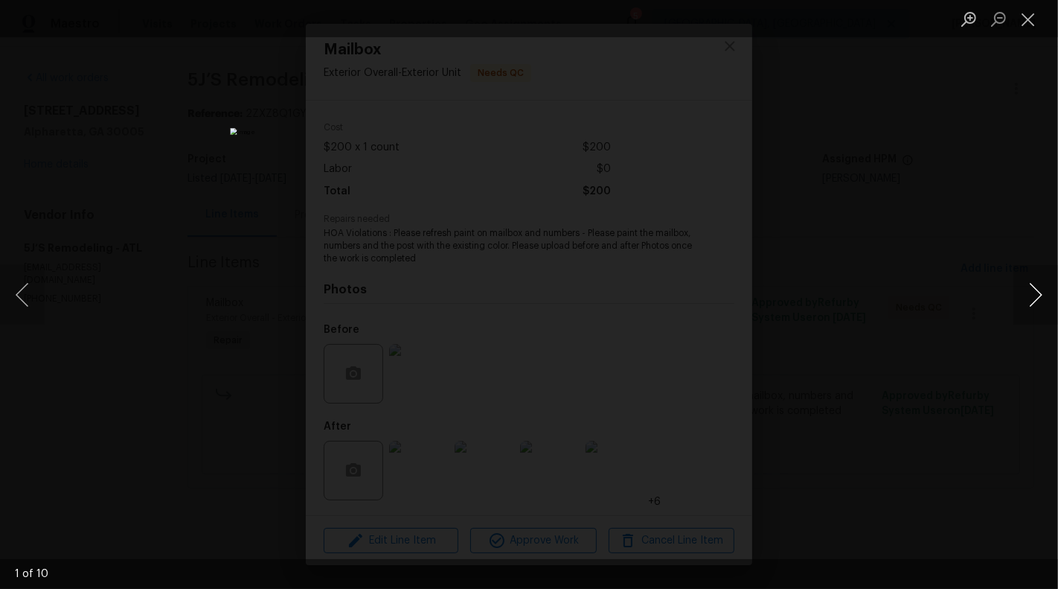
click at [1057, 285] on button "Next image" at bounding box center [1036, 295] width 45 height 60
click at [1040, 293] on button "Next image" at bounding box center [1036, 295] width 45 height 60
click at [1035, 298] on button "Next image" at bounding box center [1036, 295] width 45 height 60
click at [0, 292] on button "Previous image" at bounding box center [22, 295] width 45 height 60
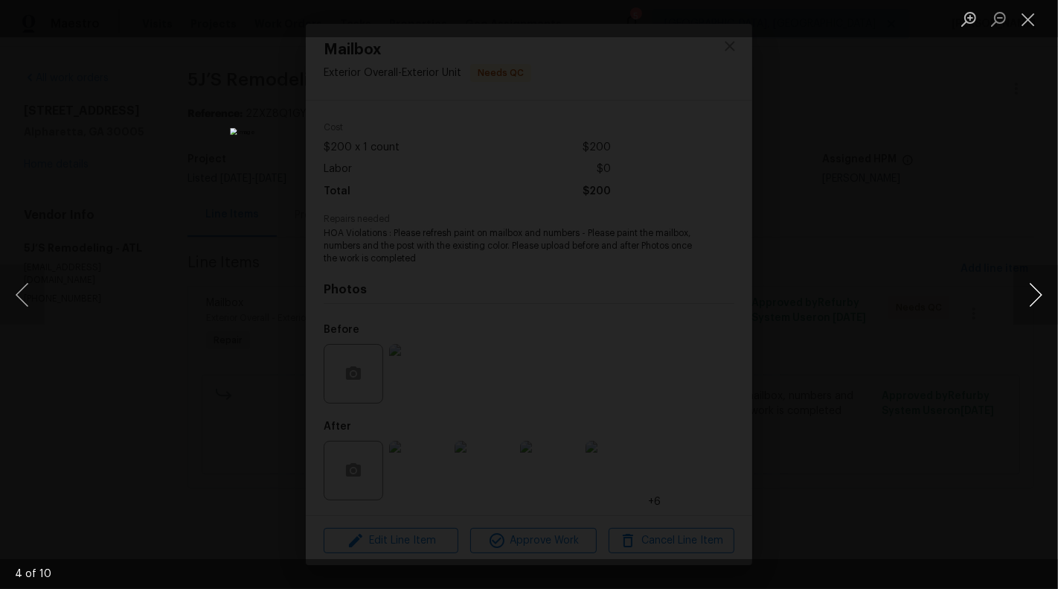
click at [1031, 281] on button "Next image" at bounding box center [1036, 295] width 45 height 60
click at [1037, 301] on button "Next image" at bounding box center [1036, 295] width 45 height 60
click at [1026, 305] on button "Next image" at bounding box center [1036, 295] width 45 height 60
click at [1044, 303] on button "Next image" at bounding box center [1036, 295] width 45 height 60
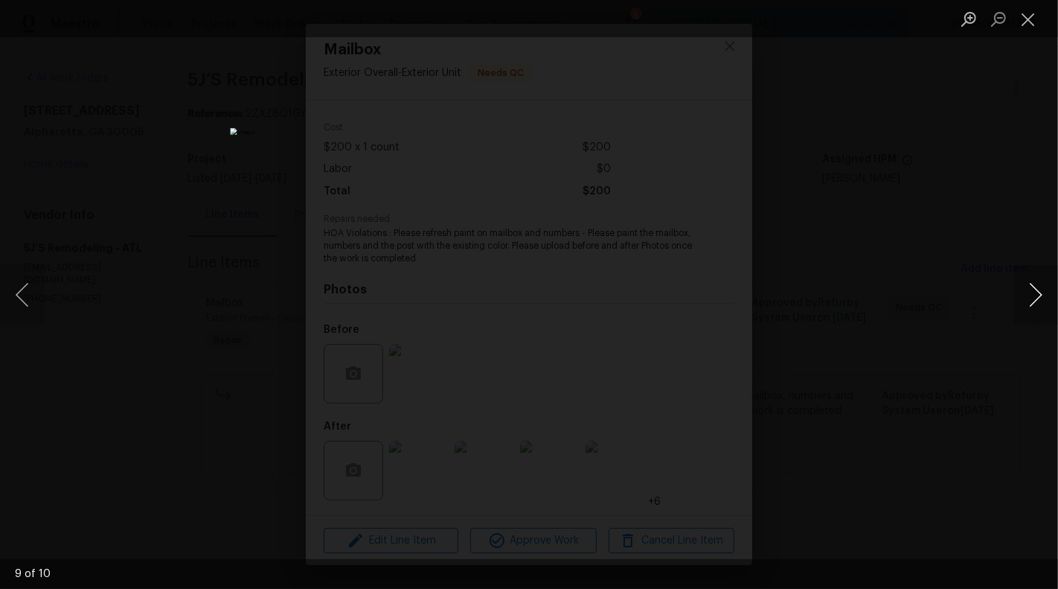
click at [1040, 304] on button "Next image" at bounding box center [1036, 295] width 45 height 60
click at [7, 298] on button "Previous image" at bounding box center [22, 295] width 45 height 60
click at [1057, 292] on button "Next image" at bounding box center [1036, 295] width 45 height 60
click at [1021, 21] on button "Close lightbox" at bounding box center [1029, 19] width 30 height 26
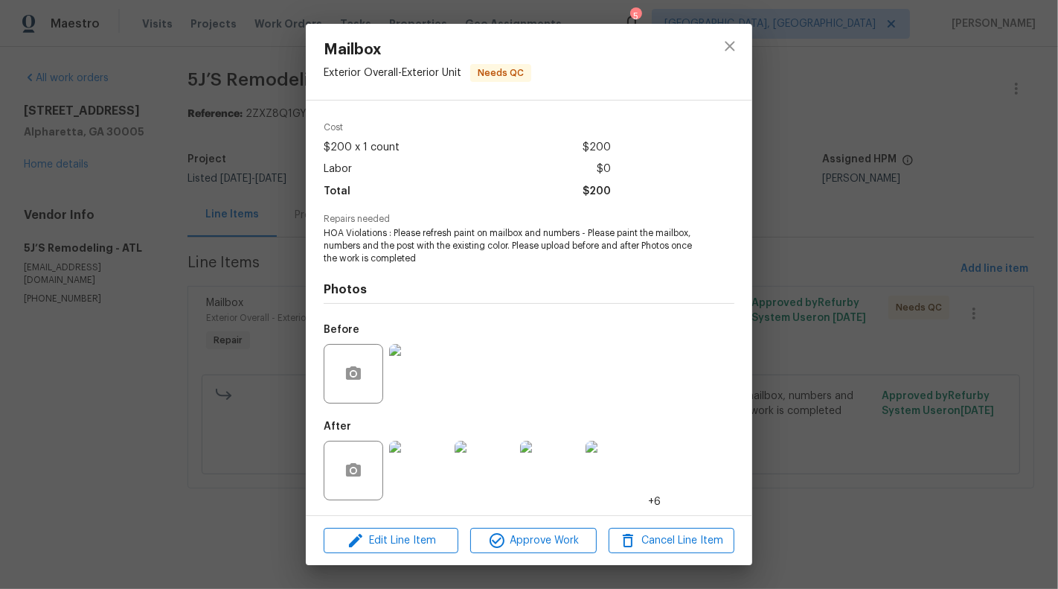
click at [417, 376] on img at bounding box center [419, 374] width 60 height 60
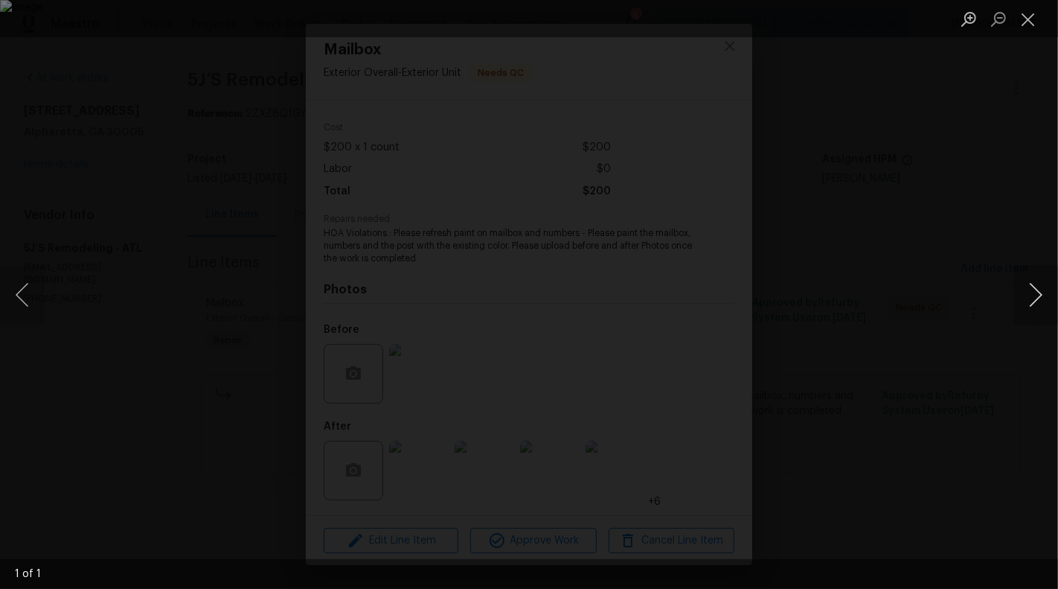
click at [1046, 277] on button "Next image" at bounding box center [1036, 295] width 45 height 60
click at [1034, 19] on button "Close lightbox" at bounding box center [1029, 19] width 30 height 26
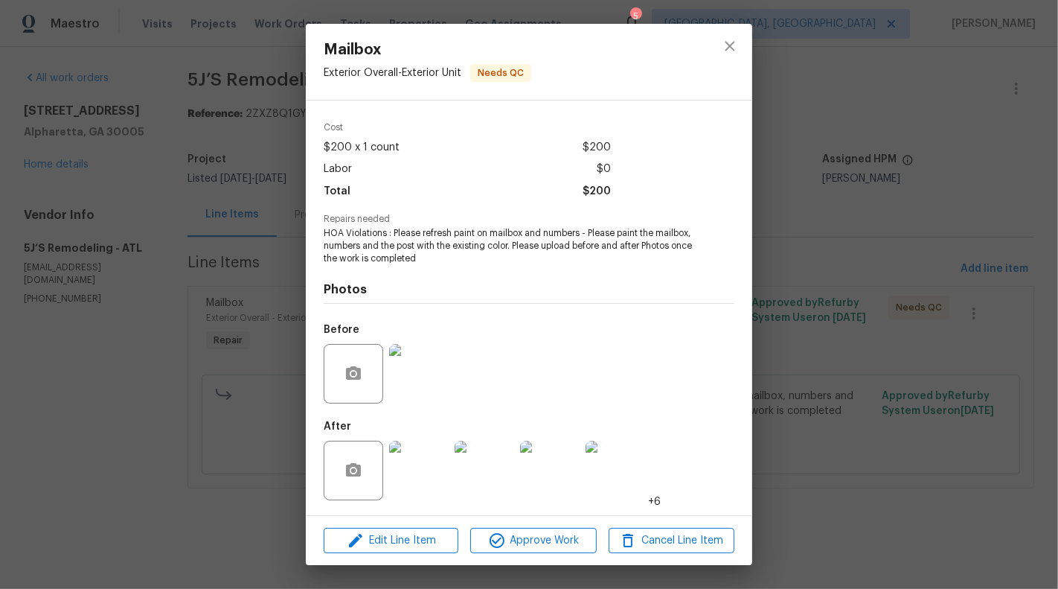
click at [950, 149] on div "Mailbox Exterior Overall - Exterior Unit Needs QC Vendor 5J’S Remodeling Accoun…" at bounding box center [529, 294] width 1058 height 589
